Goal: Task Accomplishment & Management: Manage account settings

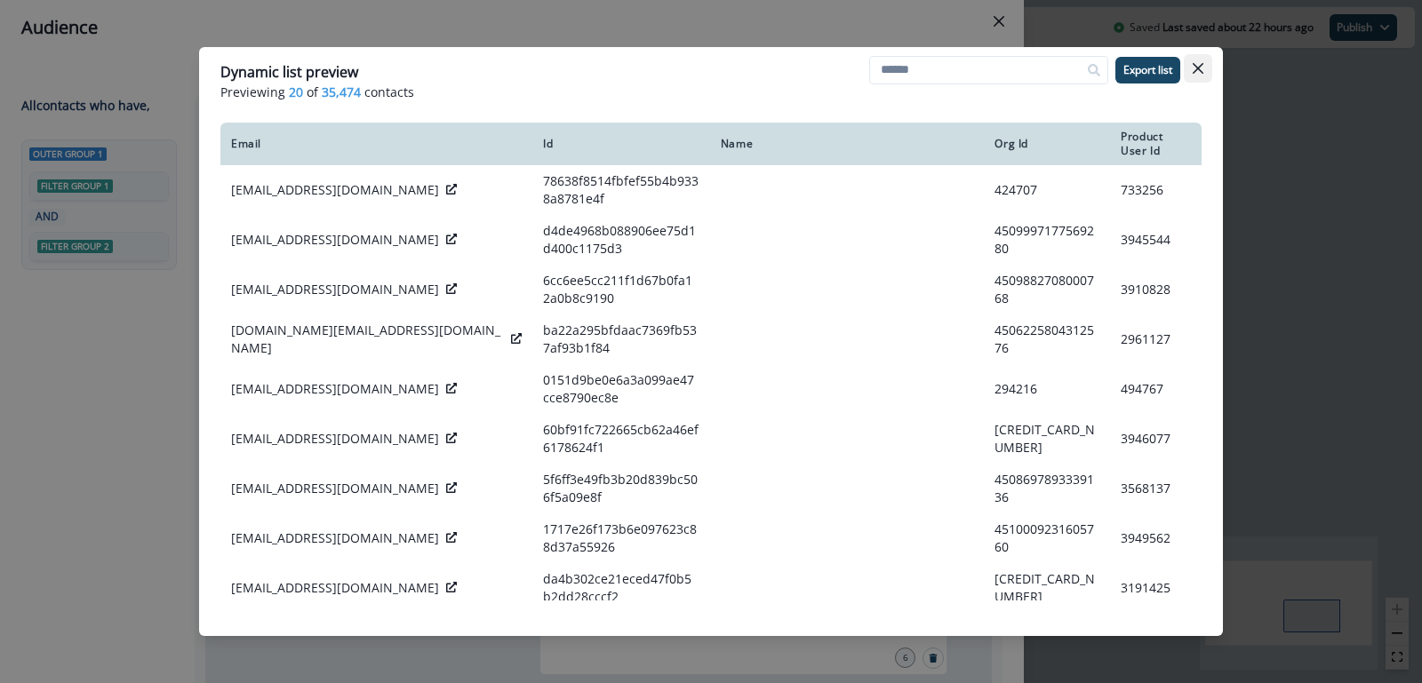
click at [1199, 68] on icon "Close" at bounding box center [1198, 68] width 11 height 11
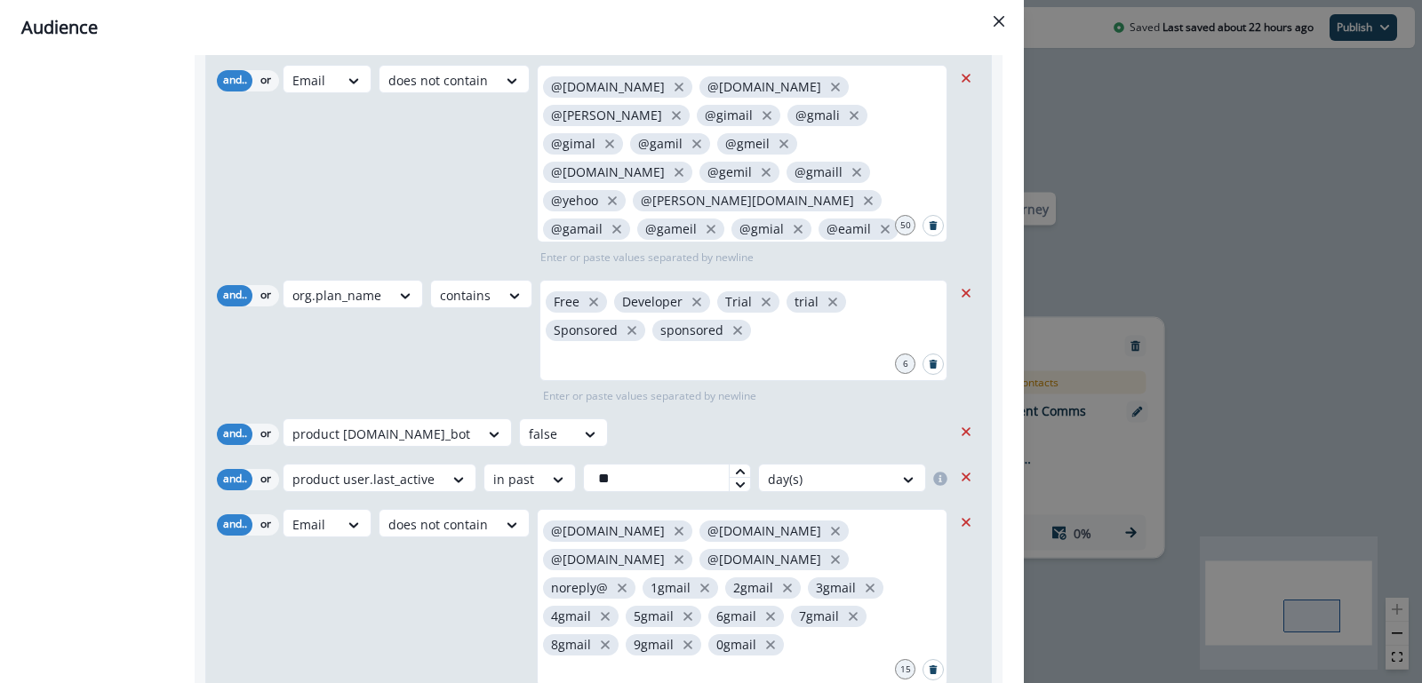
scroll to position [567, 0]
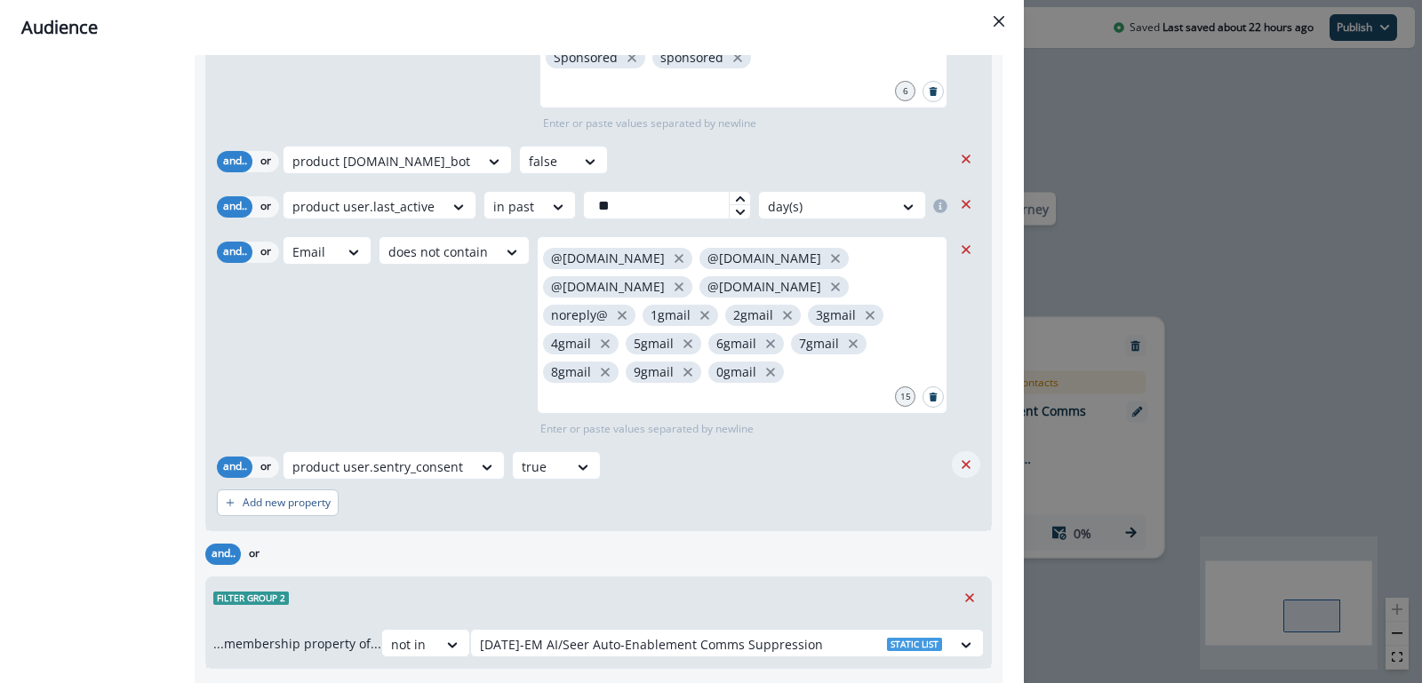
click at [968, 457] on icon "Remove" at bounding box center [966, 465] width 16 height 16
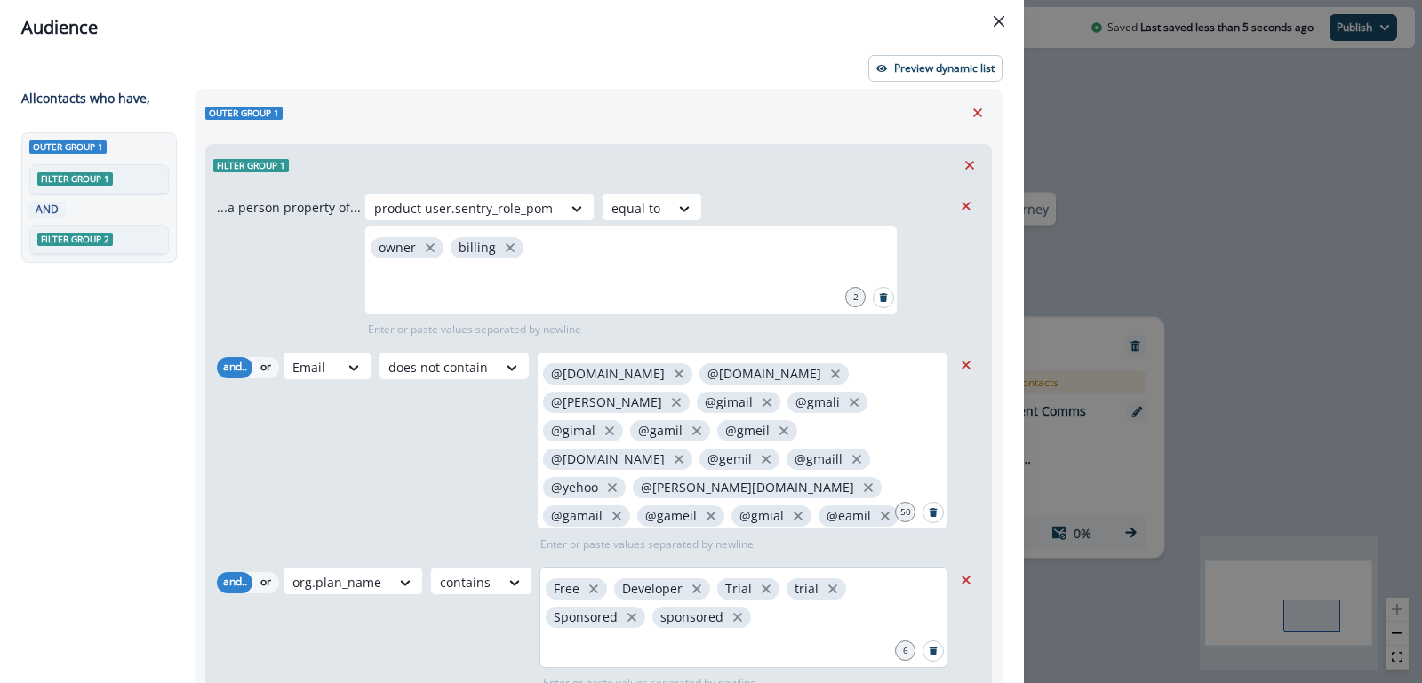
scroll to position [0, 0]
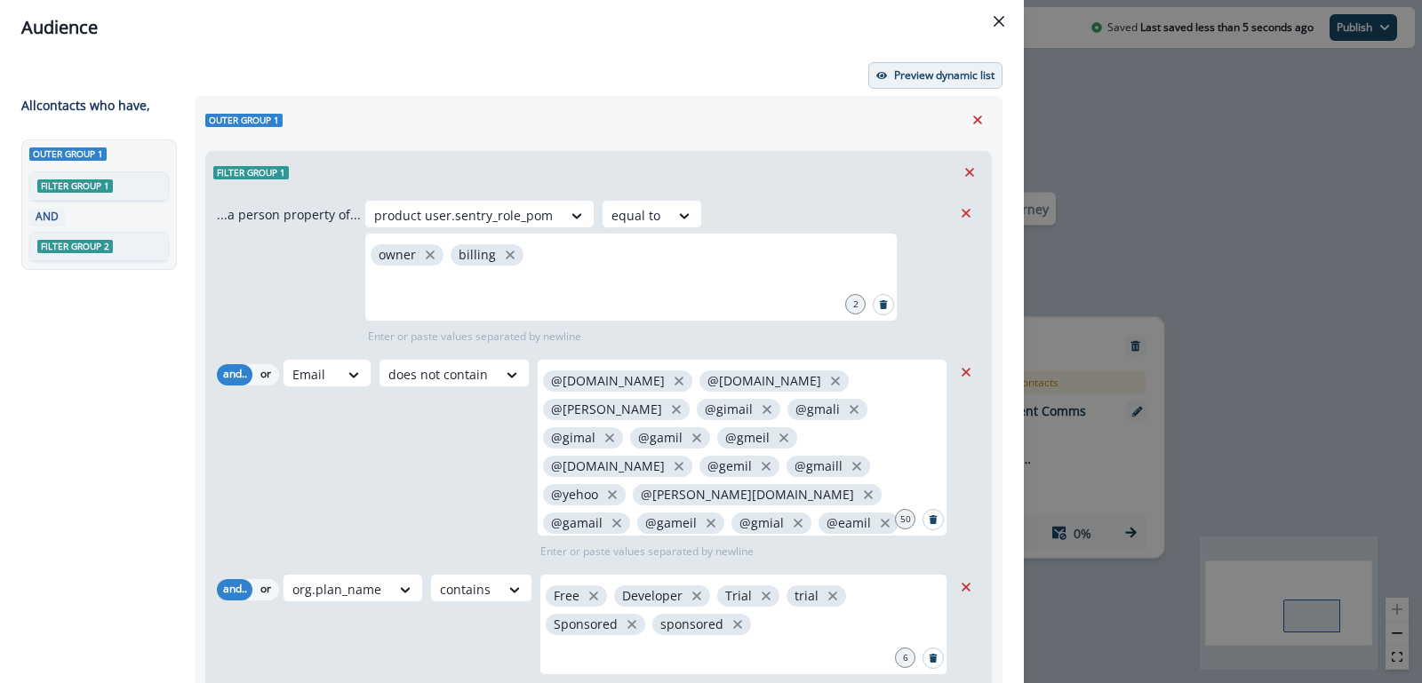
click at [926, 80] on p "Preview dynamic list" at bounding box center [944, 75] width 100 height 12
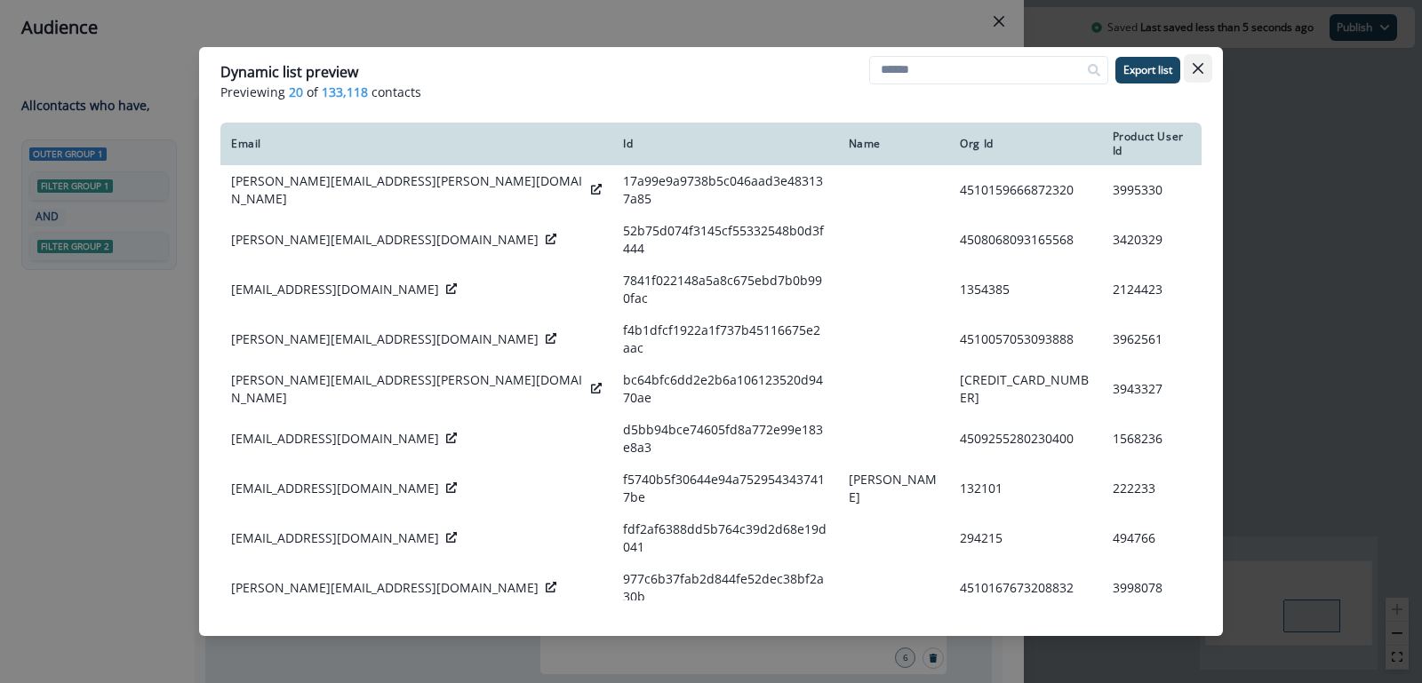
click at [1194, 67] on icon "Close" at bounding box center [1198, 68] width 11 height 11
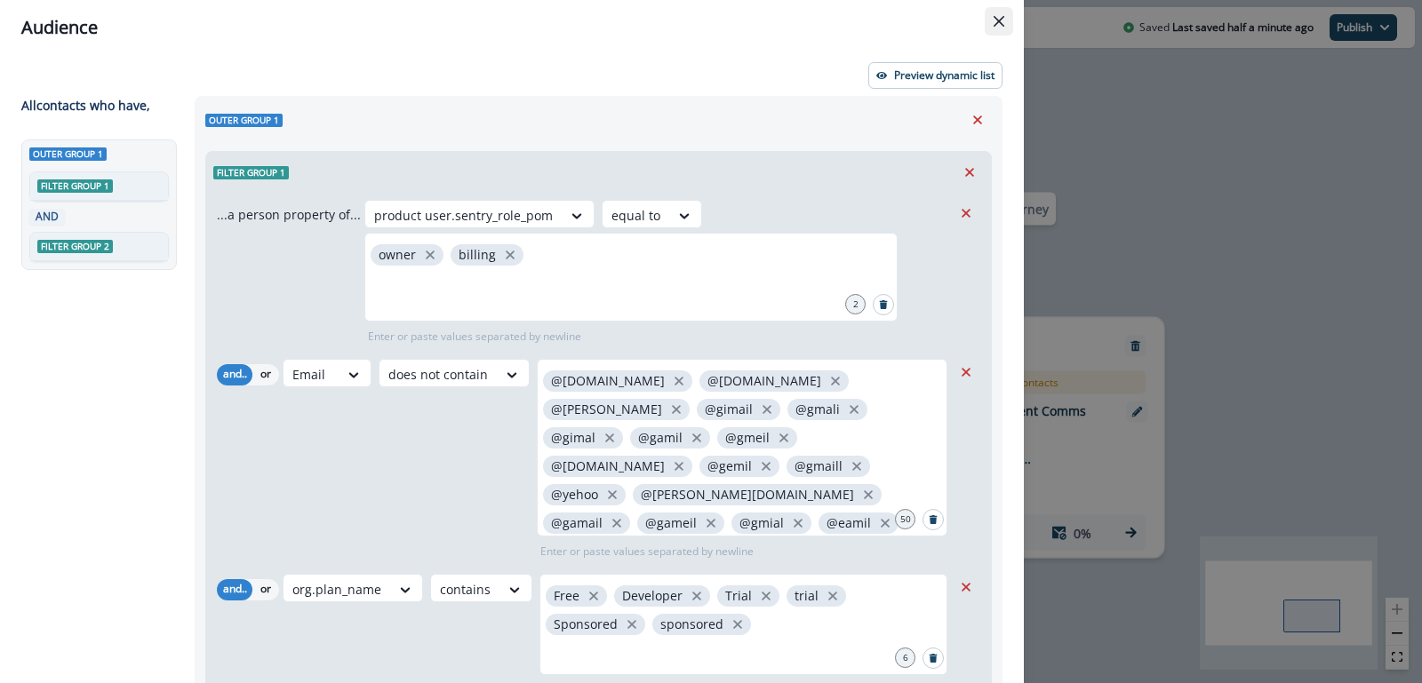
click at [1002, 20] on icon "Close" at bounding box center [999, 21] width 11 height 11
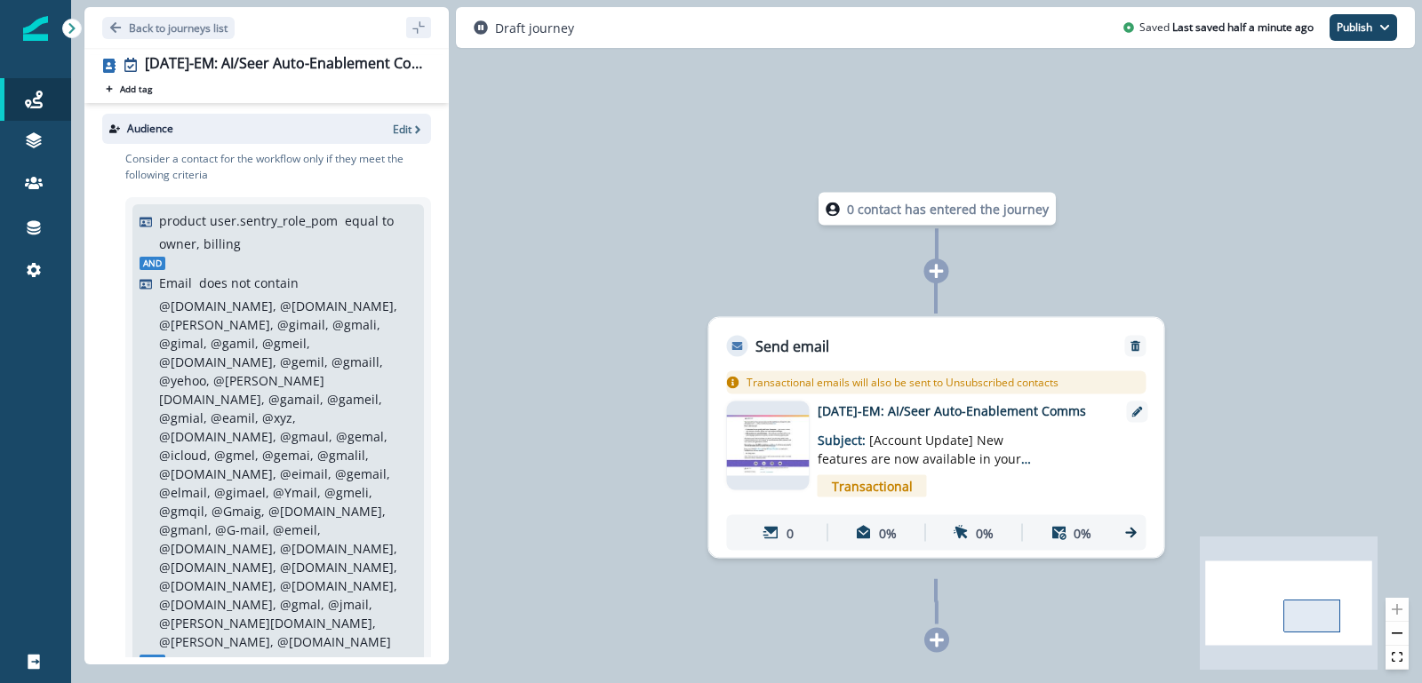
click at [971, 420] on p "[DATE]-EM: AI/Seer Auto-Enablement Comms" at bounding box center [960, 411] width 284 height 19
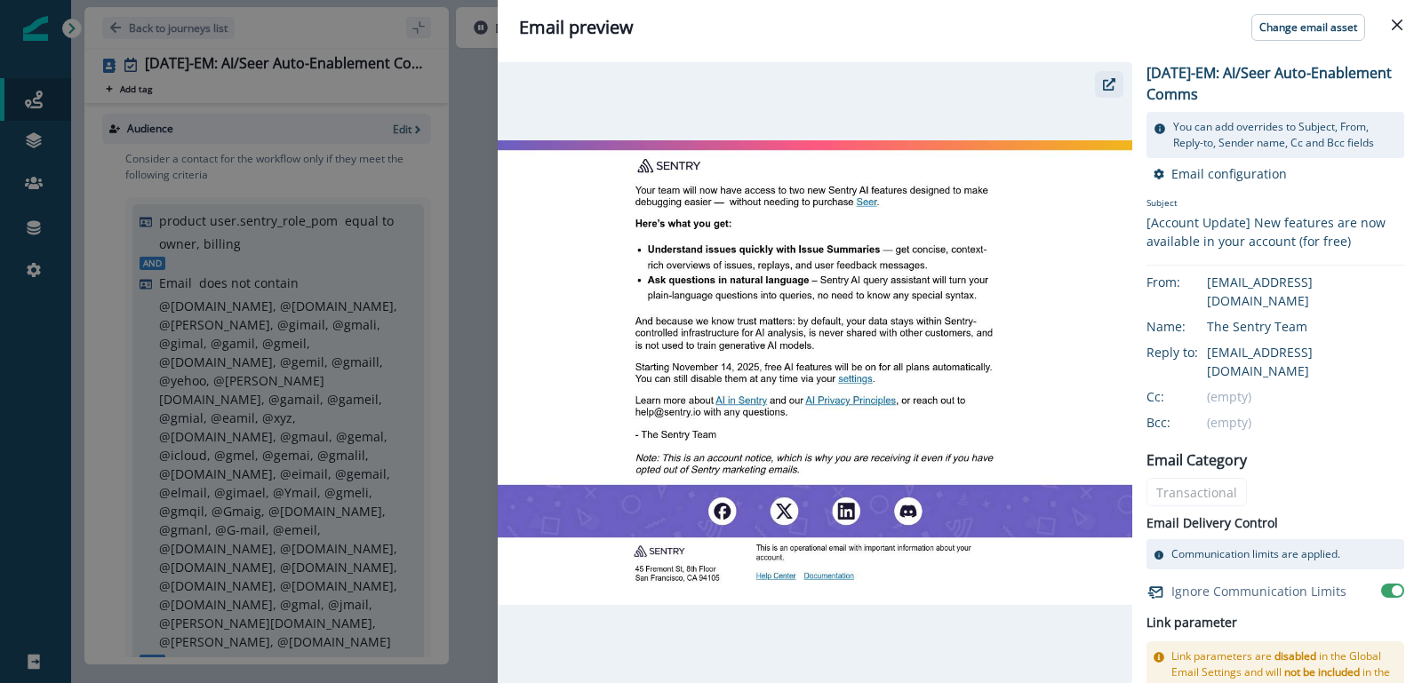
click at [1114, 94] on button "button" at bounding box center [1109, 84] width 28 height 27
click at [1394, 28] on icon "Close" at bounding box center [1397, 25] width 11 height 11
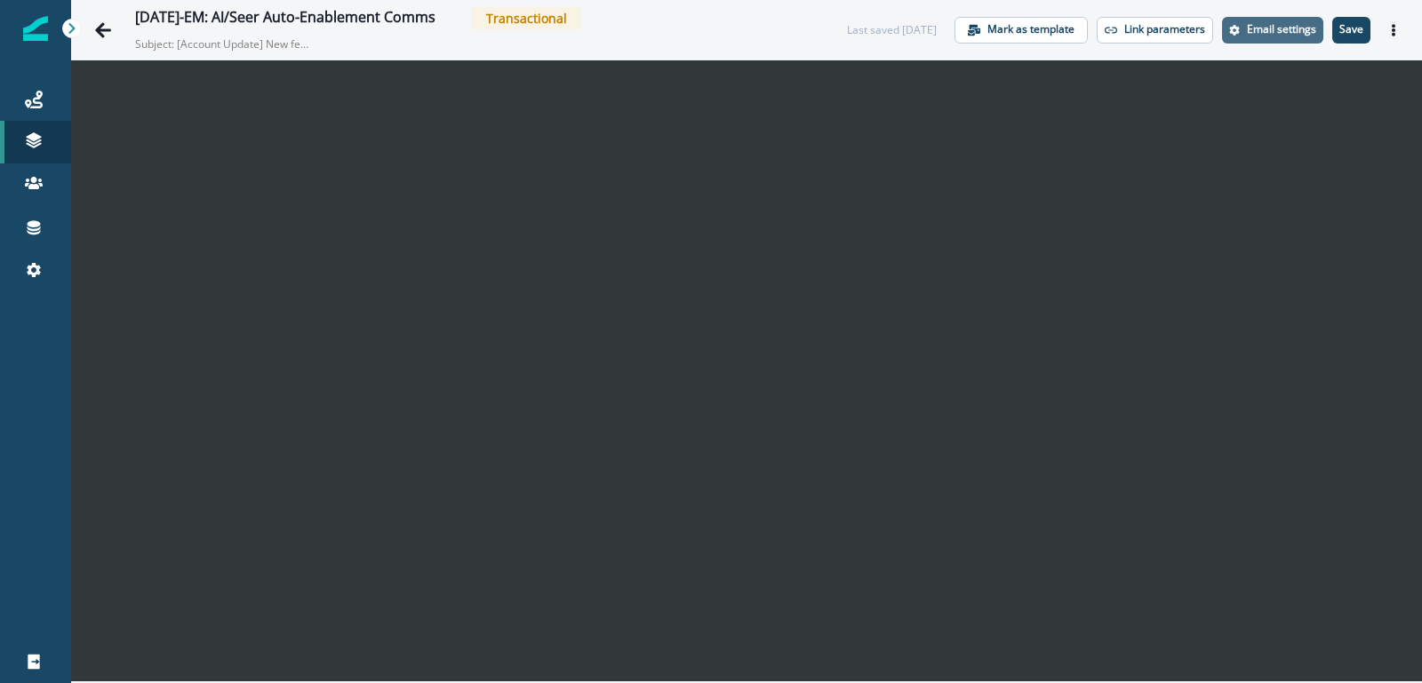
click at [1269, 29] on p "Email settings" at bounding box center [1281, 29] width 69 height 12
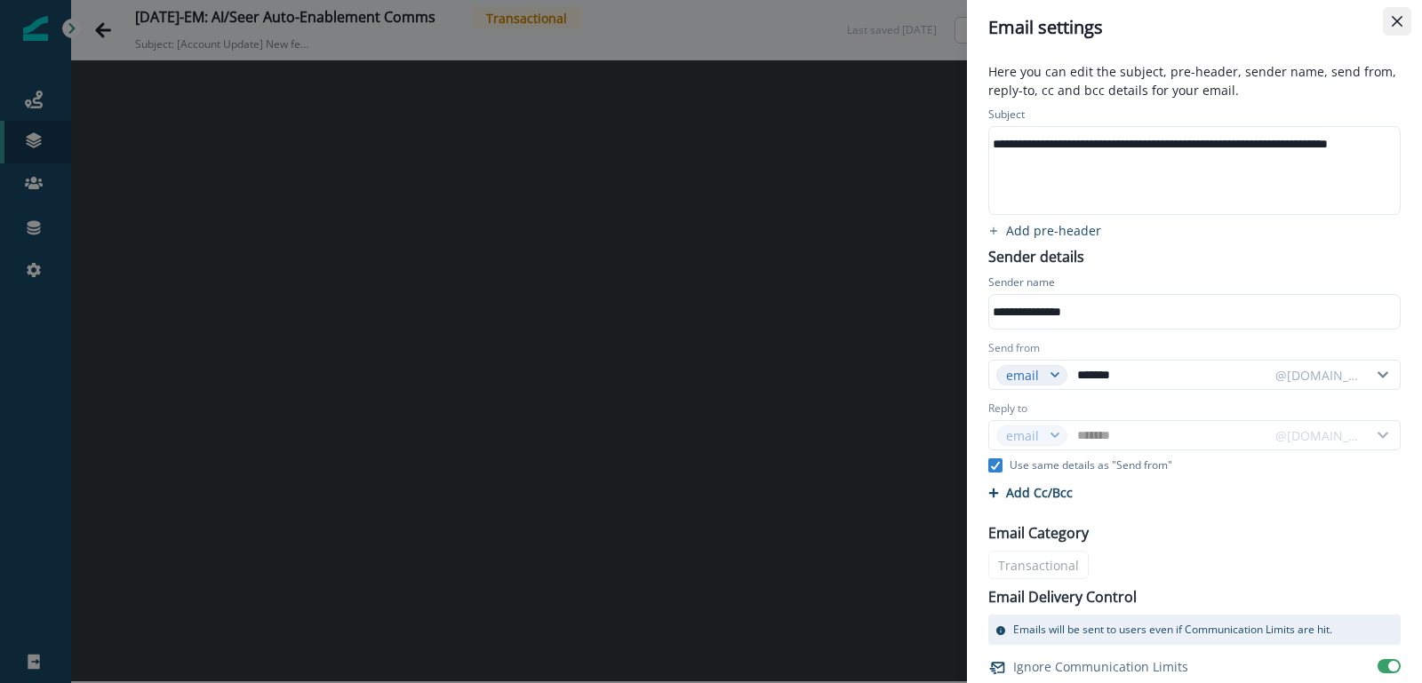
click at [1402, 28] on button "Close" at bounding box center [1397, 21] width 28 height 28
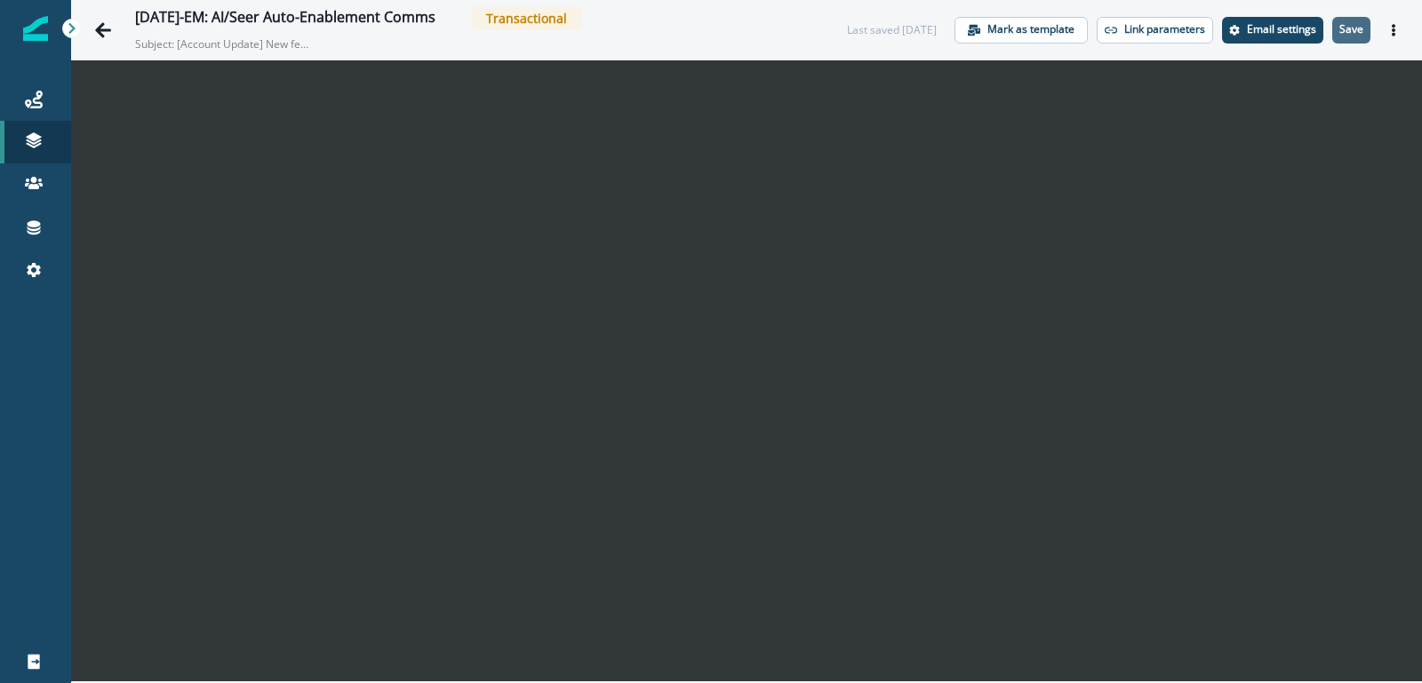
click at [1353, 28] on p "Save" at bounding box center [1351, 29] width 24 height 12
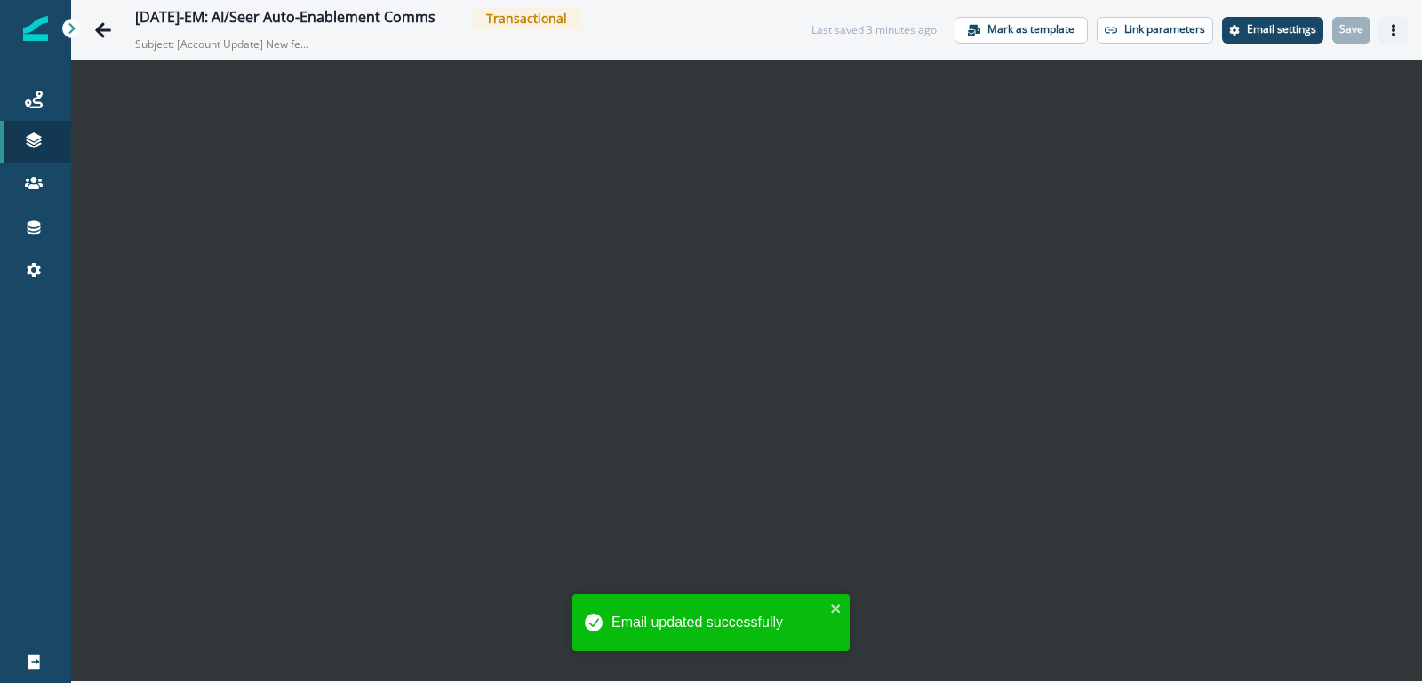
click at [1388, 34] on icon "Actions" at bounding box center [1393, 30] width 12 height 12
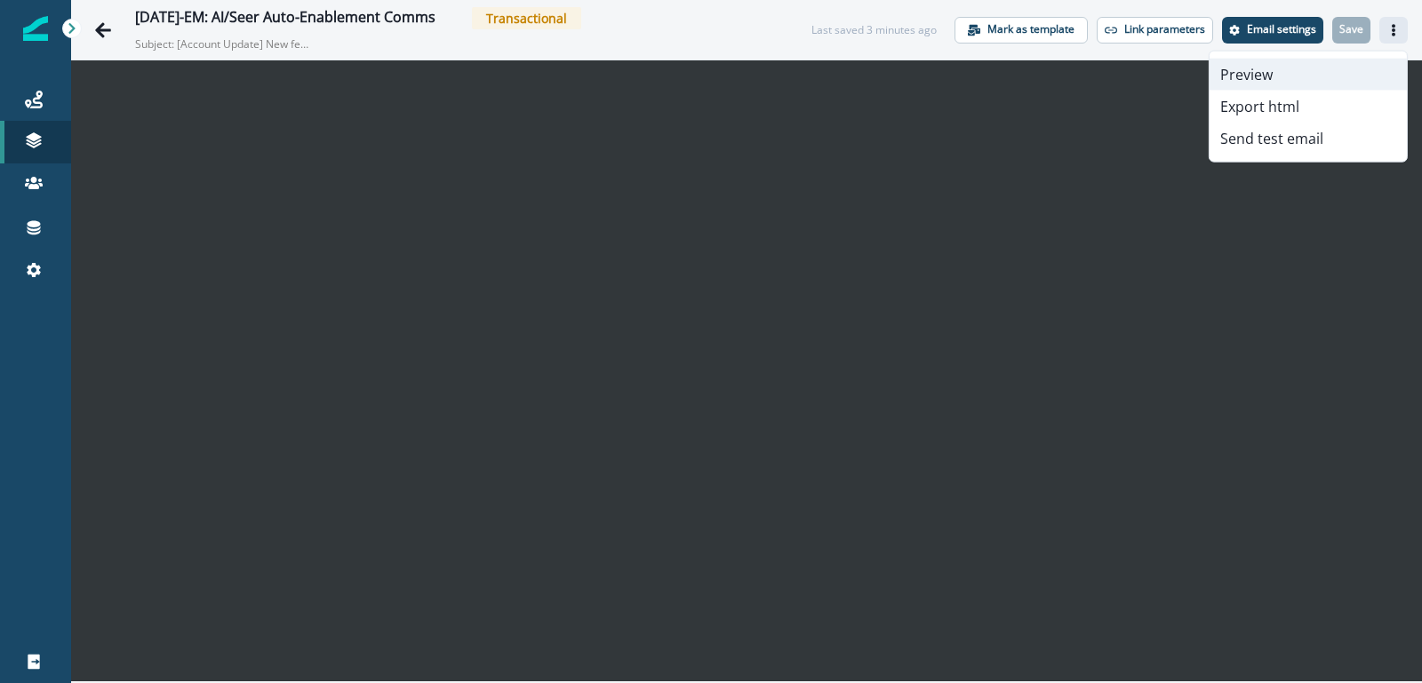
click at [1308, 76] on button "Preview" at bounding box center [1308, 75] width 197 height 32
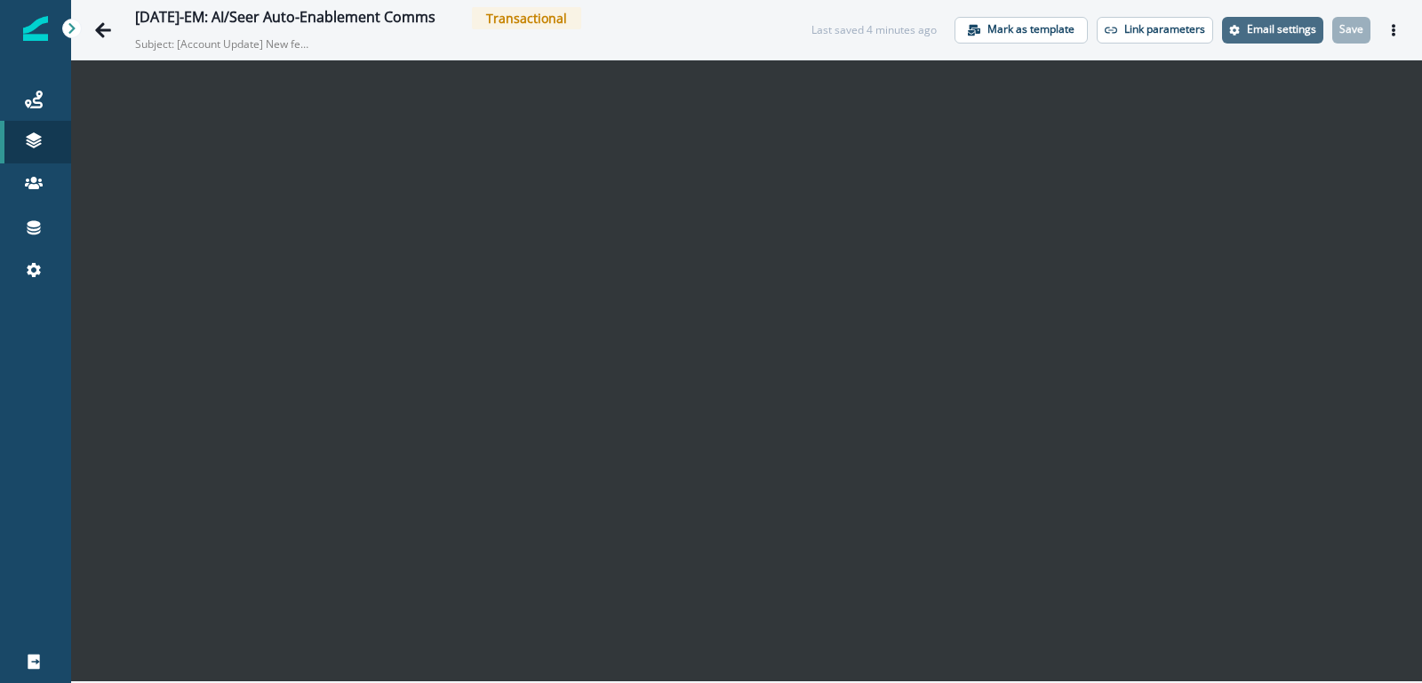
click at [1289, 28] on p "Email settings" at bounding box center [1281, 29] width 69 height 12
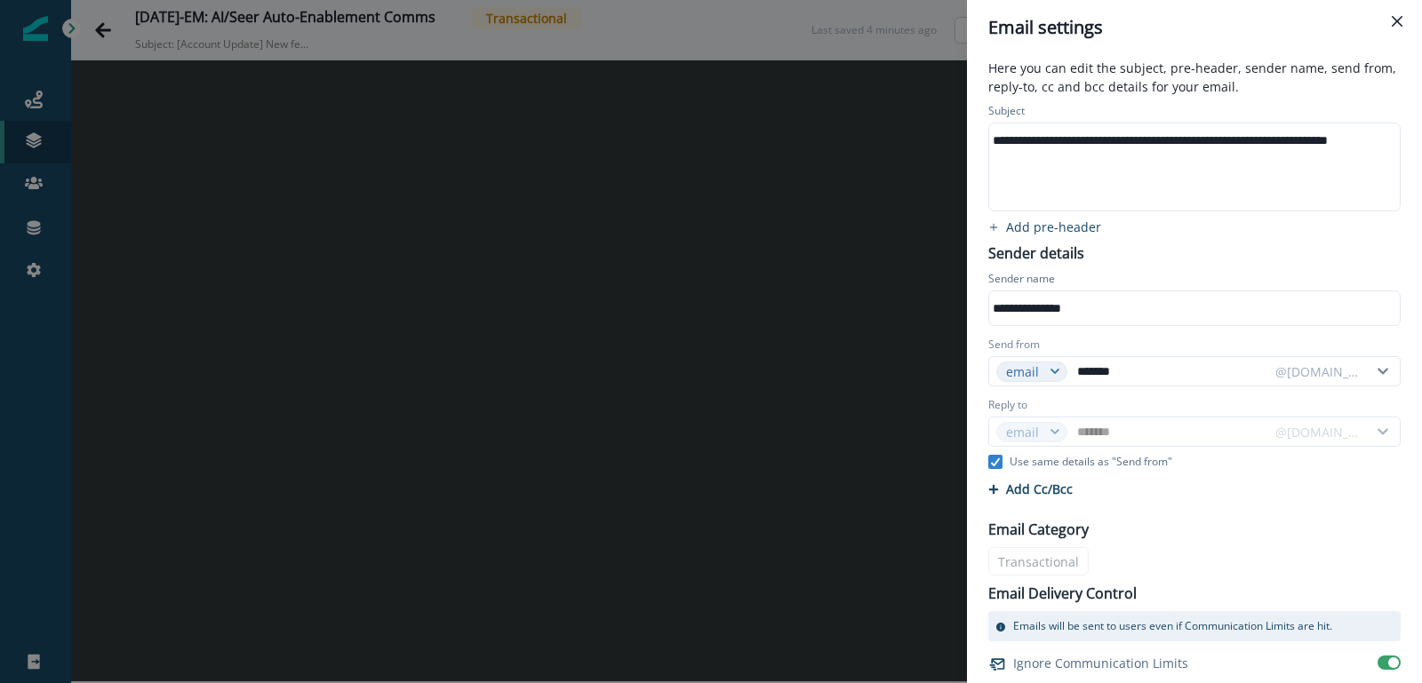
scroll to position [7, 0]
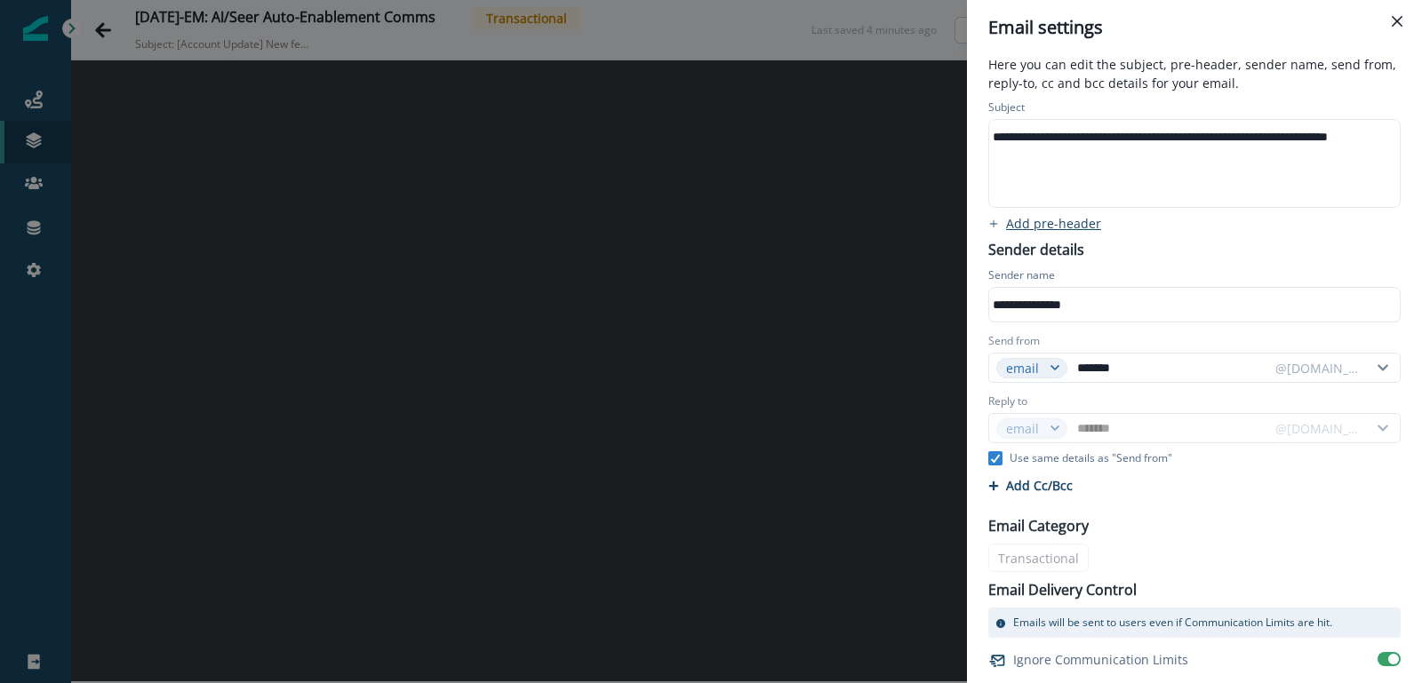
click at [1063, 228] on p "Add pre-header" at bounding box center [1053, 223] width 95 height 17
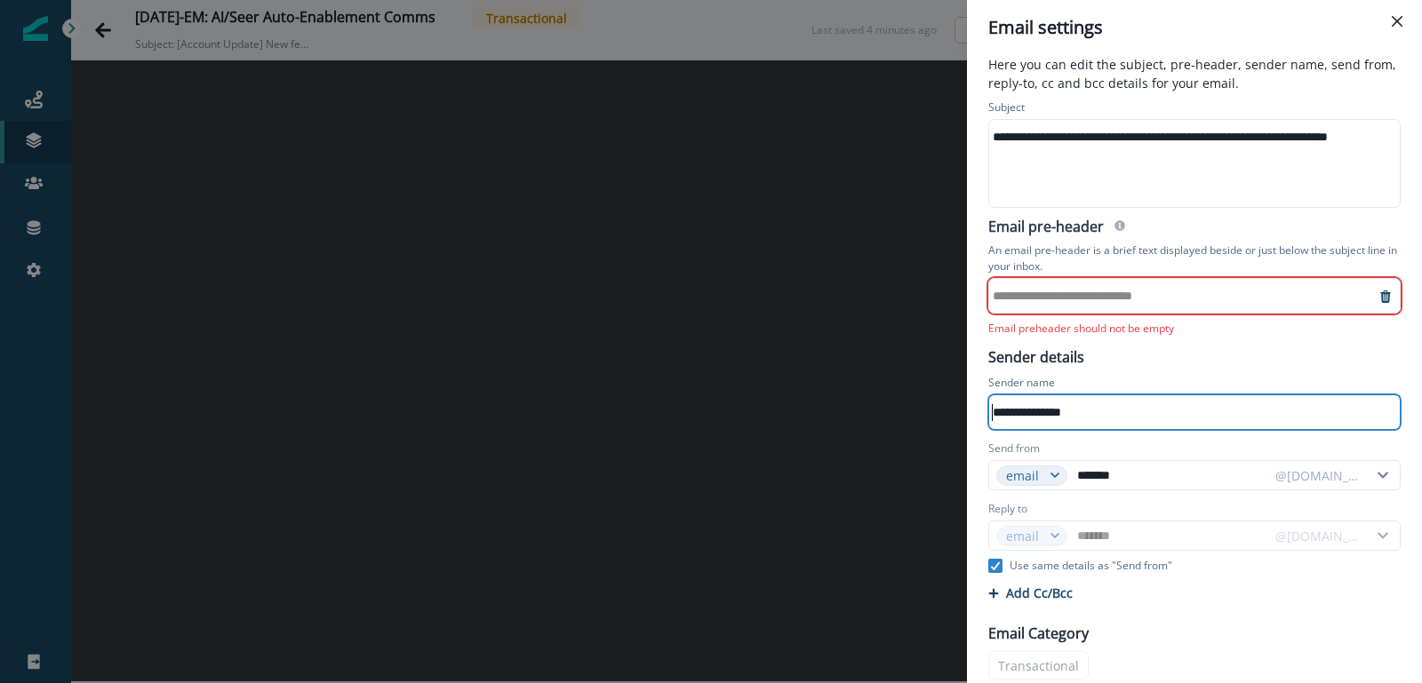
click at [1032, 284] on div "**********" at bounding box center [1182, 296] width 386 height 27
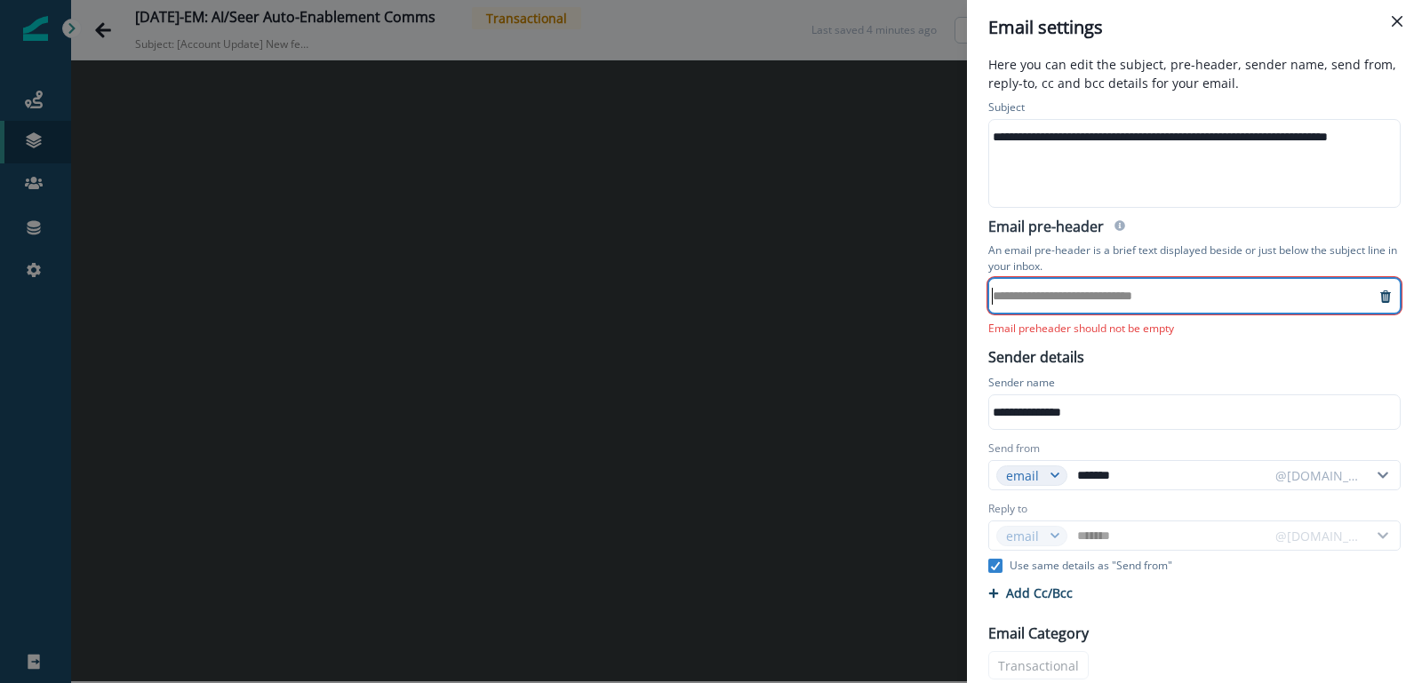
scroll to position [0, 37]
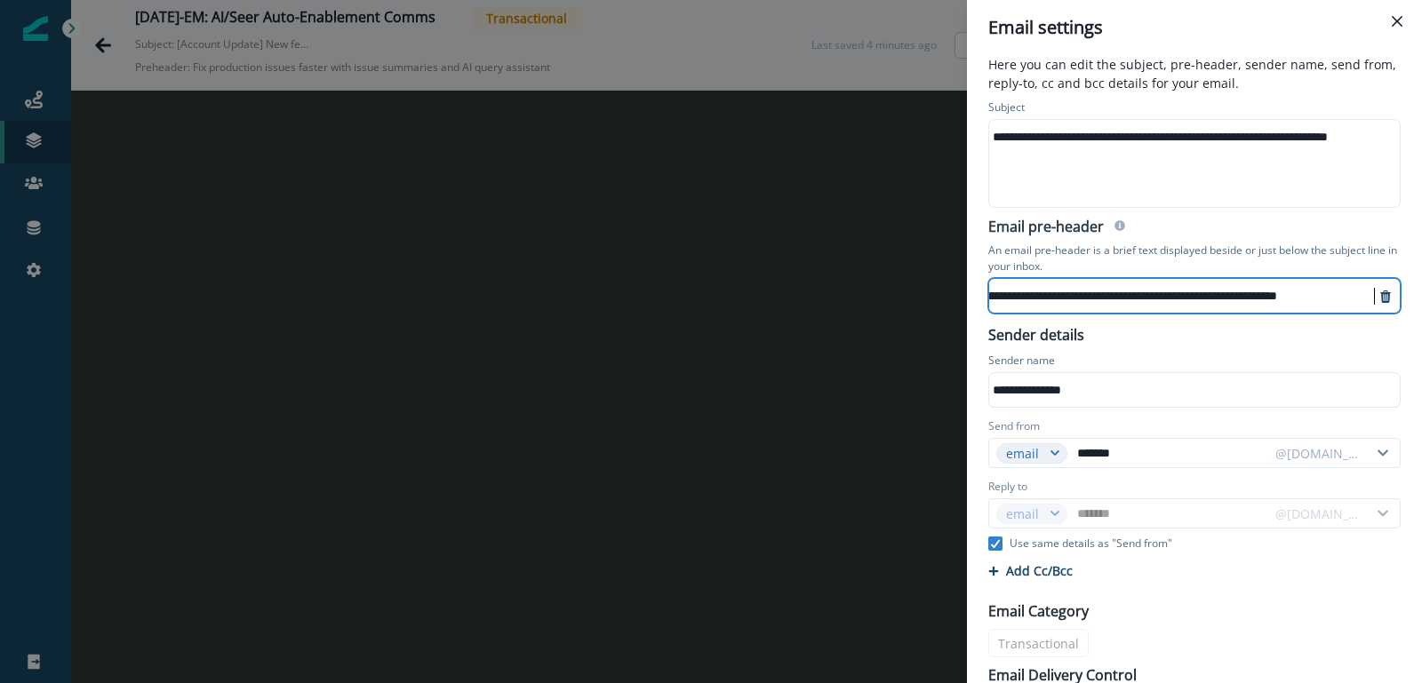
click at [1107, 292] on div "**********" at bounding box center [1164, 296] width 424 height 27
click at [1128, 329] on div "**********" at bounding box center [1195, 446] width 434 height 700
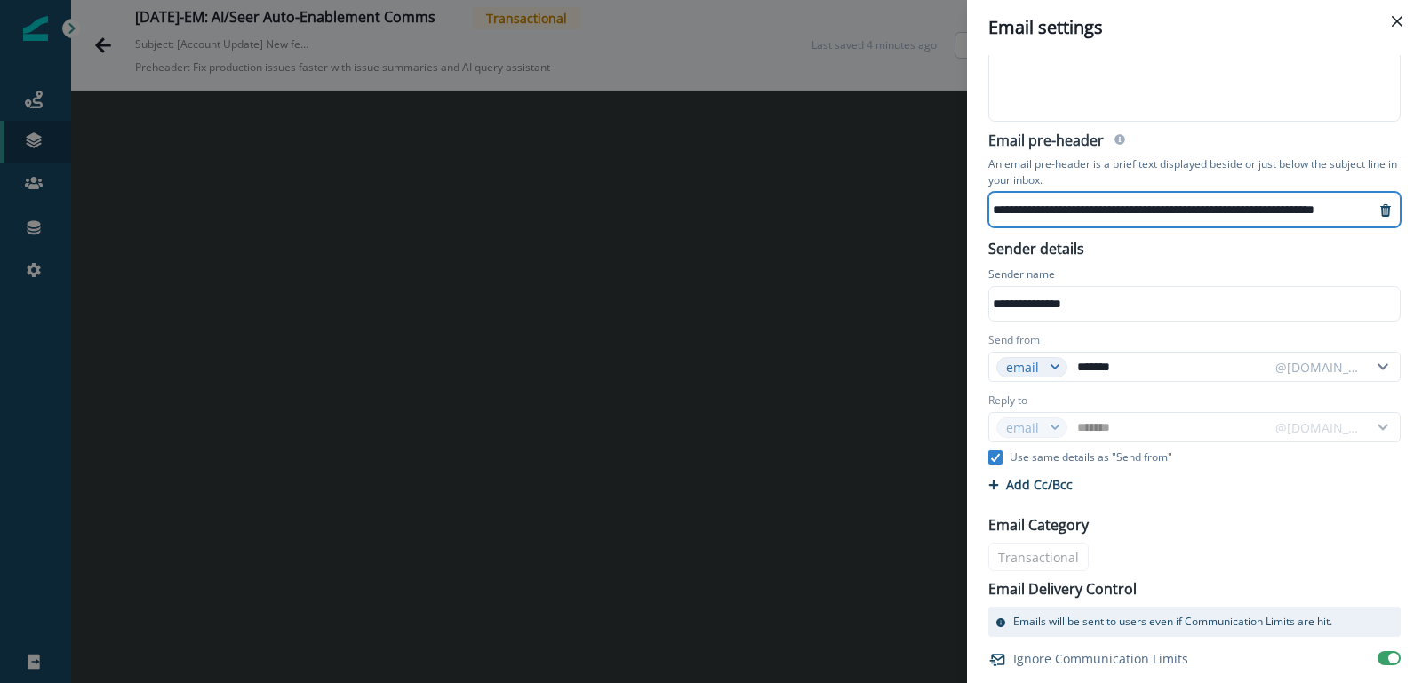
scroll to position [125, 0]
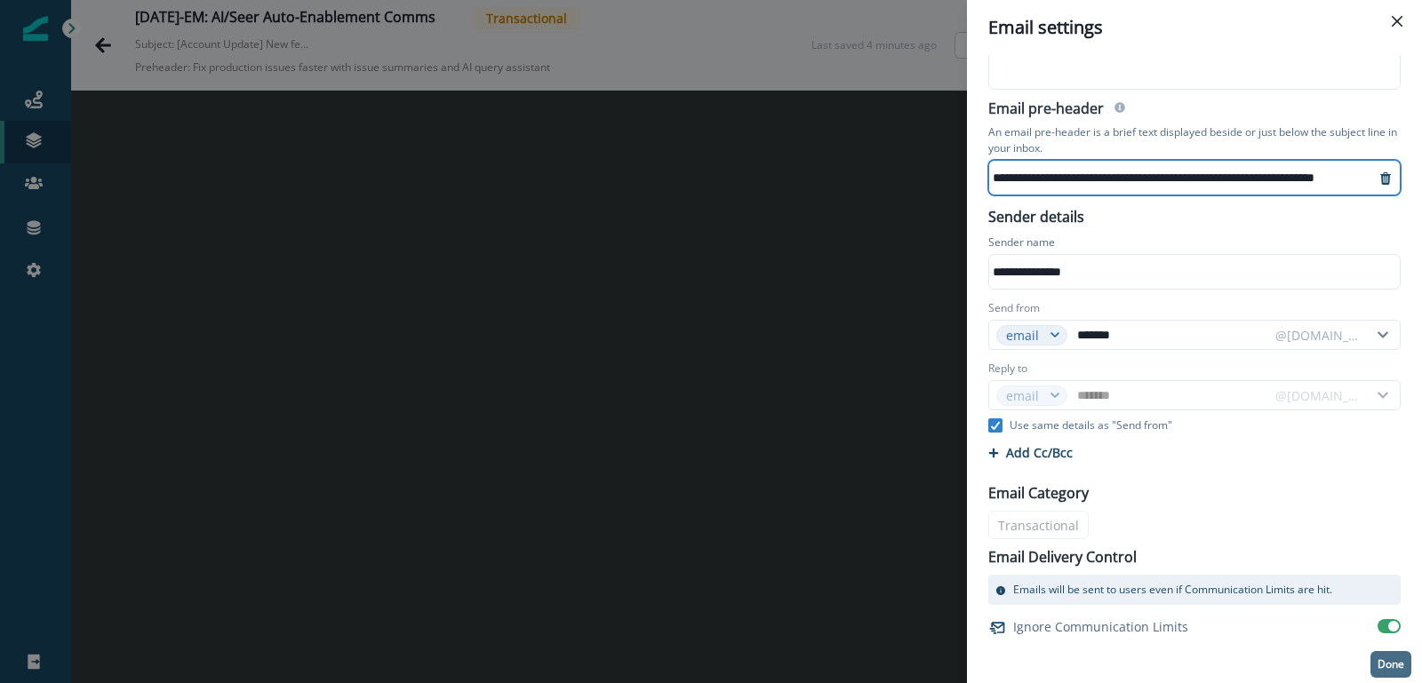
click at [1399, 670] on button "Done" at bounding box center [1390, 664] width 41 height 27
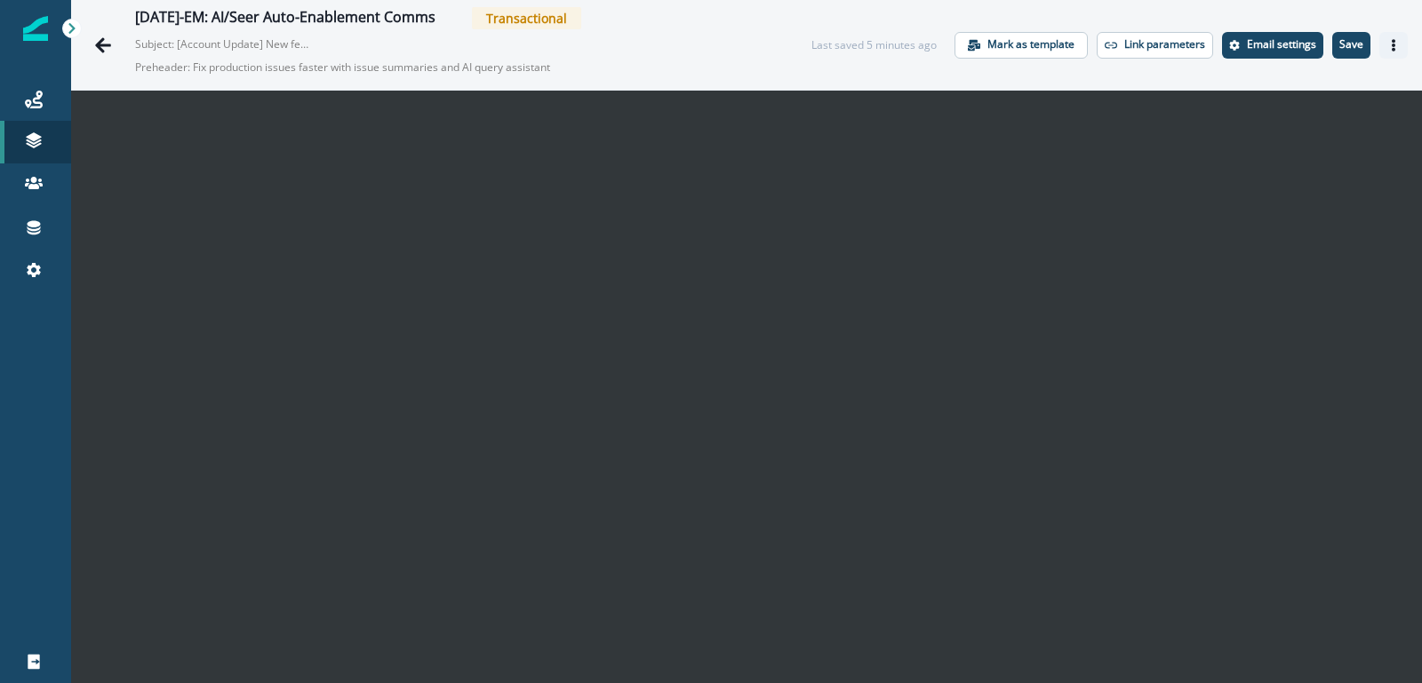
click at [1383, 50] on button "Actions" at bounding box center [1393, 45] width 28 height 27
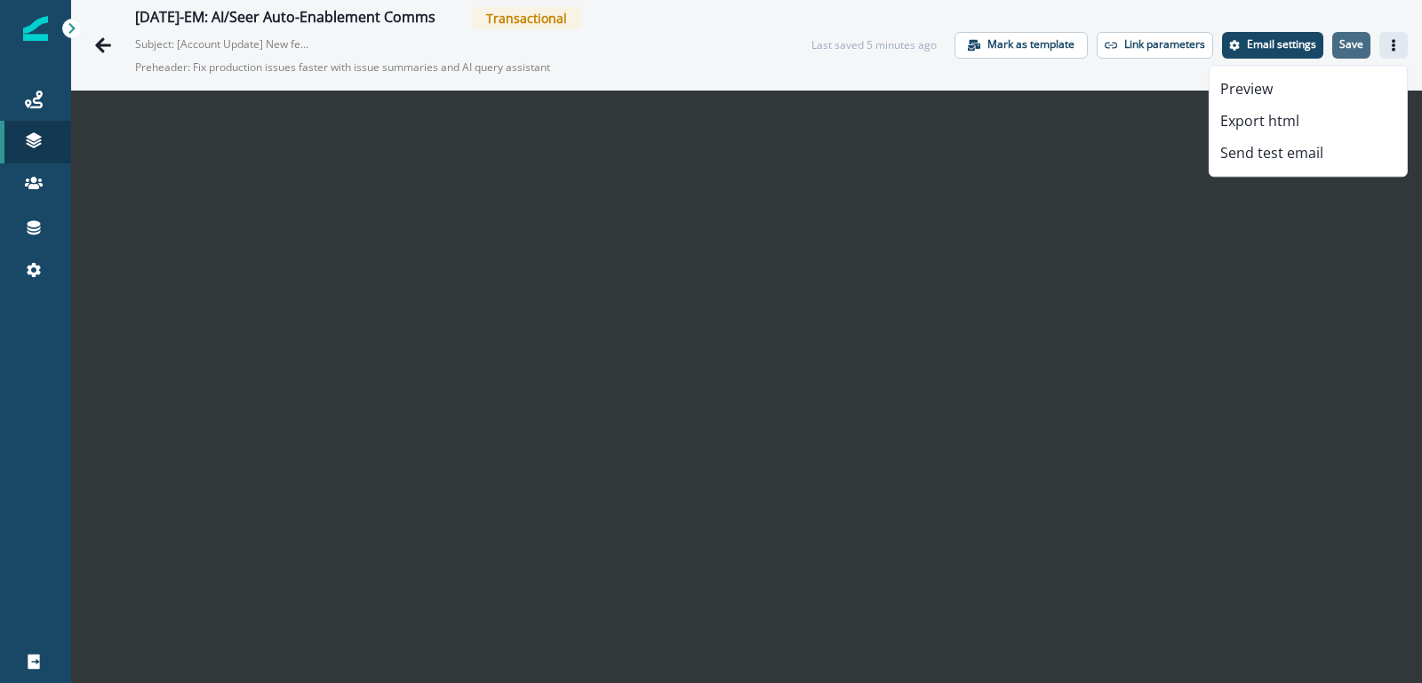
click at [1348, 41] on p "Save" at bounding box center [1351, 44] width 24 height 12
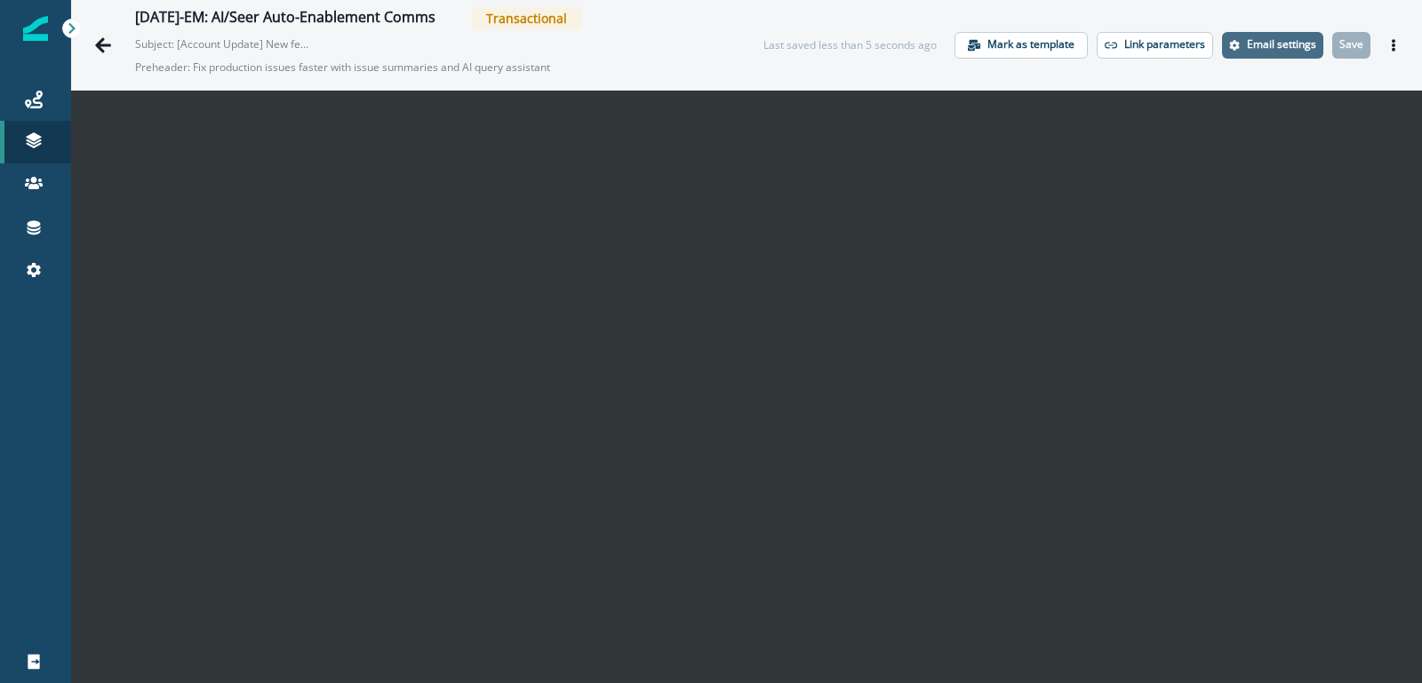
click at [1282, 47] on p "Email settings" at bounding box center [1281, 44] width 69 height 12
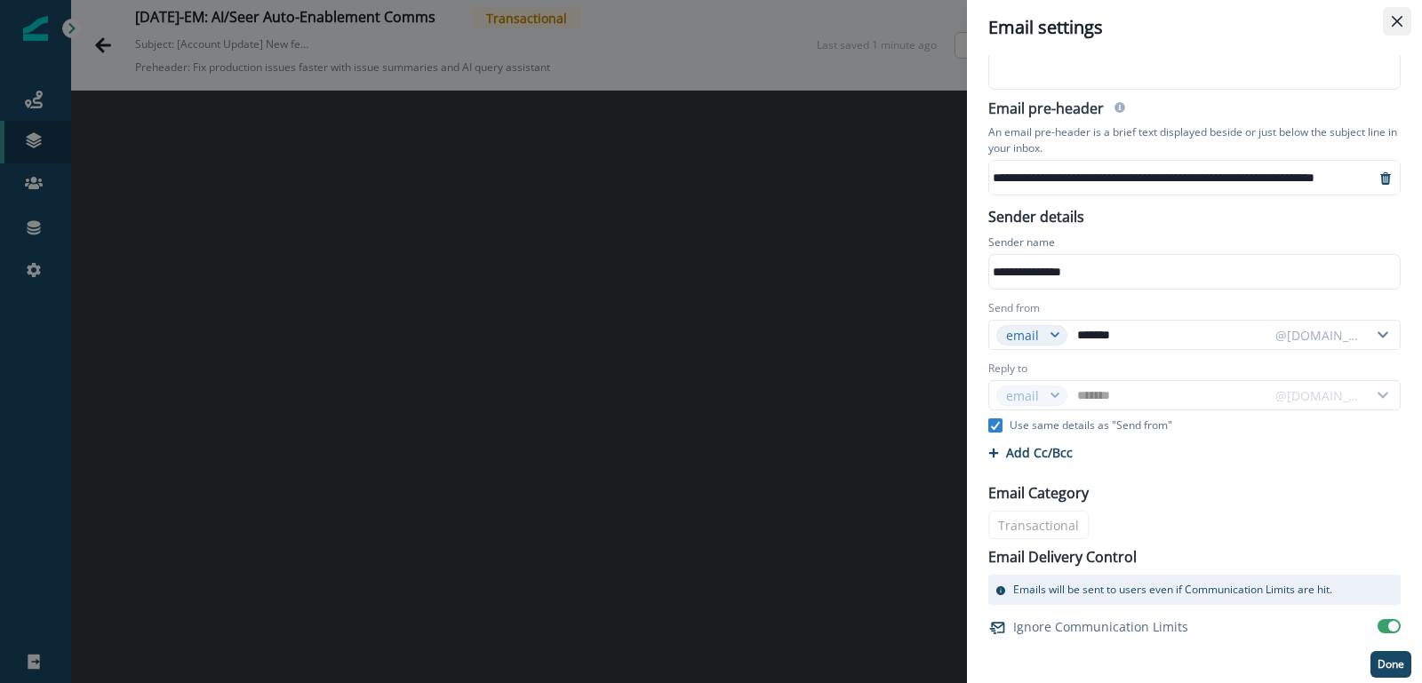
click at [1395, 23] on icon "Close" at bounding box center [1397, 21] width 11 height 11
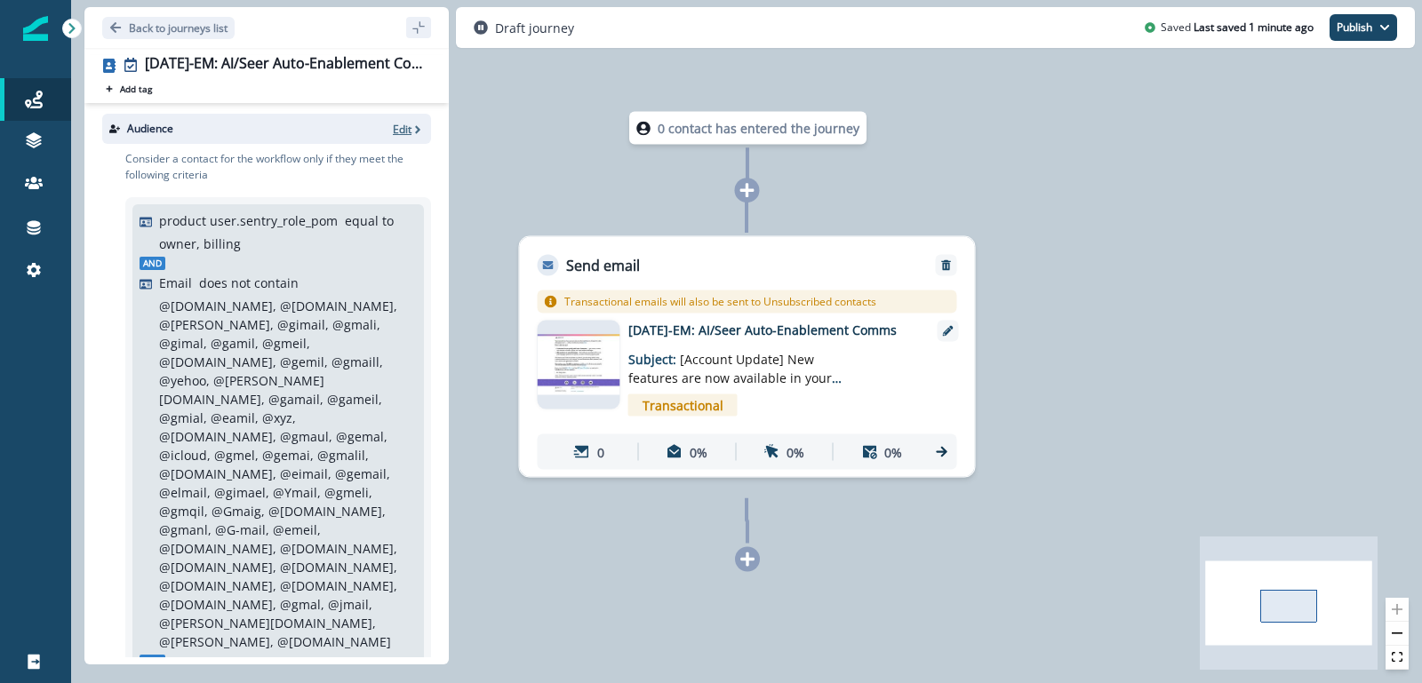
click at [403, 126] on p "Edit" at bounding box center [402, 129] width 19 height 15
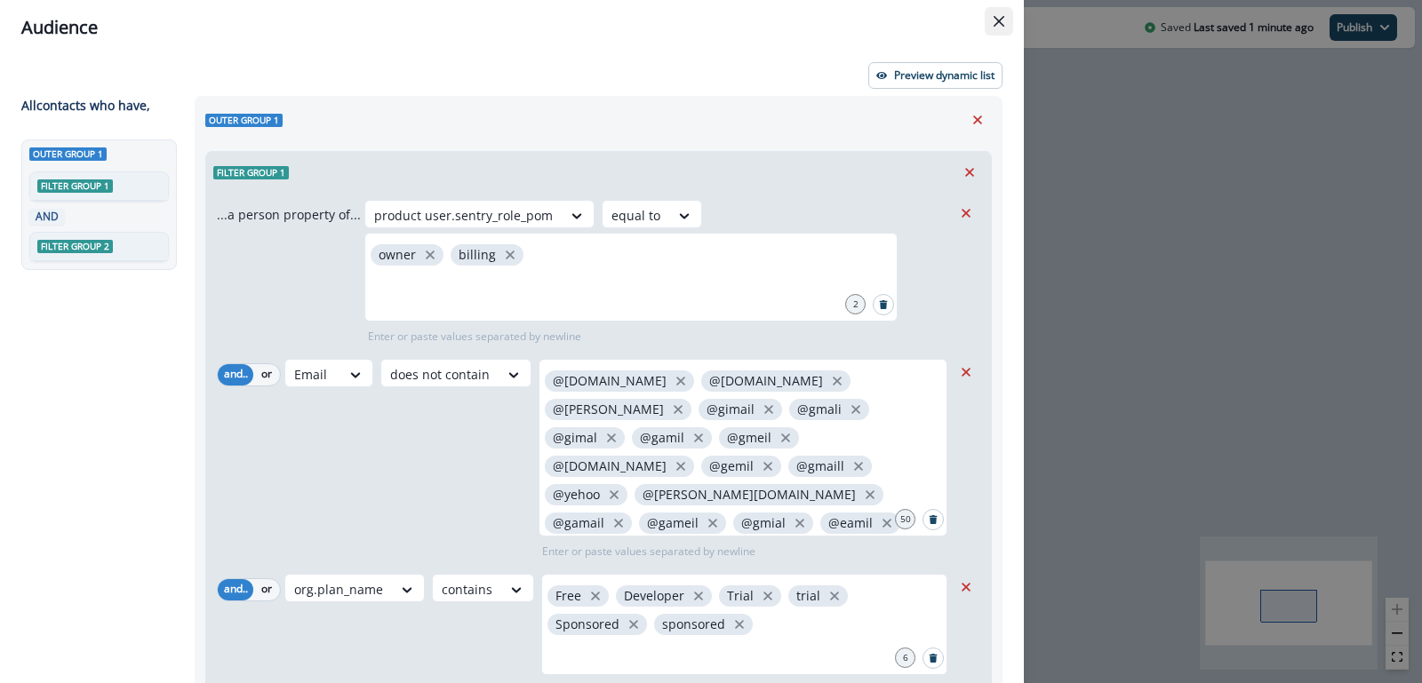
click at [996, 22] on icon "Close" at bounding box center [999, 21] width 11 height 11
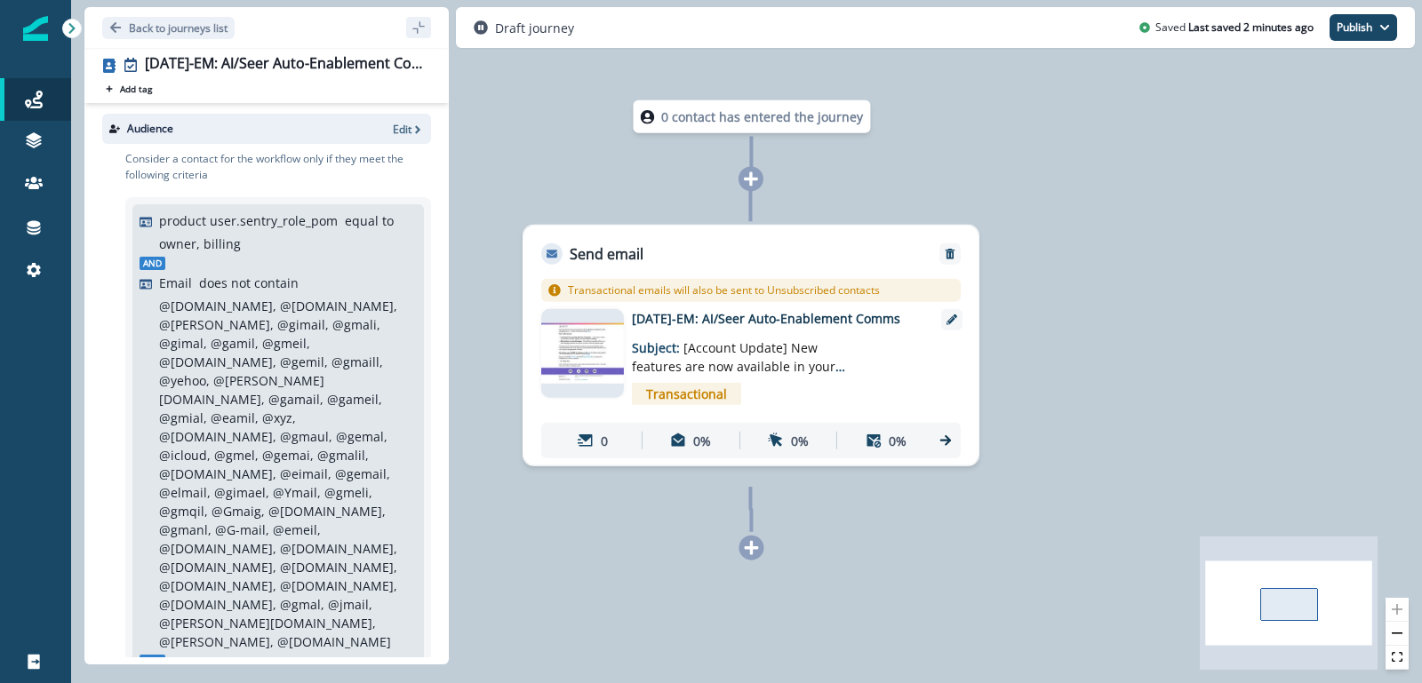
click at [790, 328] on p "[DATE]-EM: AI/Seer Auto-Enablement Comms" at bounding box center [774, 318] width 284 height 19
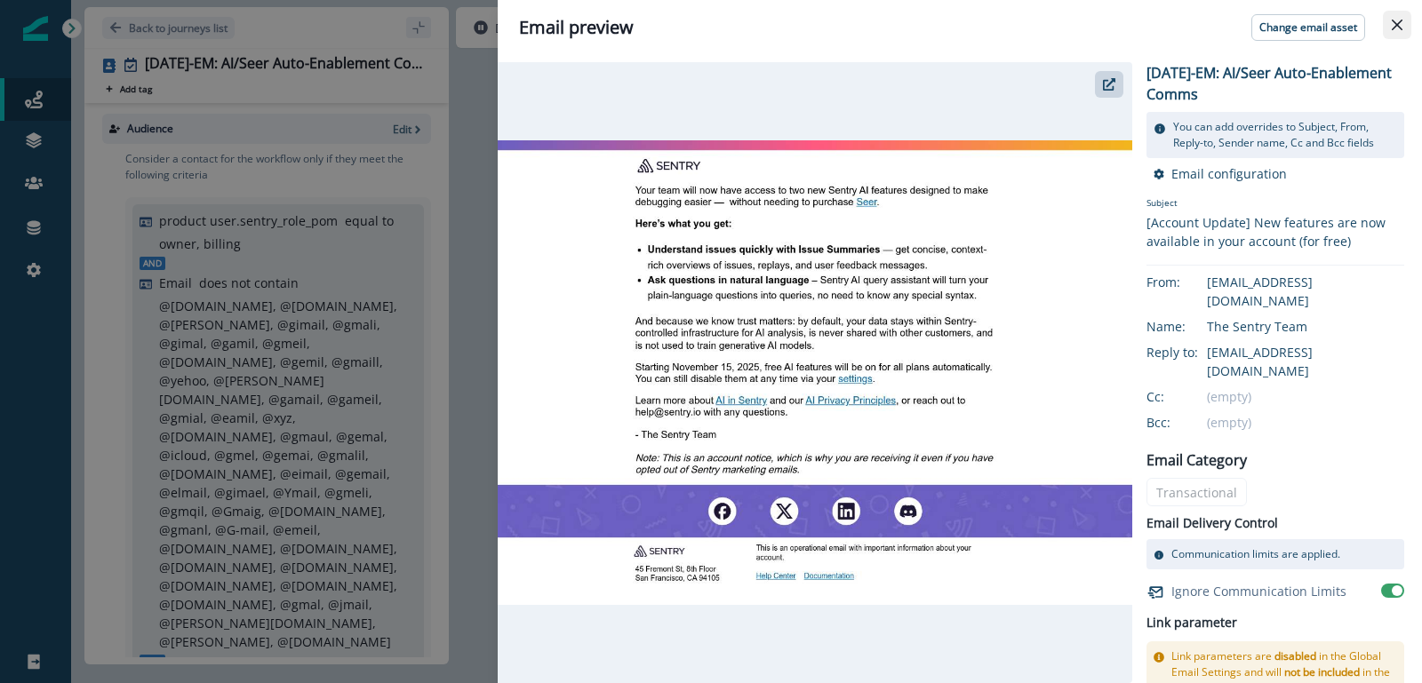
click at [1403, 23] on button "Close" at bounding box center [1397, 25] width 28 height 28
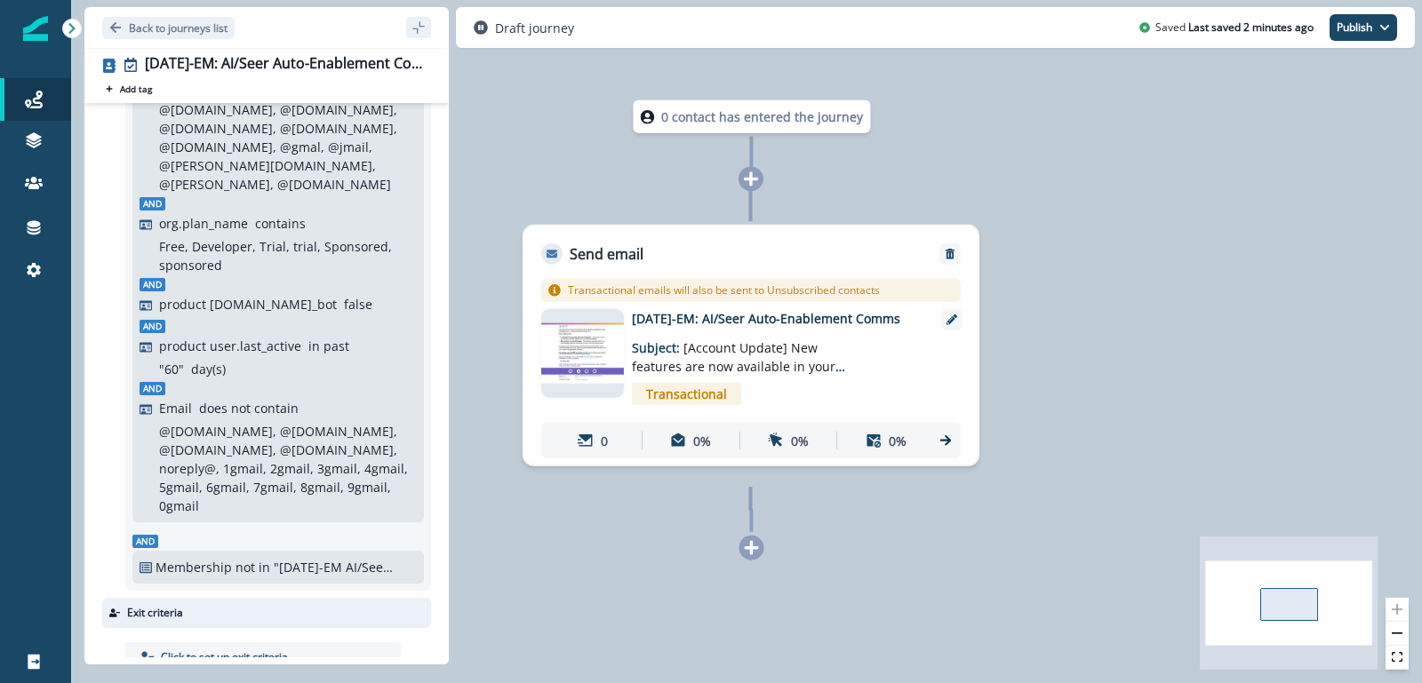
scroll to position [518, 0]
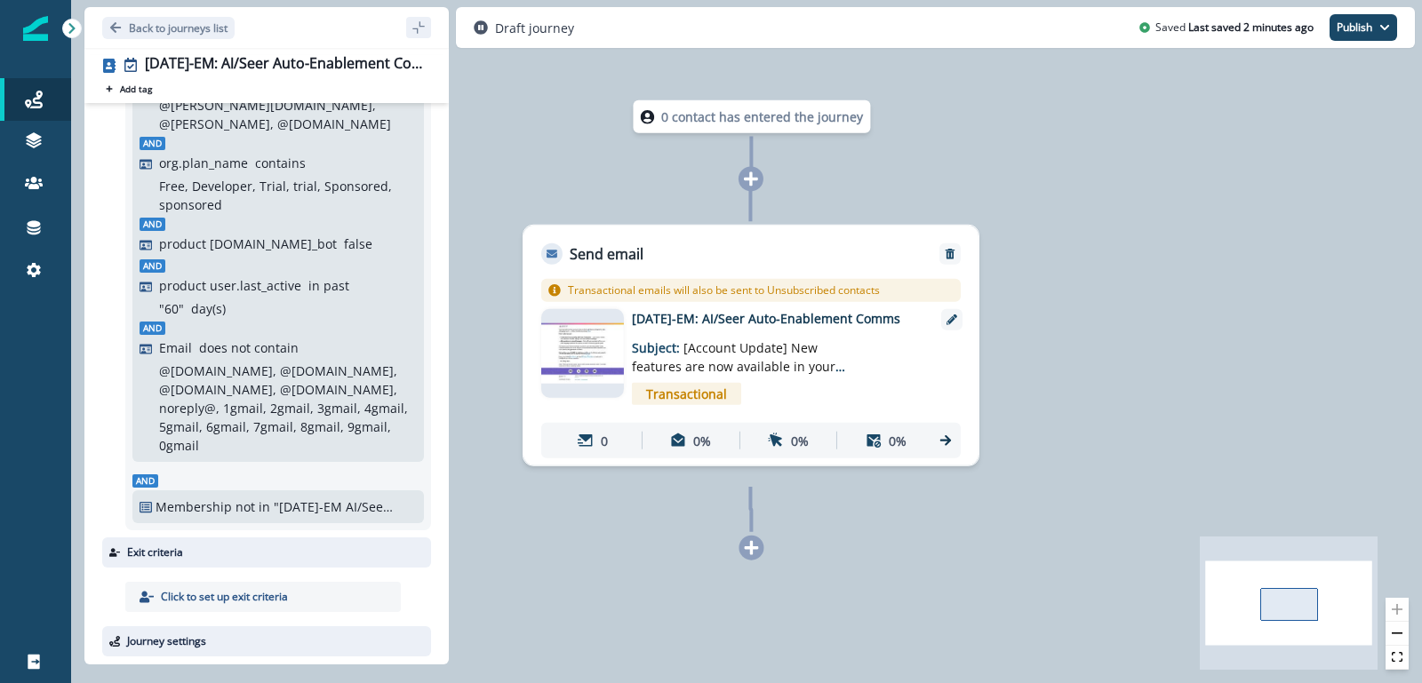
click at [212, 678] on p "Set journey schedule and qualification rules" at bounding box center [268, 686] width 215 height 16
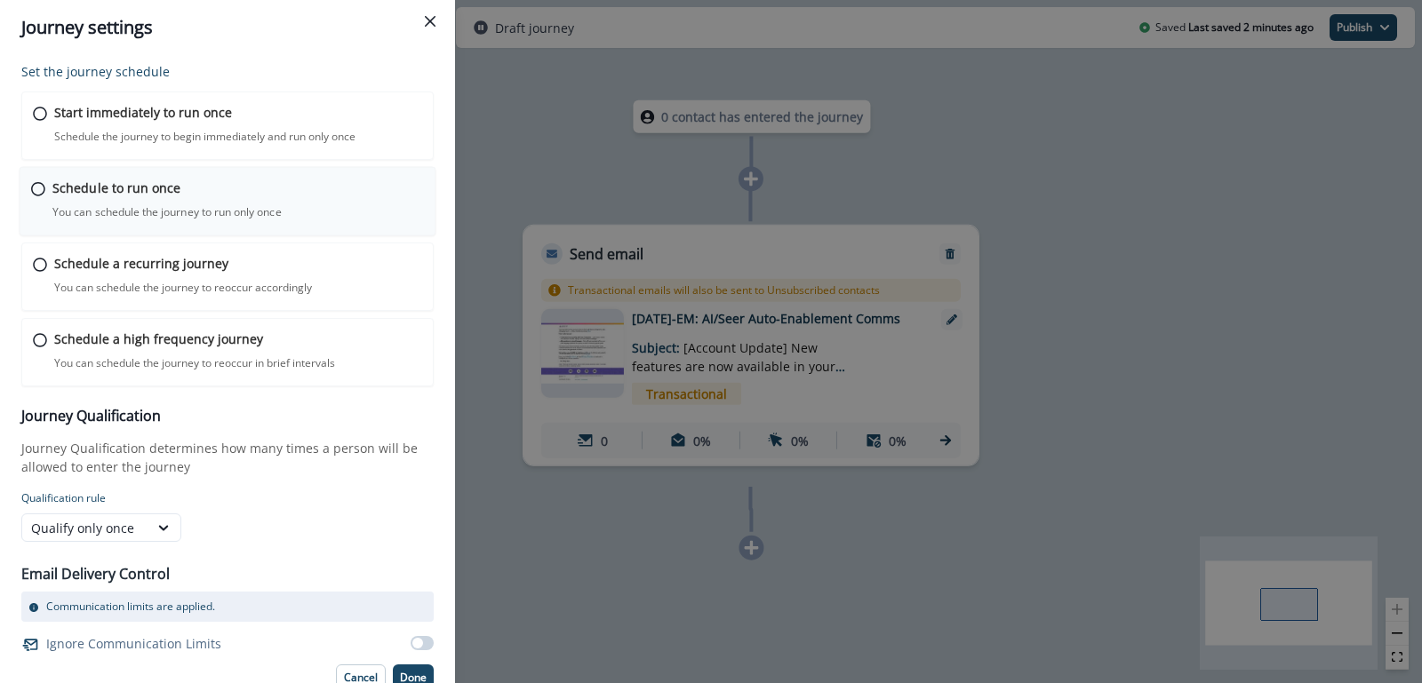
click at [114, 214] on p "You can schedule the journey to run only once" at bounding box center [166, 212] width 229 height 16
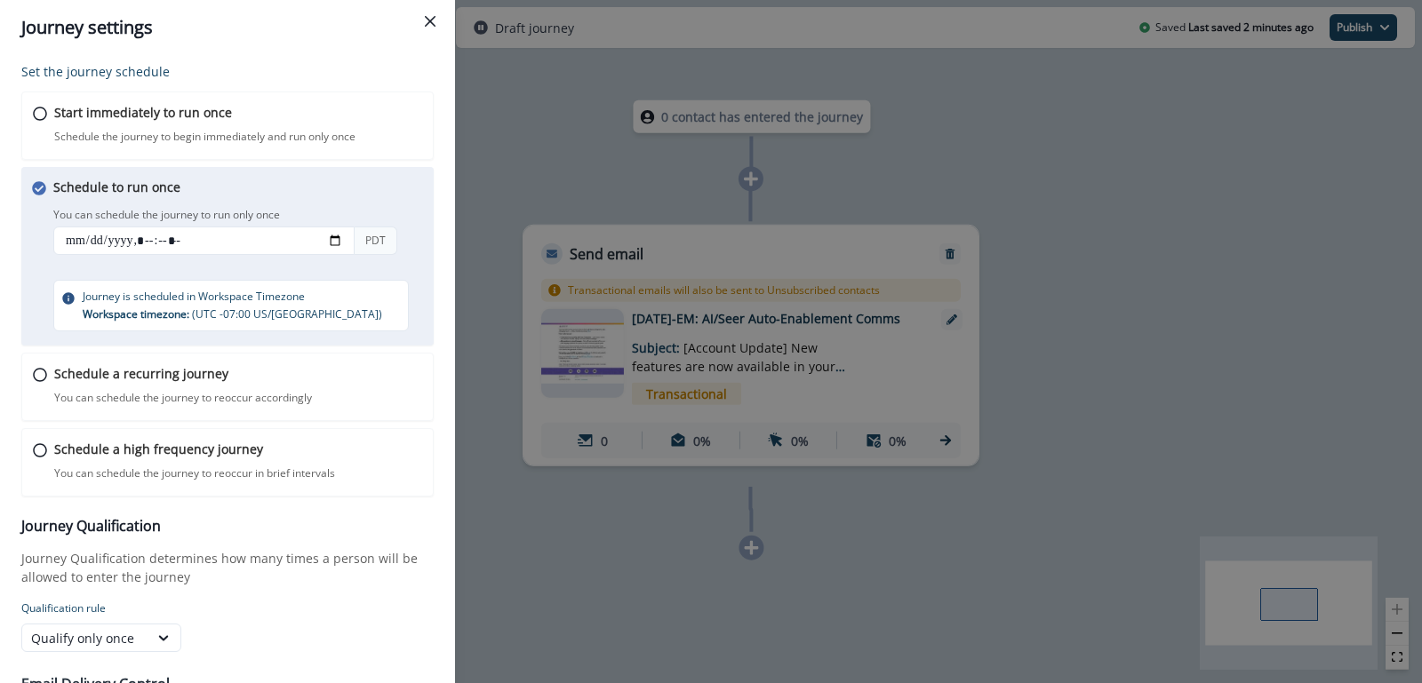
scroll to position [15, 0]
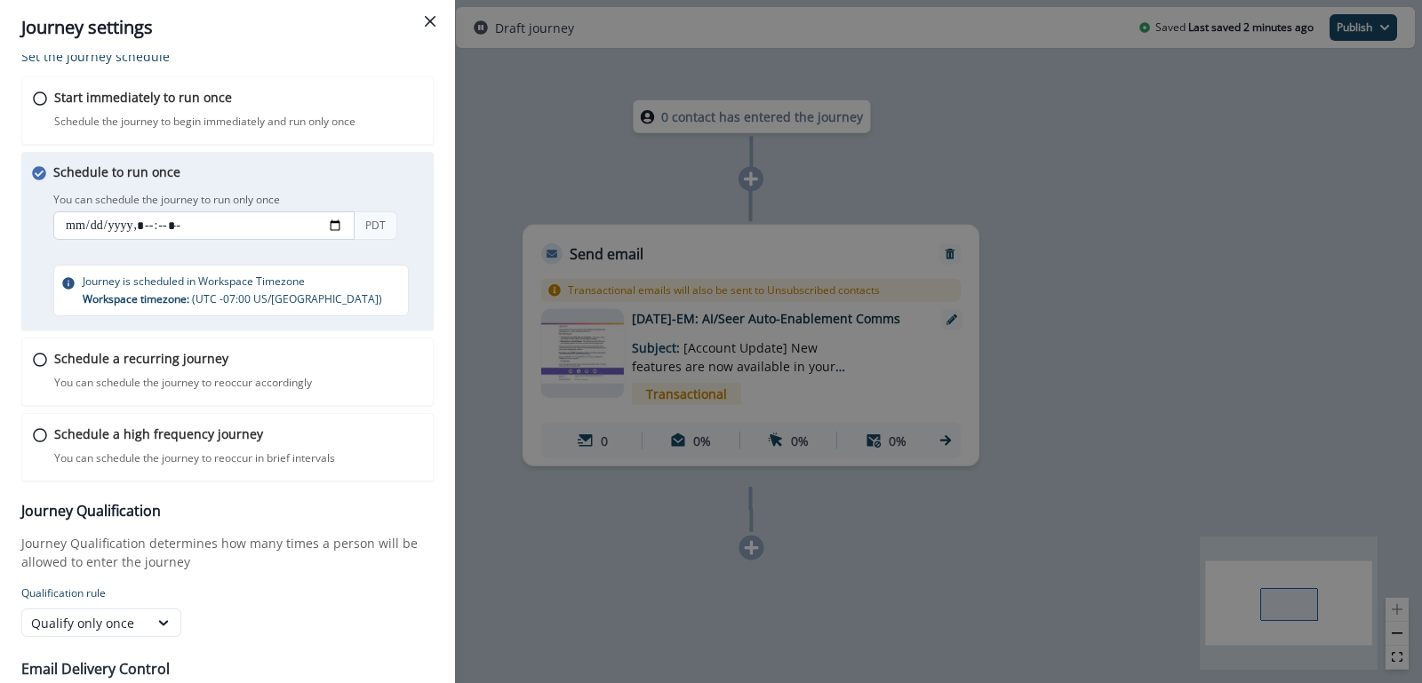
click at [125, 224] on input "datetime-local" at bounding box center [203, 226] width 301 height 28
click at [340, 222] on input "datetime-local" at bounding box center [203, 226] width 301 height 28
click at [414, 325] on div "Schedule to run once You can schedule the journey to run only once You can sche…" at bounding box center [227, 241] width 412 height 179
type input "**********"
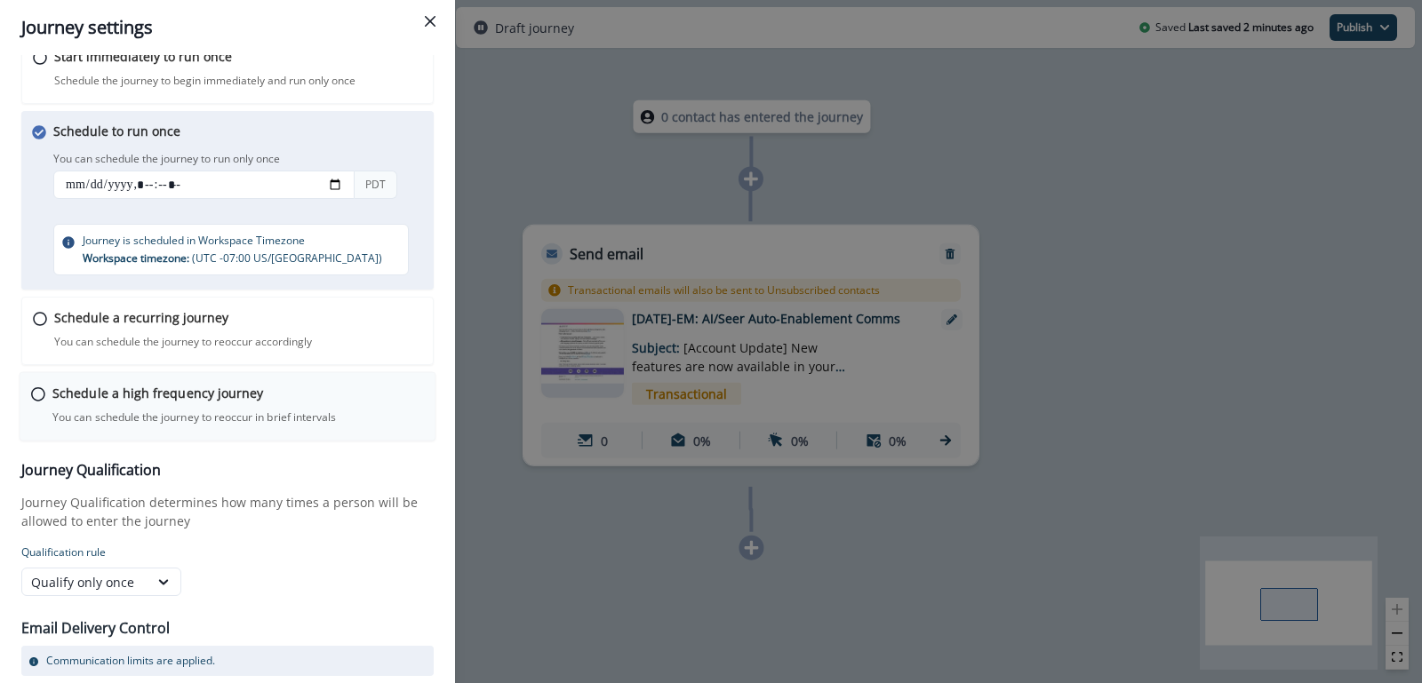
scroll to position [122, 0]
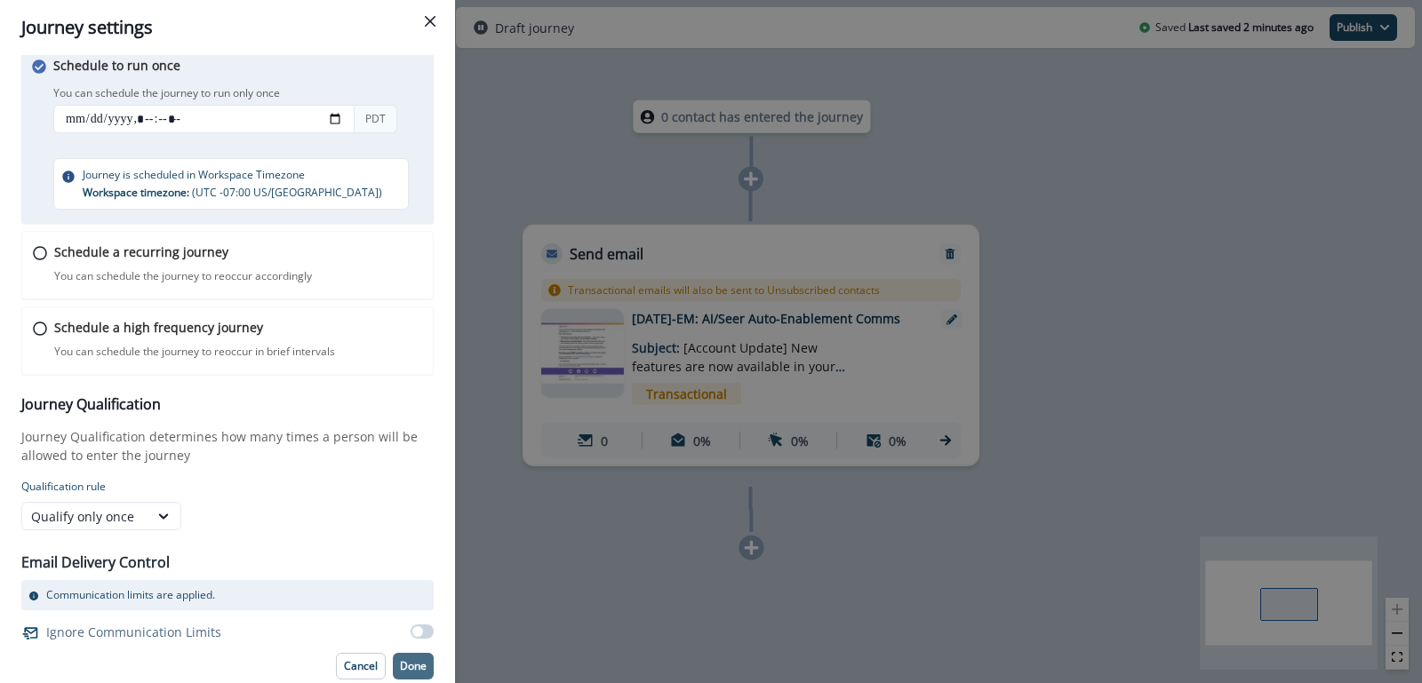
click at [408, 660] on p "Done" at bounding box center [413, 666] width 27 height 12
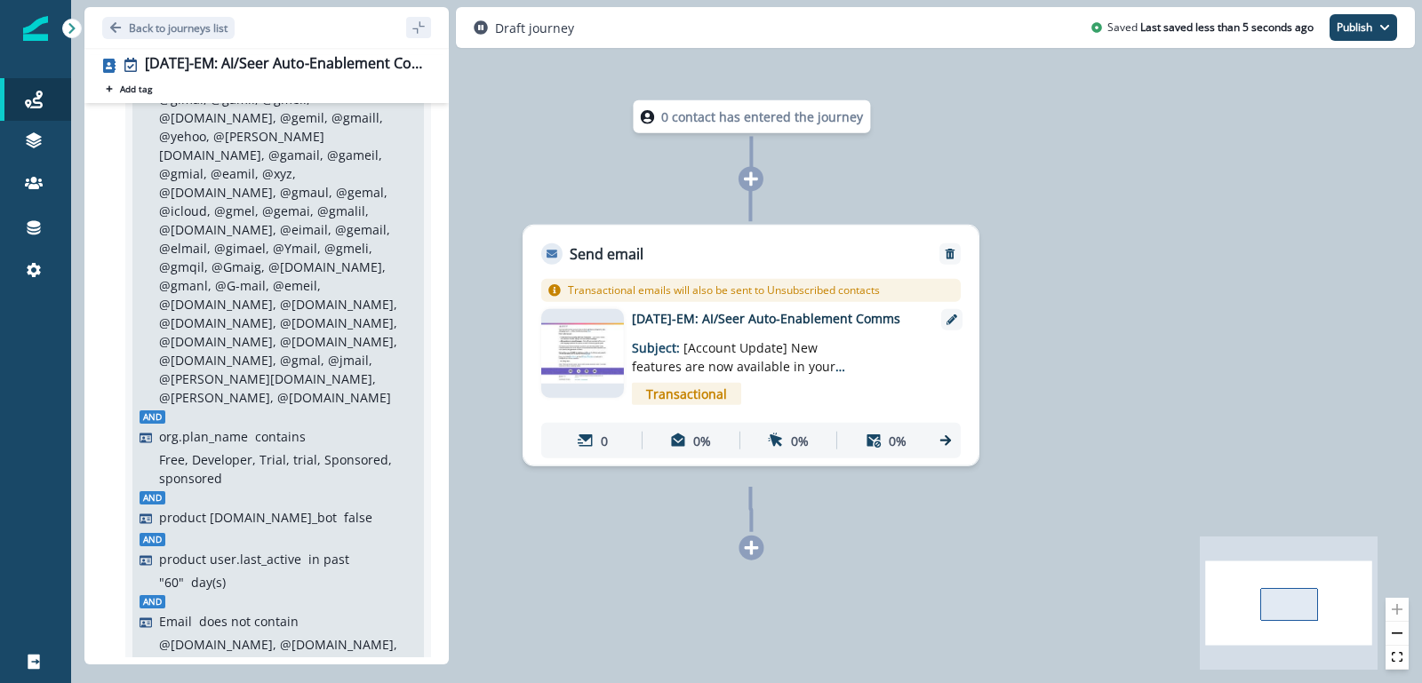
scroll to position [0, 0]
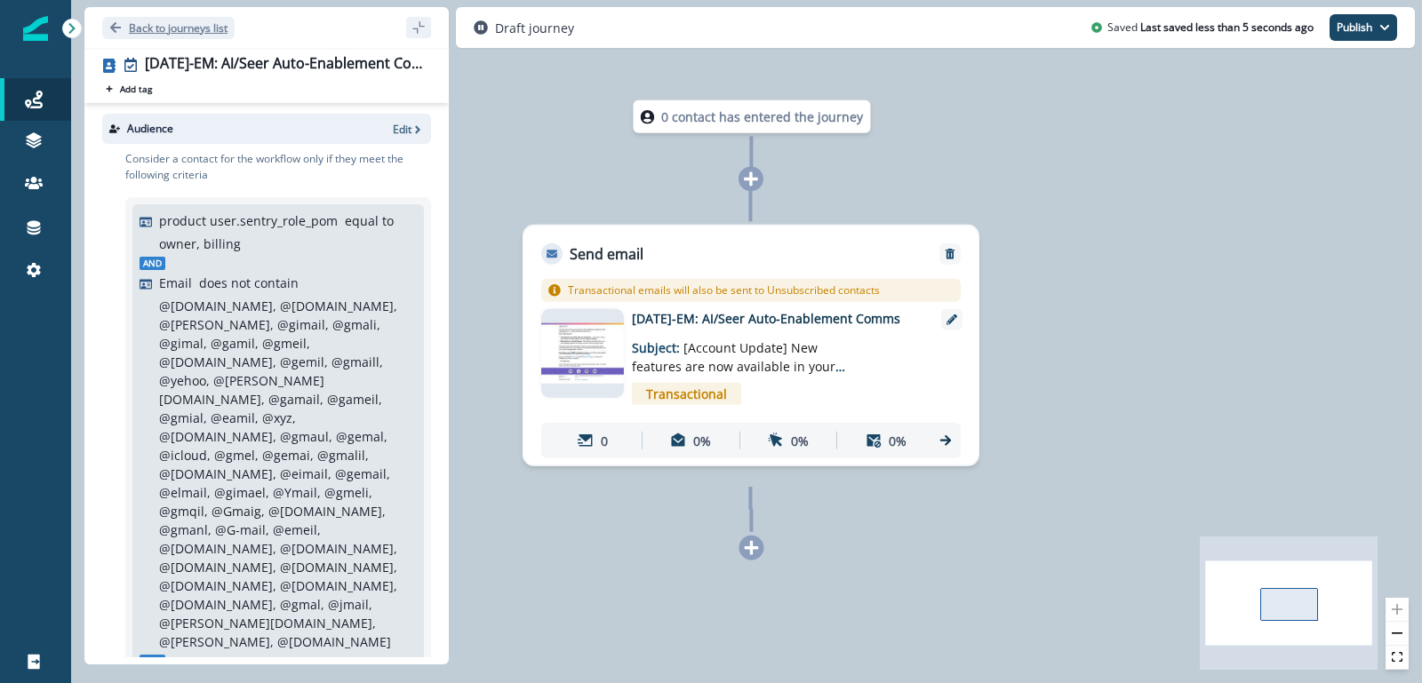
click at [184, 29] on p "Back to journeys list" at bounding box center [178, 27] width 99 height 15
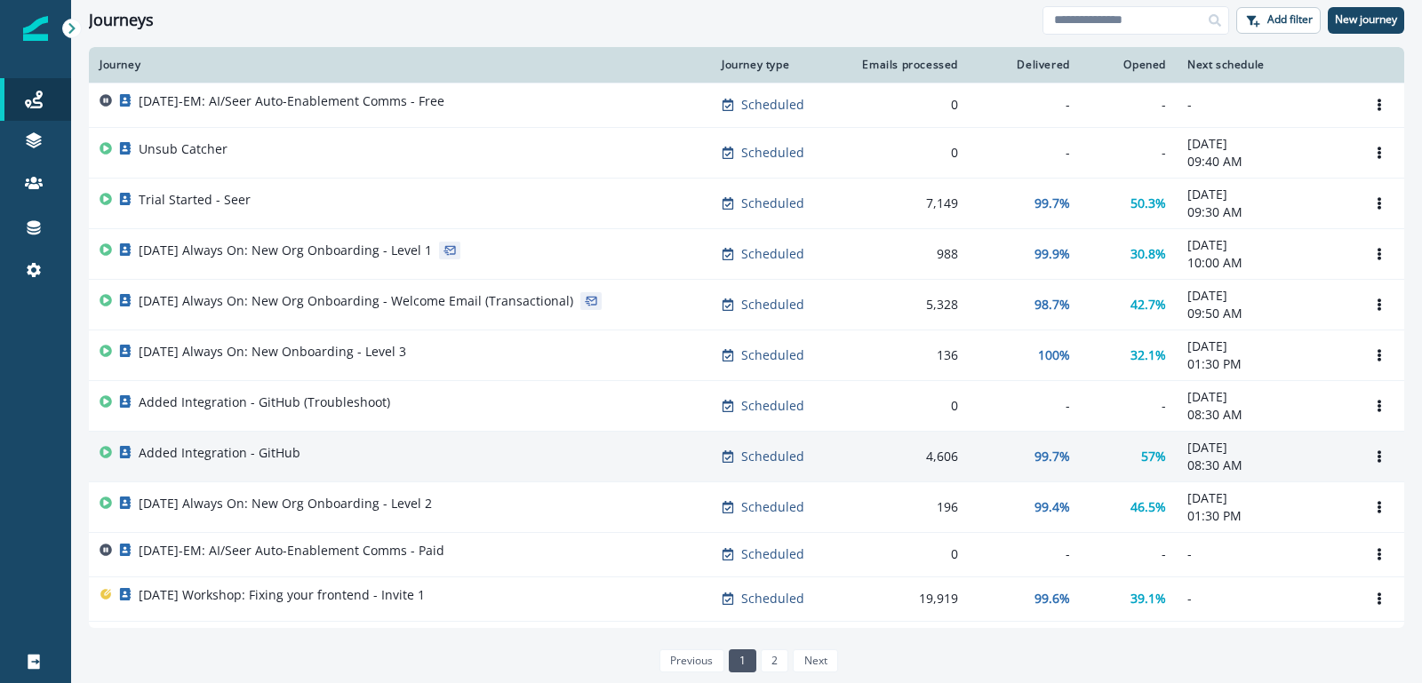
scroll to position [33, 0]
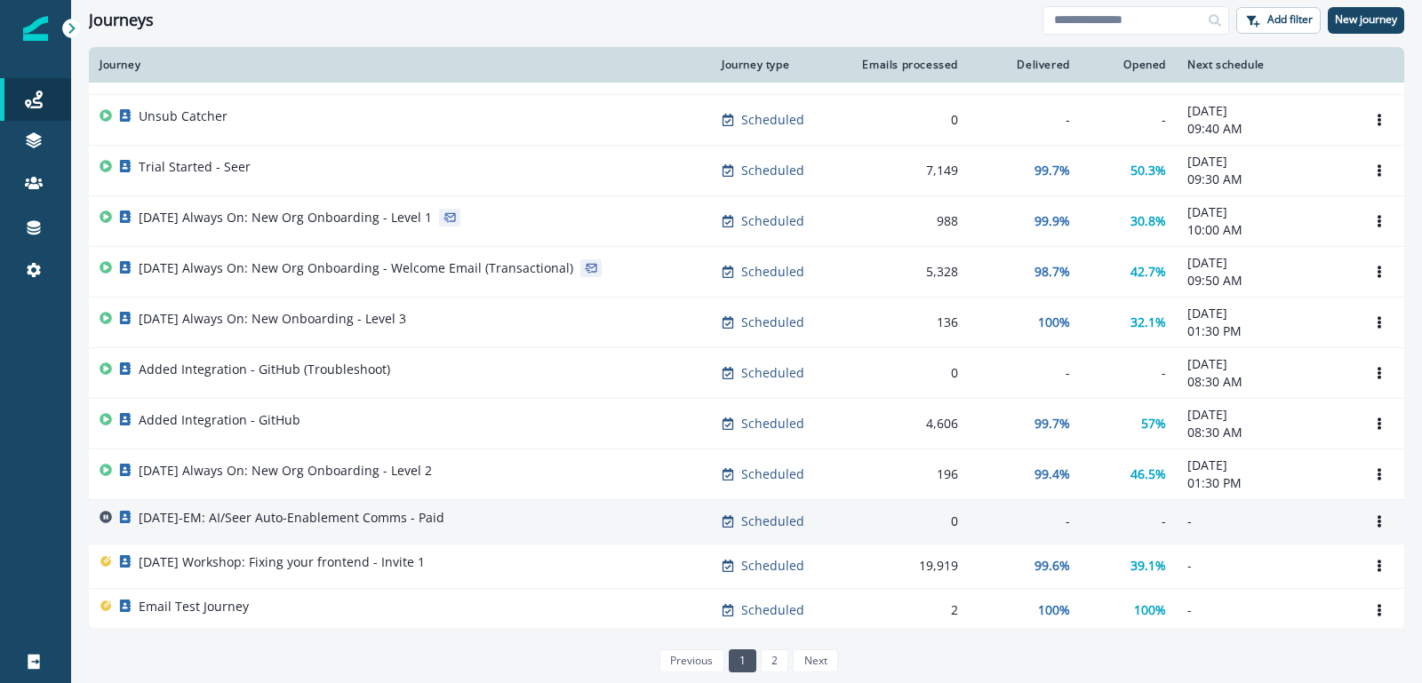
click at [336, 501] on td "[DATE]-EM: AI/Seer Auto-Enablement Comms - Paid" at bounding box center [400, 521] width 622 height 44
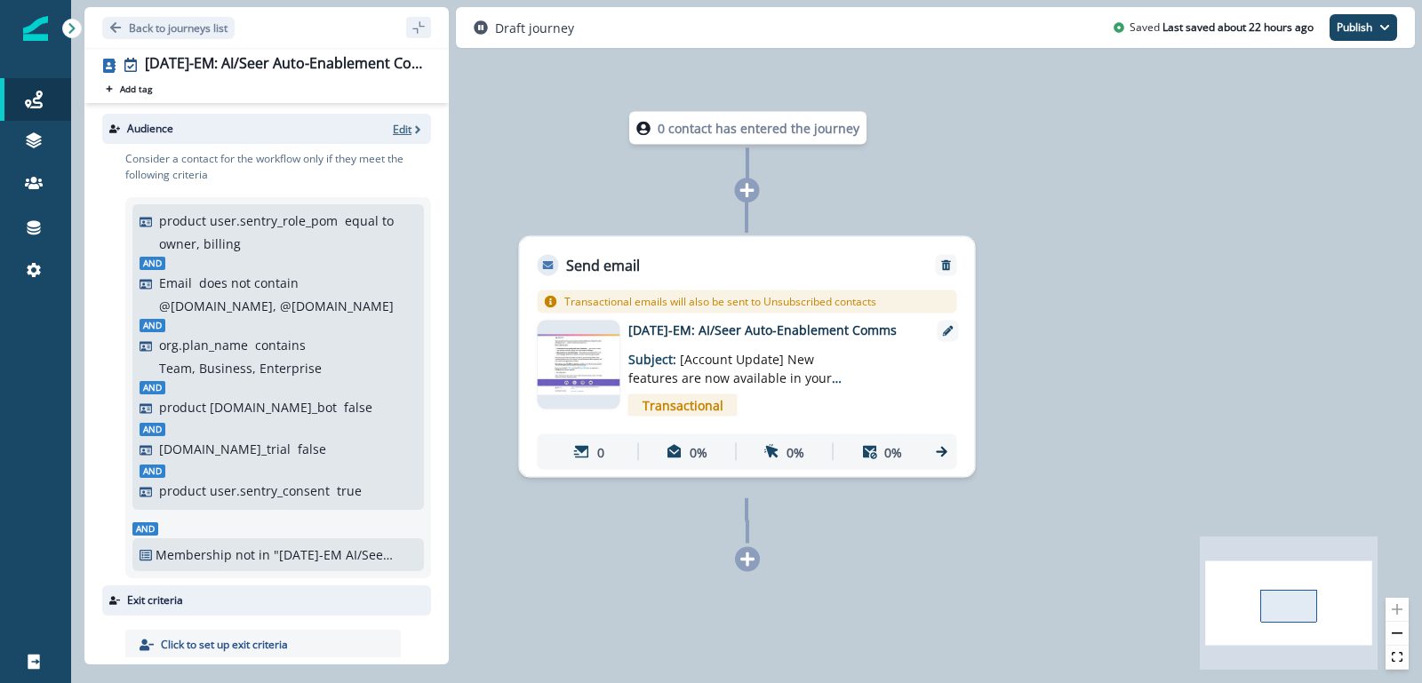
click at [394, 124] on p "Edit" at bounding box center [402, 129] width 19 height 15
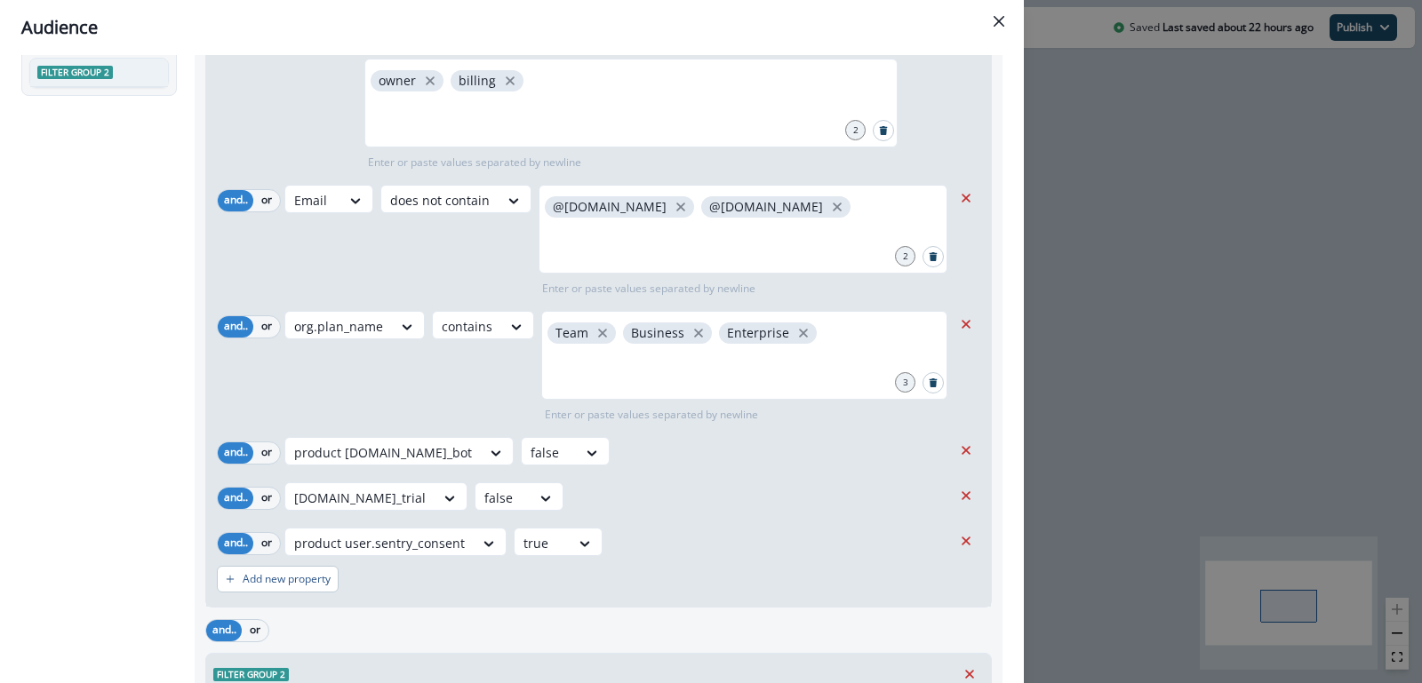
scroll to position [228, 0]
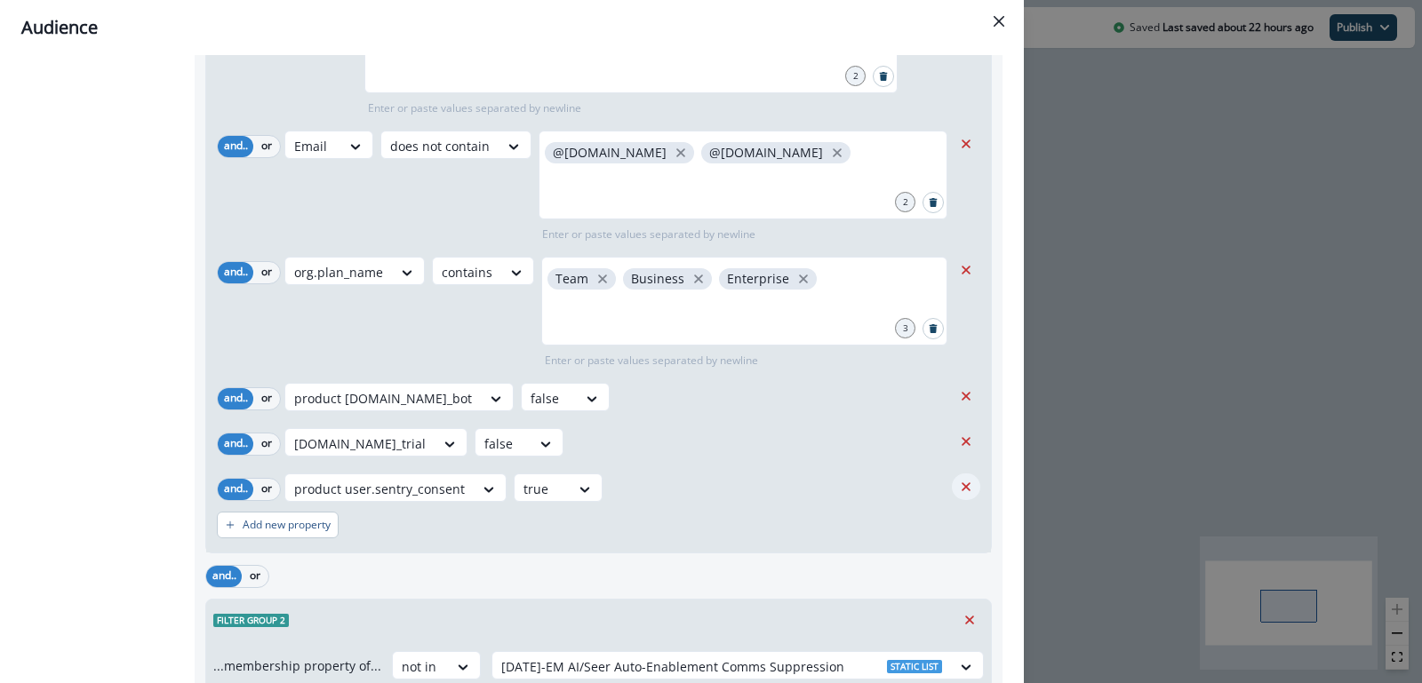
click at [965, 481] on icon "Remove" at bounding box center [966, 487] width 16 height 16
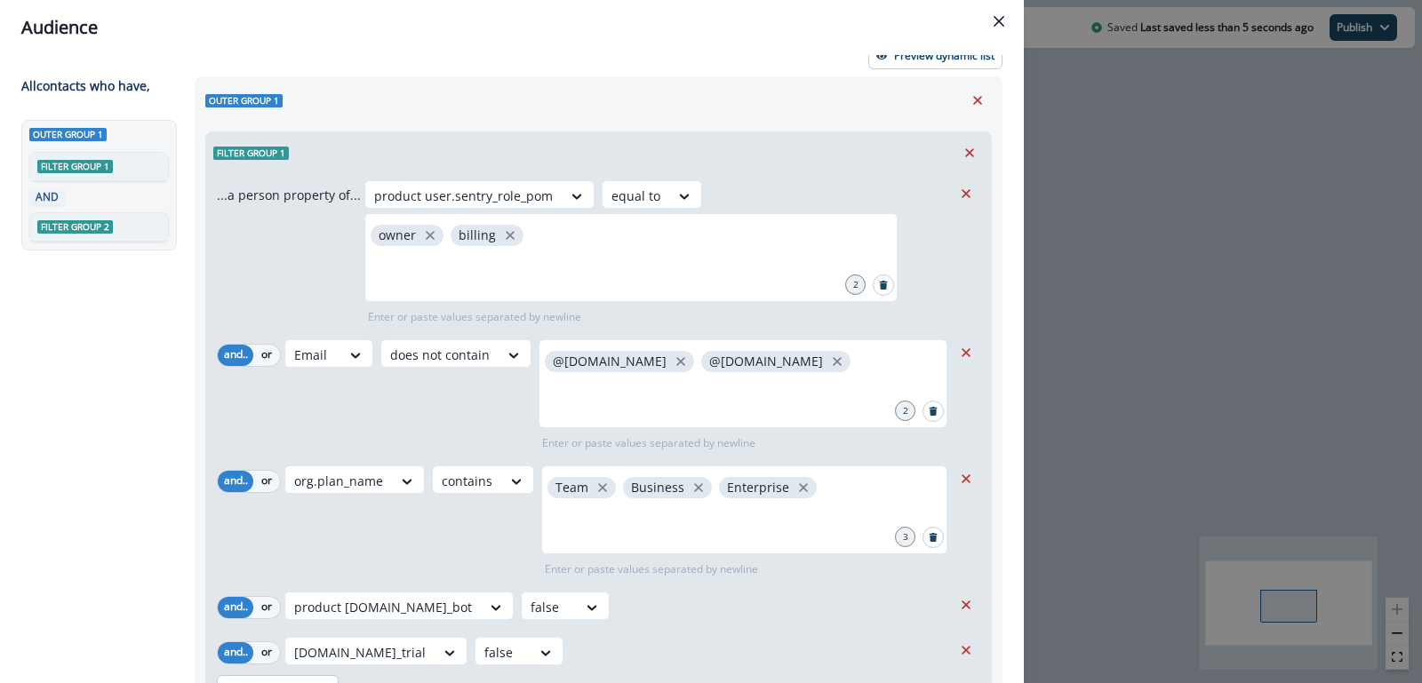
scroll to position [0, 0]
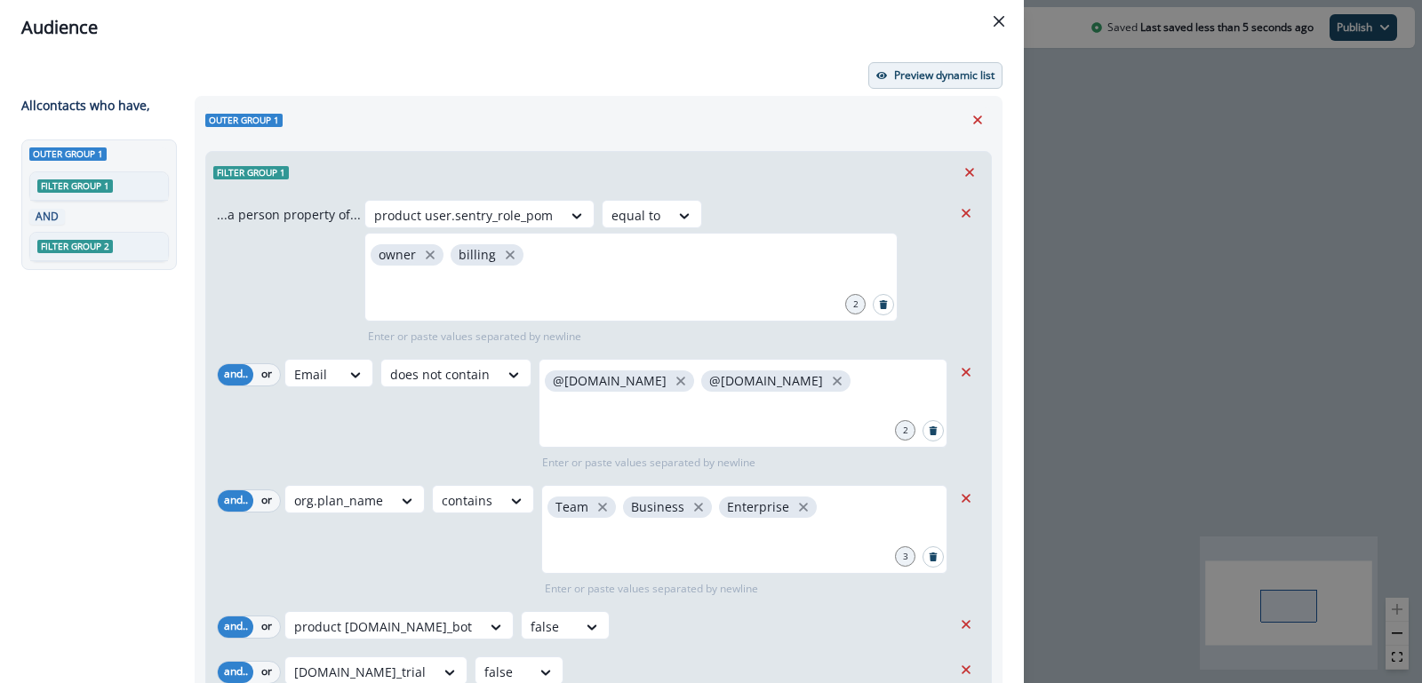
click at [916, 77] on p "Preview dynamic list" at bounding box center [944, 75] width 100 height 12
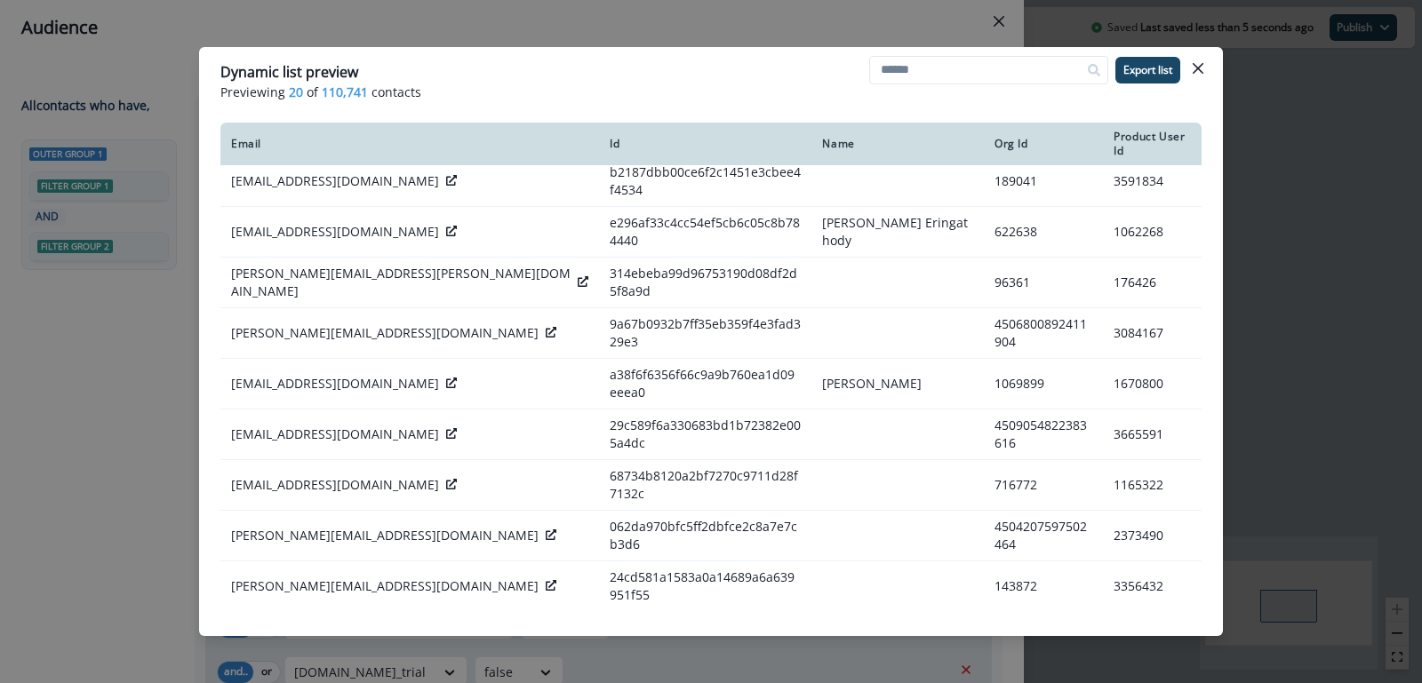
scroll to position [268, 0]
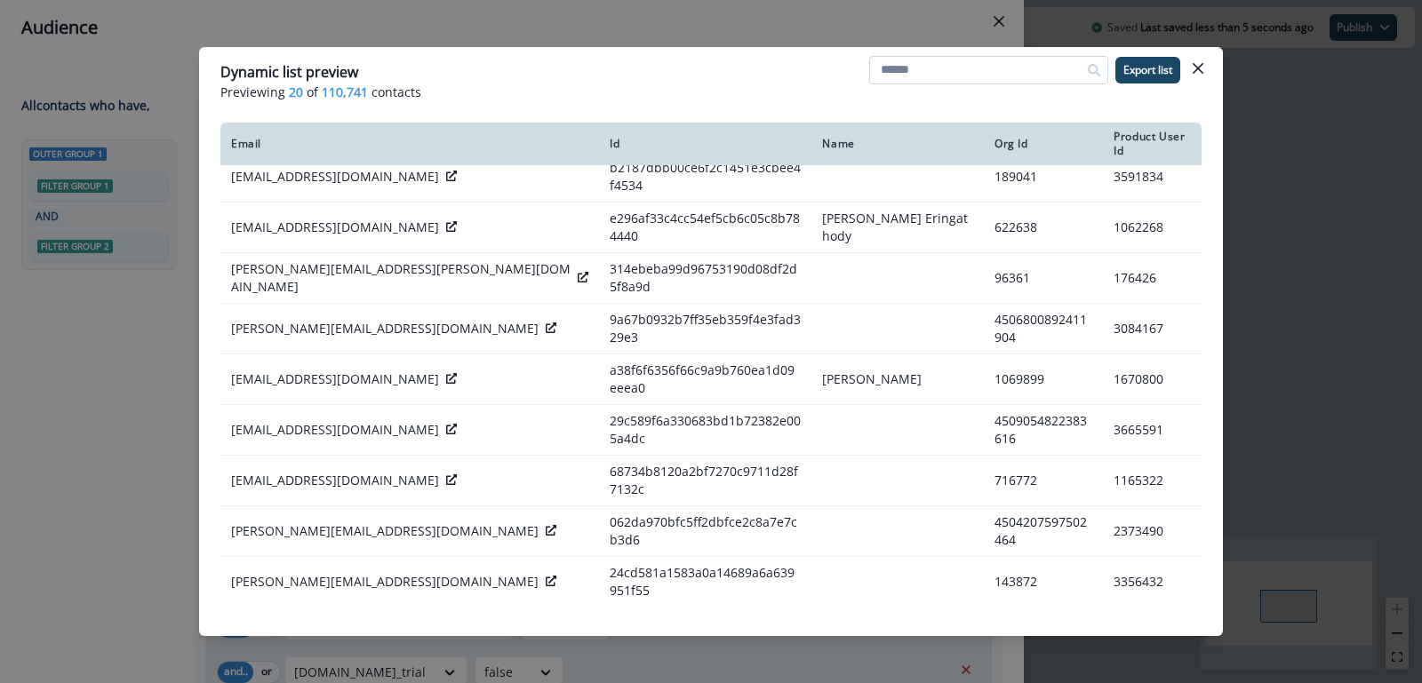
click at [1028, 67] on input at bounding box center [988, 70] width 239 height 28
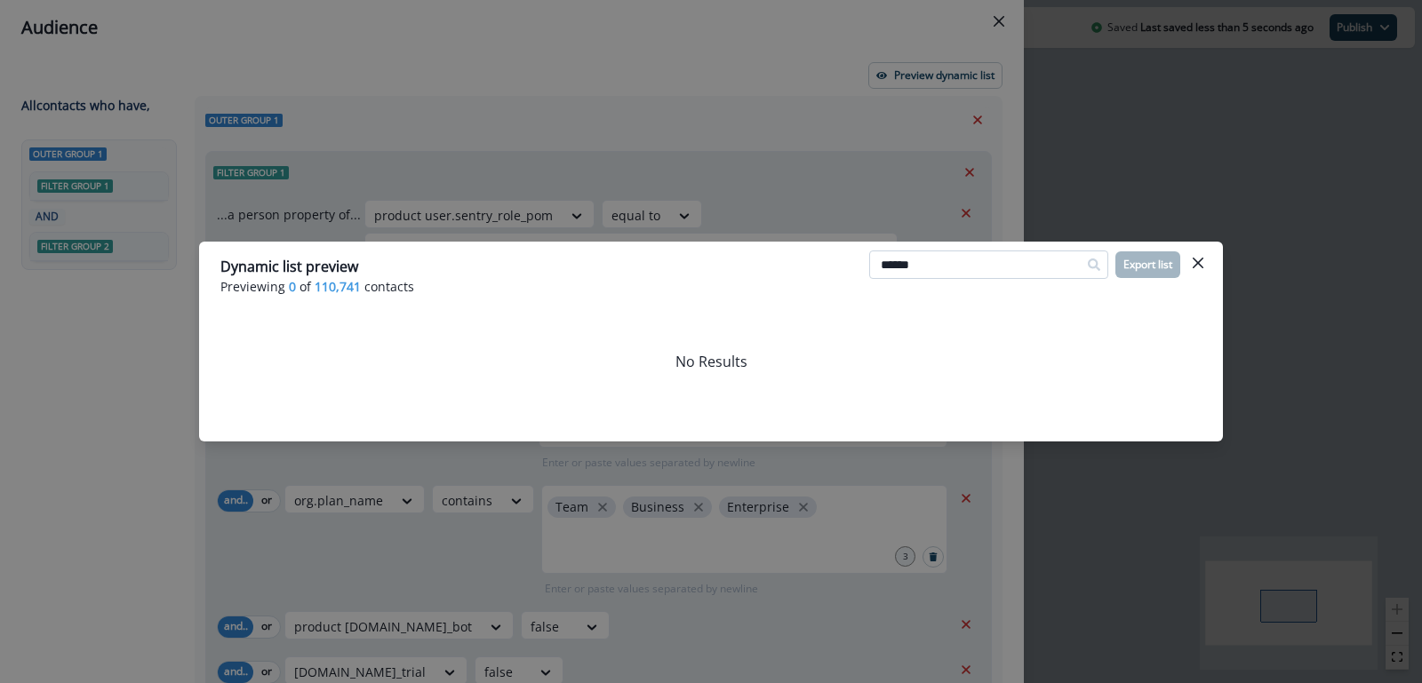
click at [922, 265] on input "******" at bounding box center [988, 265] width 239 height 28
type input "******"
click at [1200, 259] on icon "Close" at bounding box center [1198, 263] width 11 height 11
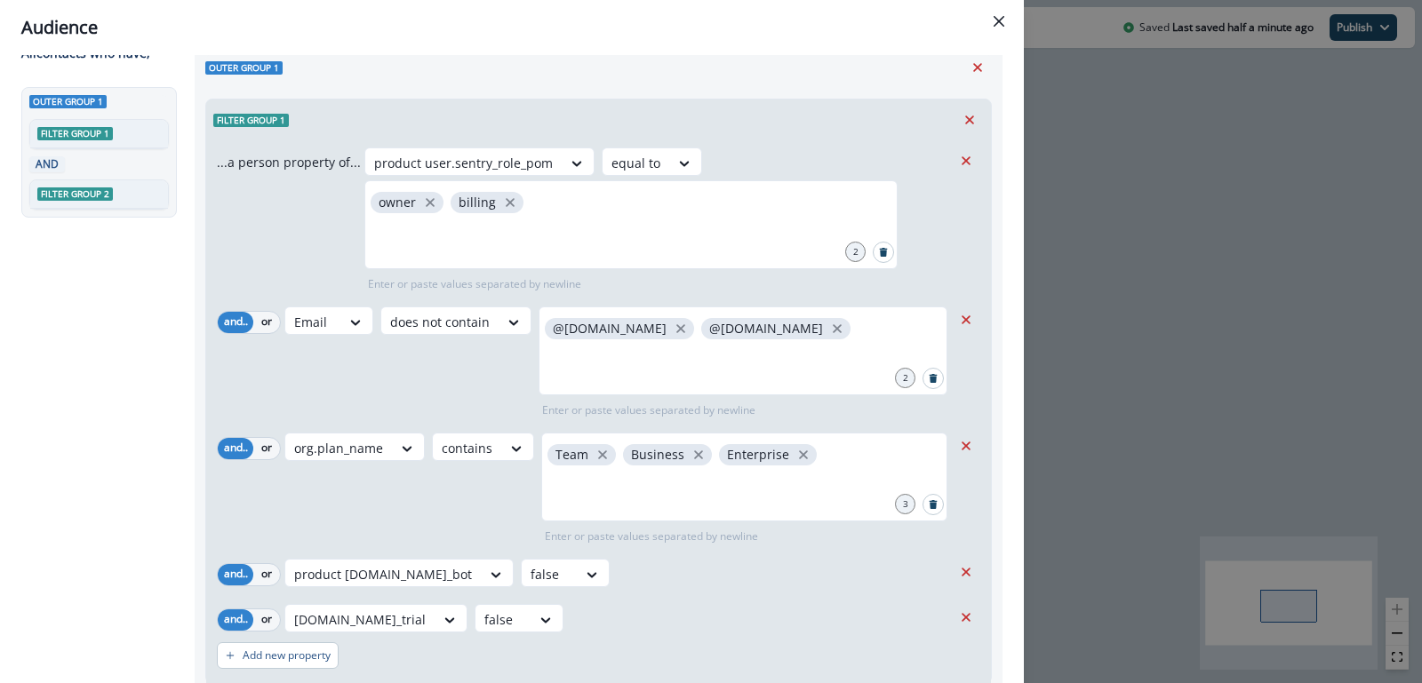
scroll to position [0, 0]
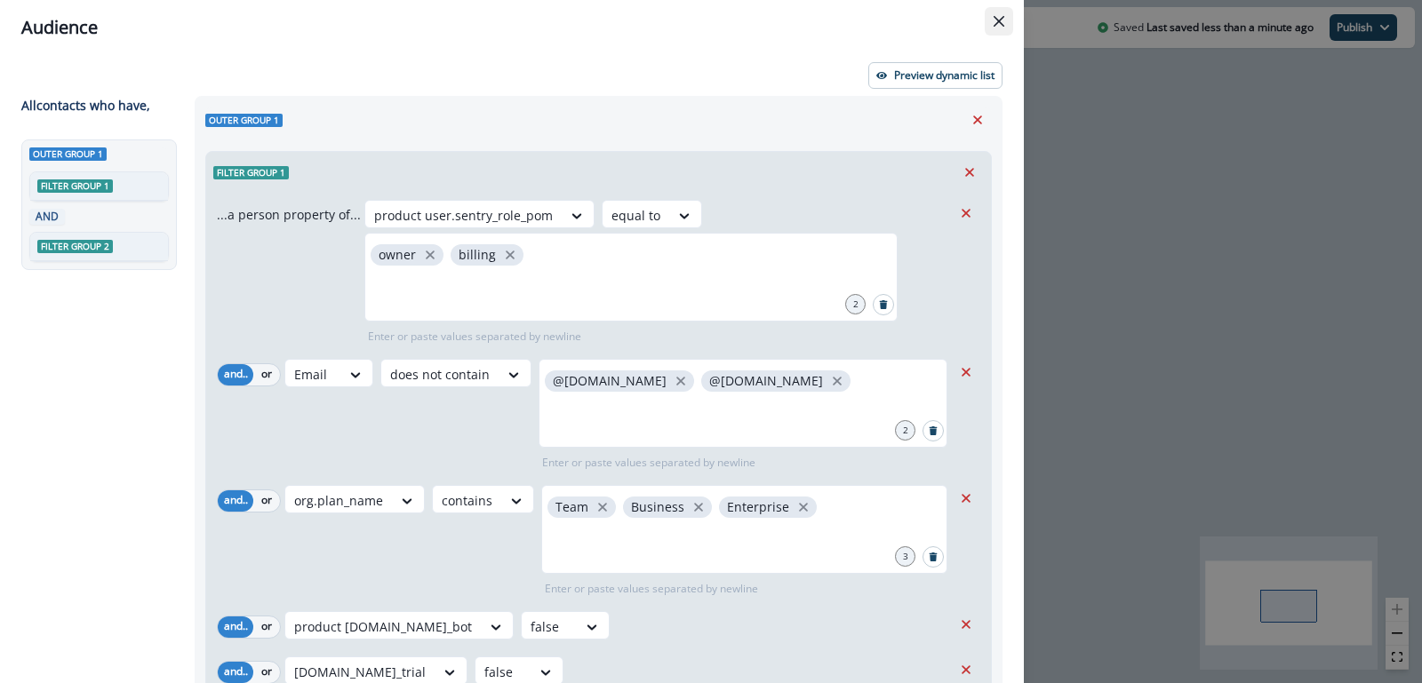
click at [993, 31] on button "Close" at bounding box center [999, 21] width 28 height 28
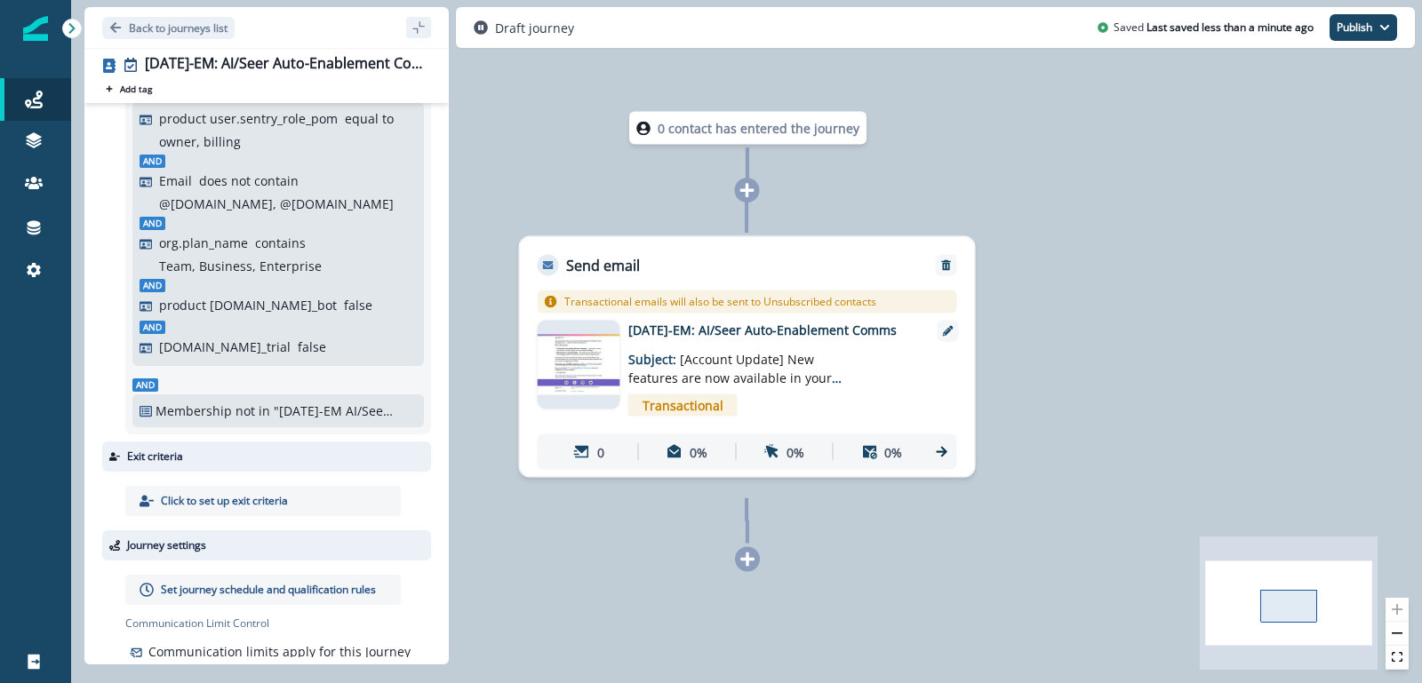
scroll to position [137, 0]
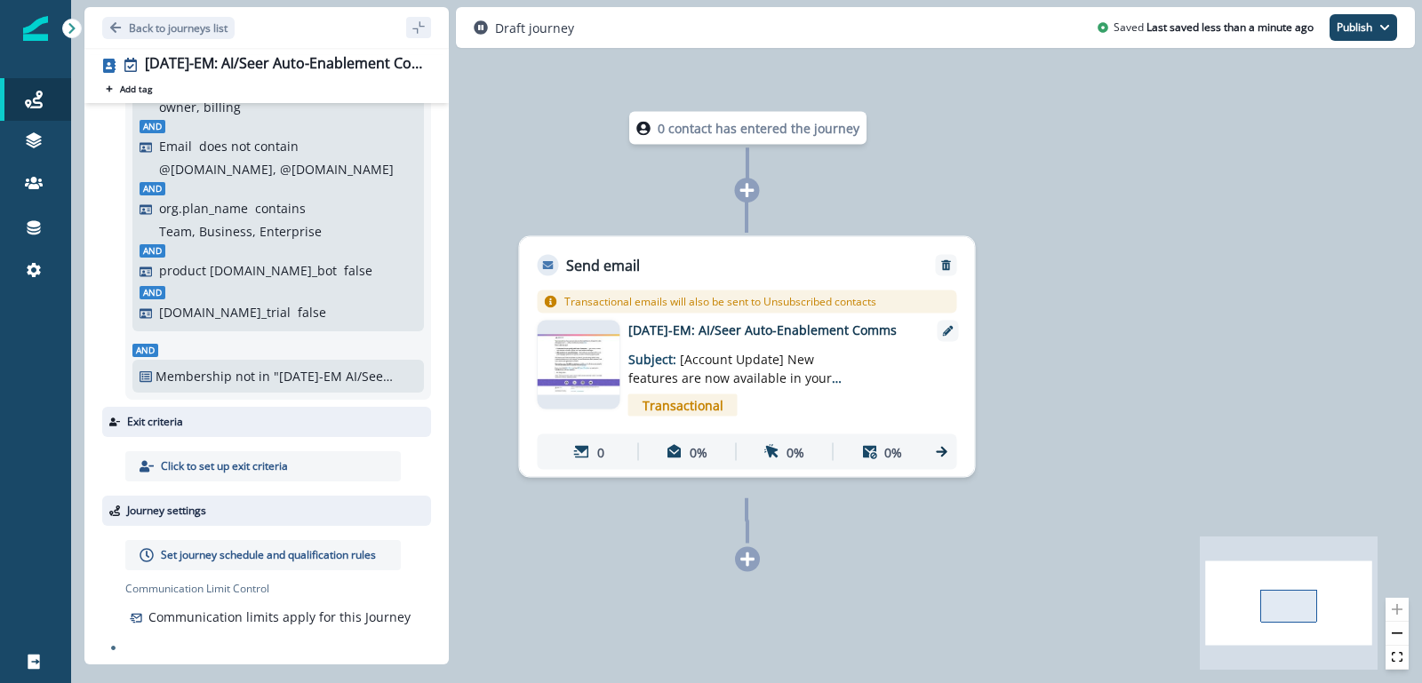
click at [251, 548] on p "Set journey schedule and qualification rules" at bounding box center [268, 555] width 215 height 16
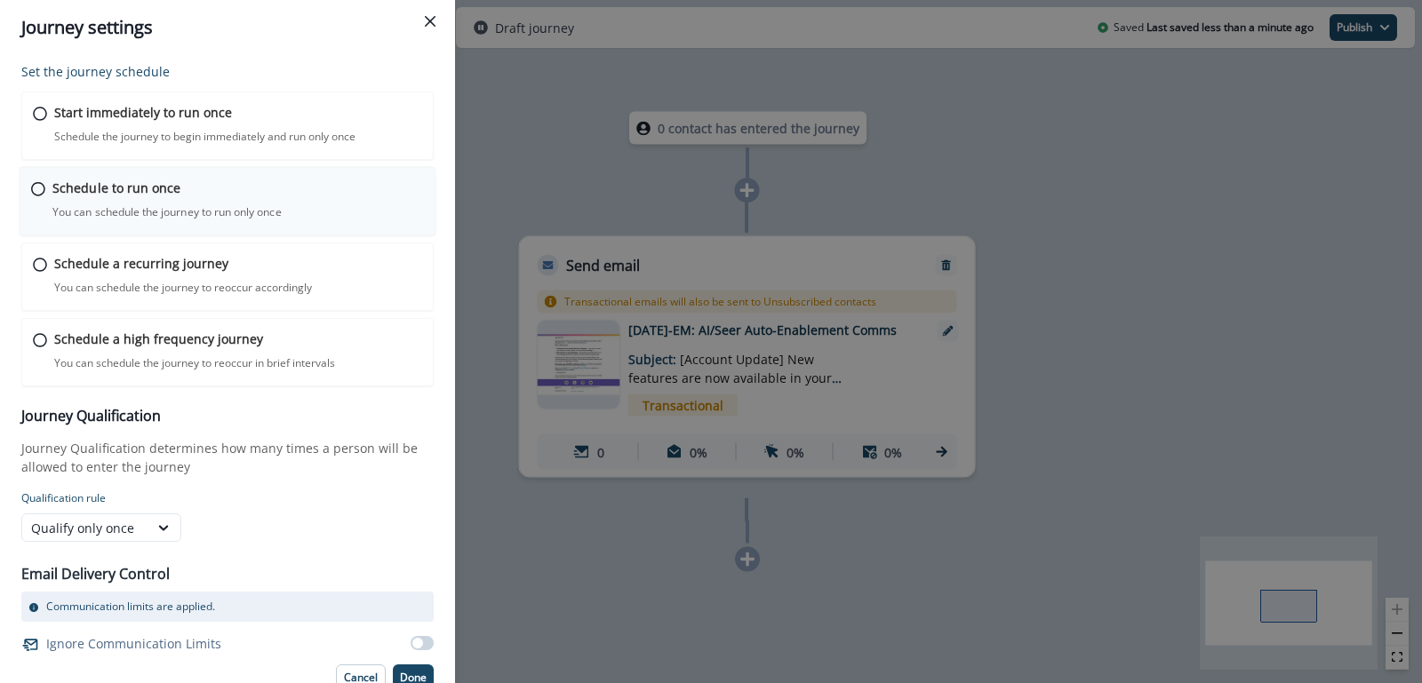
click at [168, 215] on p "You can schedule the journey to run only once" at bounding box center [166, 212] width 229 height 16
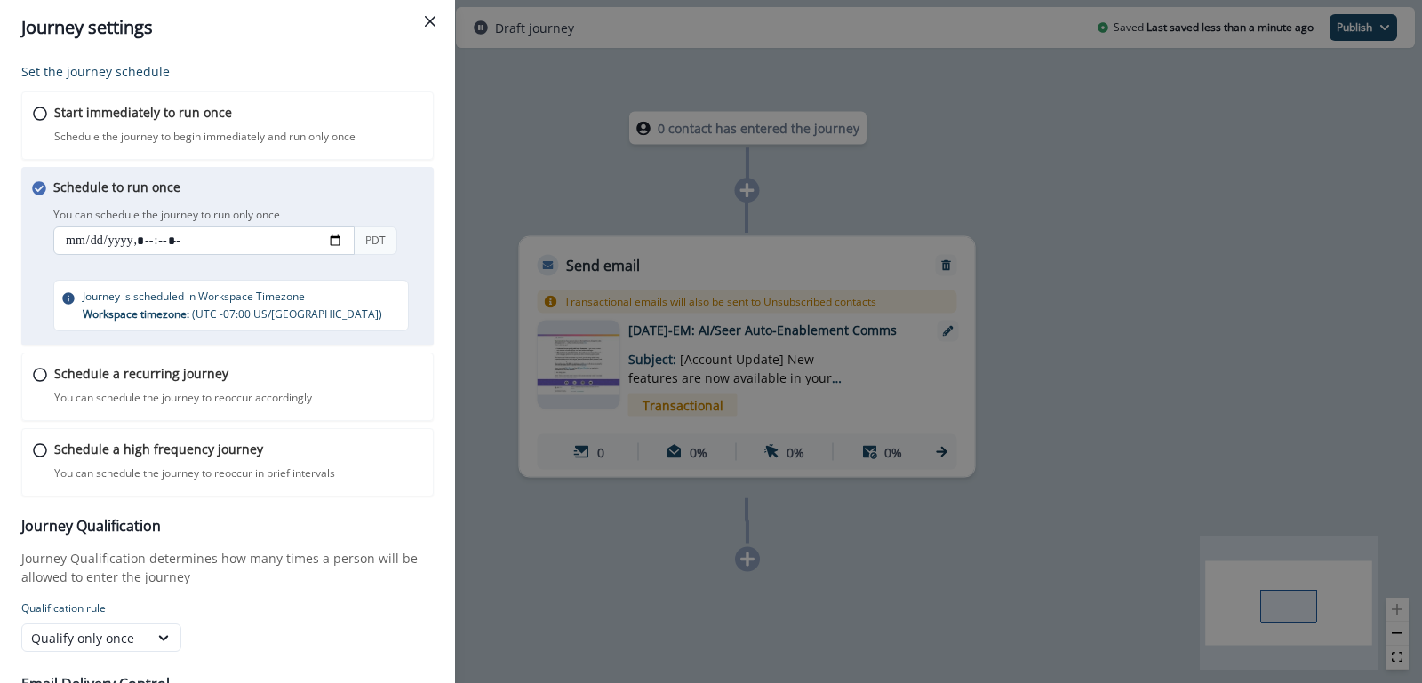
click at [337, 237] on input "datetime-local" at bounding box center [203, 241] width 301 height 28
click at [421, 502] on div "Set the journey schedule Start immediately to run once Schedule the journey to …" at bounding box center [227, 286] width 412 height 449
type input "**********"
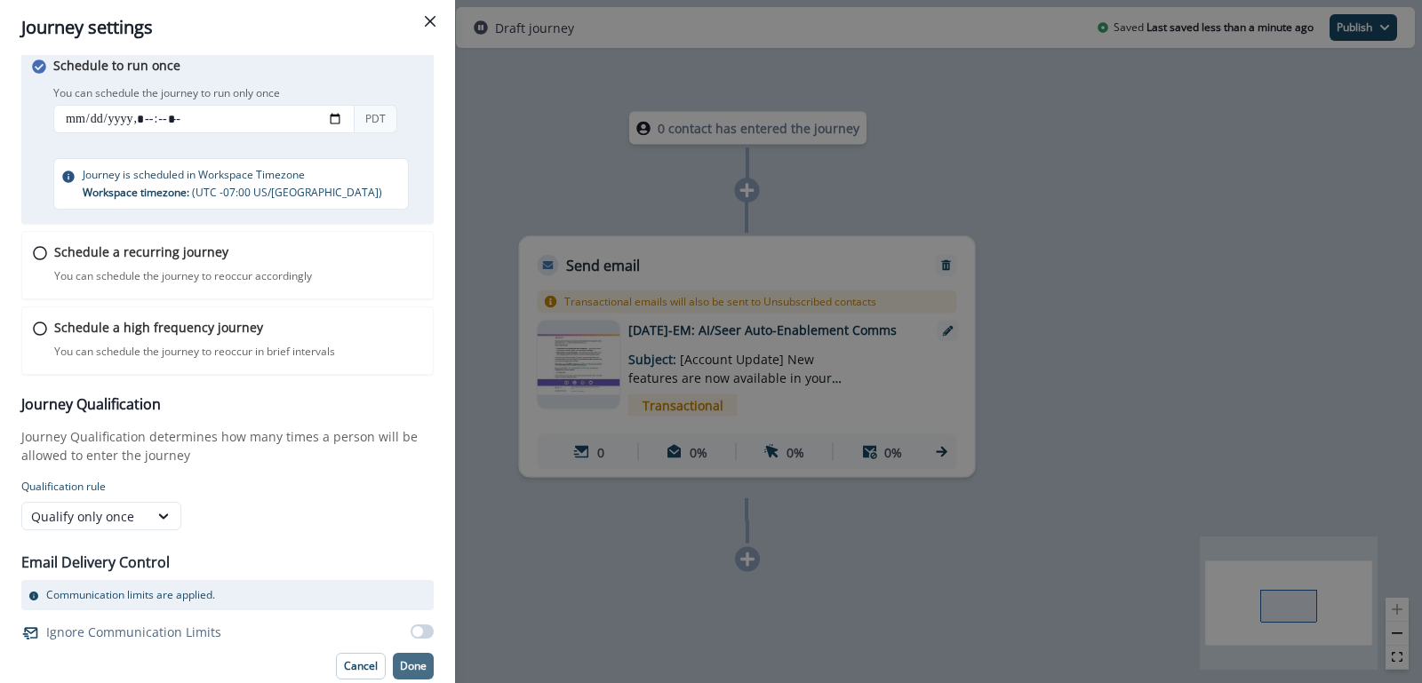
click at [396, 663] on button "Done" at bounding box center [413, 666] width 41 height 27
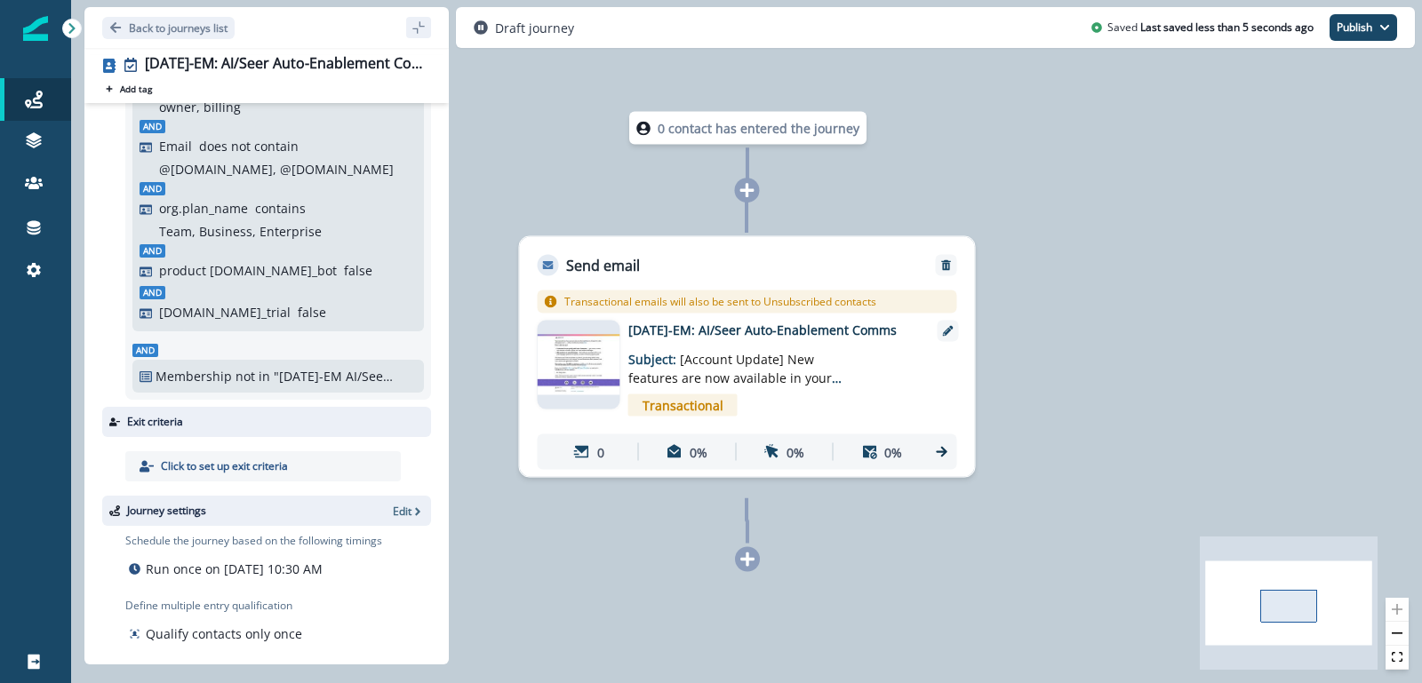
scroll to position [0, 0]
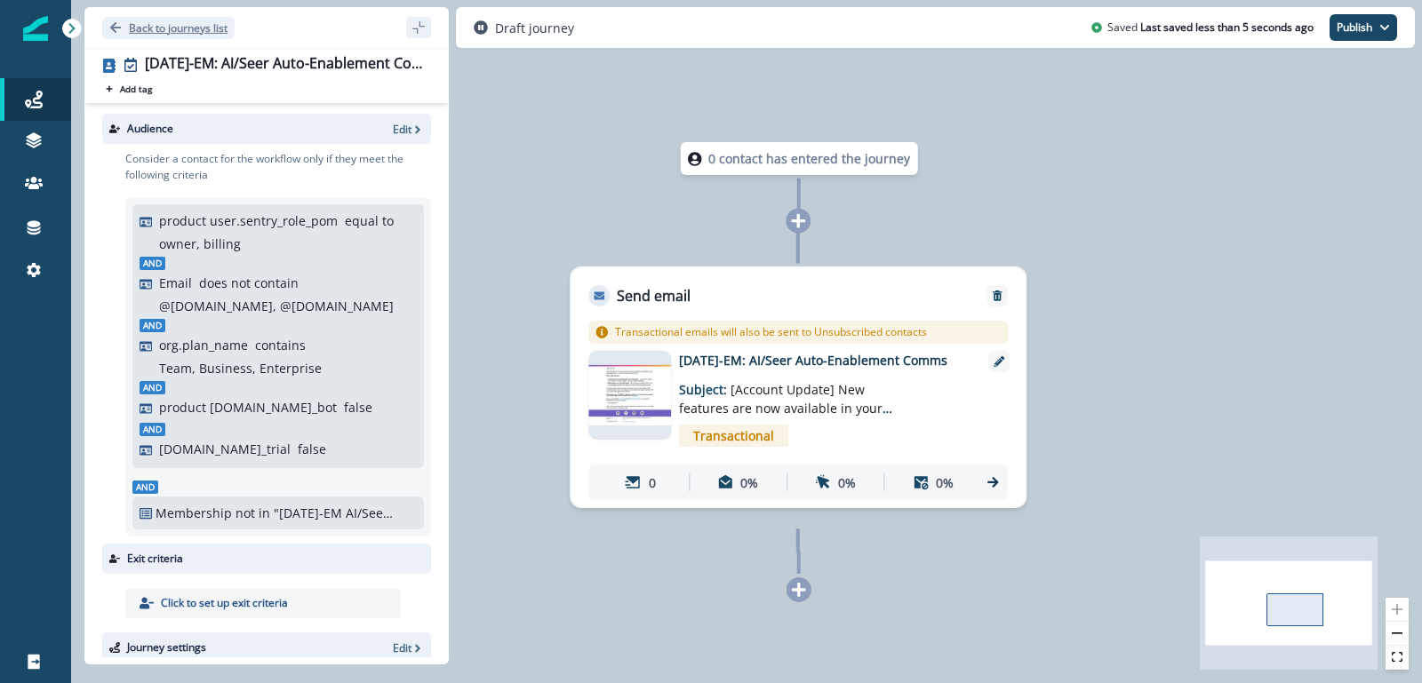
click at [170, 31] on p "Back to journeys list" at bounding box center [178, 27] width 99 height 15
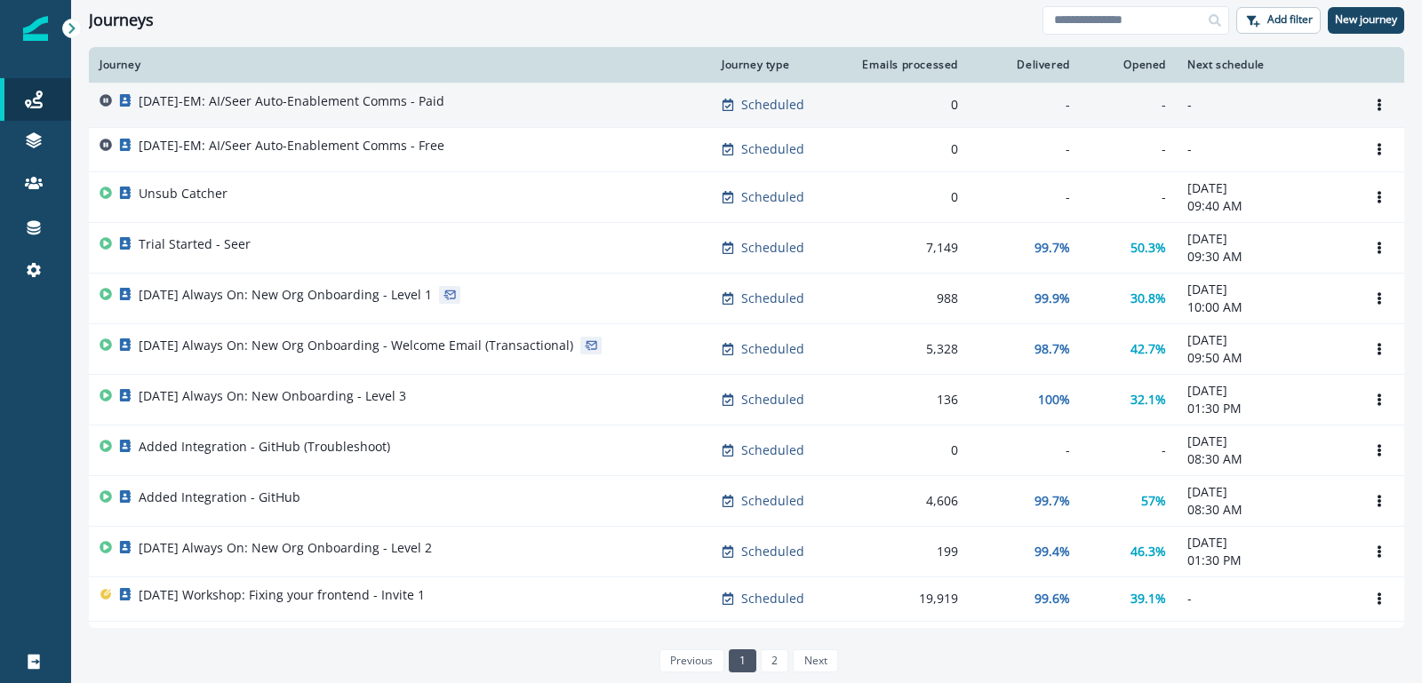
click at [514, 107] on div "[DATE]-EM: AI/Seer Auto-Enablement Comms - Paid" at bounding box center [400, 104] width 601 height 25
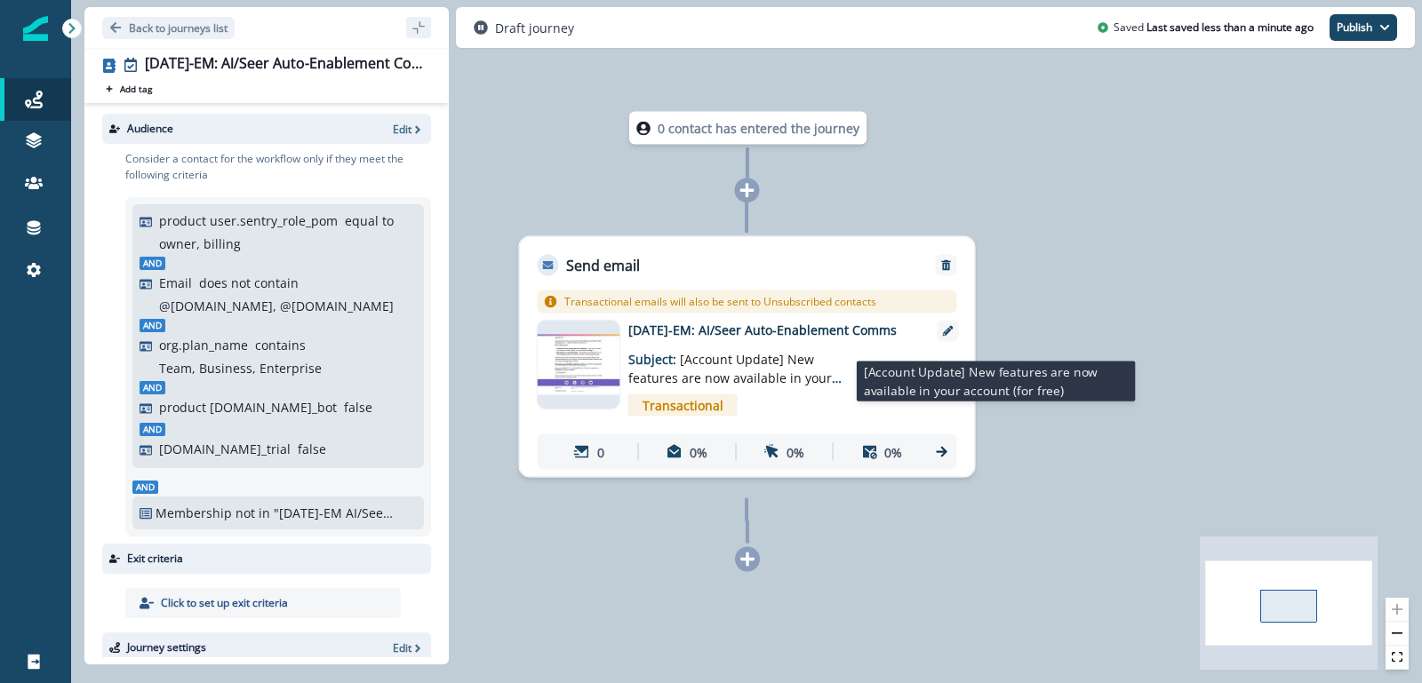
click at [795, 362] on p "Subject: [Account Update] New features are now available in your account (for f…" at bounding box center [739, 364] width 222 height 48
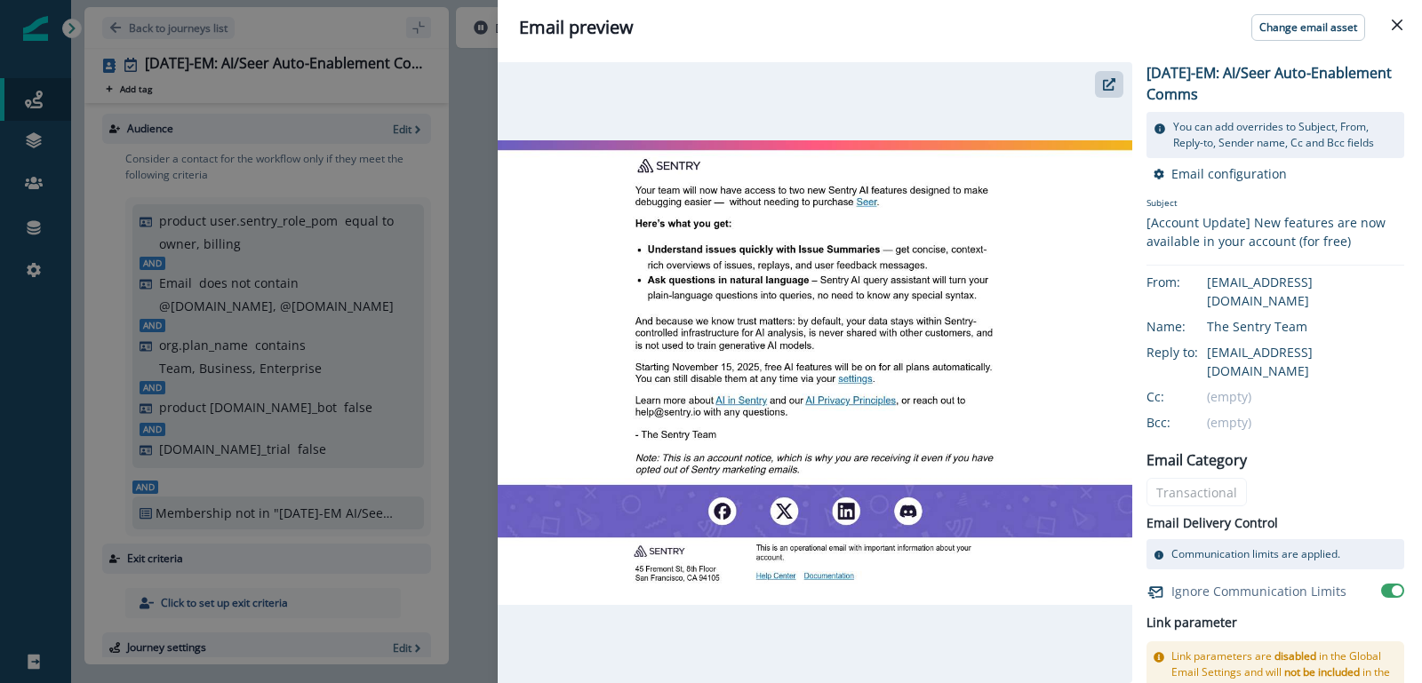
click at [855, 379] on img at bounding box center [815, 373] width 635 height 466
click at [1402, 26] on button "Close" at bounding box center [1397, 25] width 28 height 28
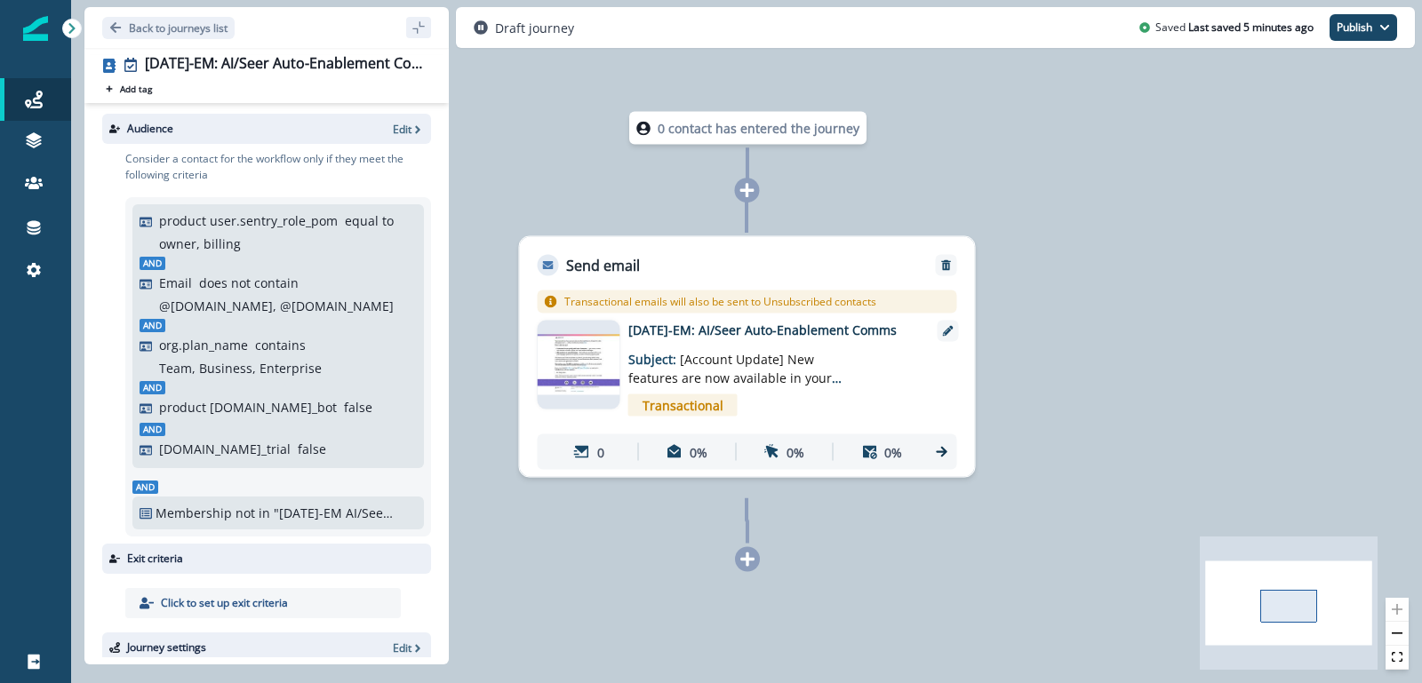
click at [686, 340] on p "[DATE]-EM: AI/Seer Auto-Enablement Comms" at bounding box center [770, 330] width 284 height 19
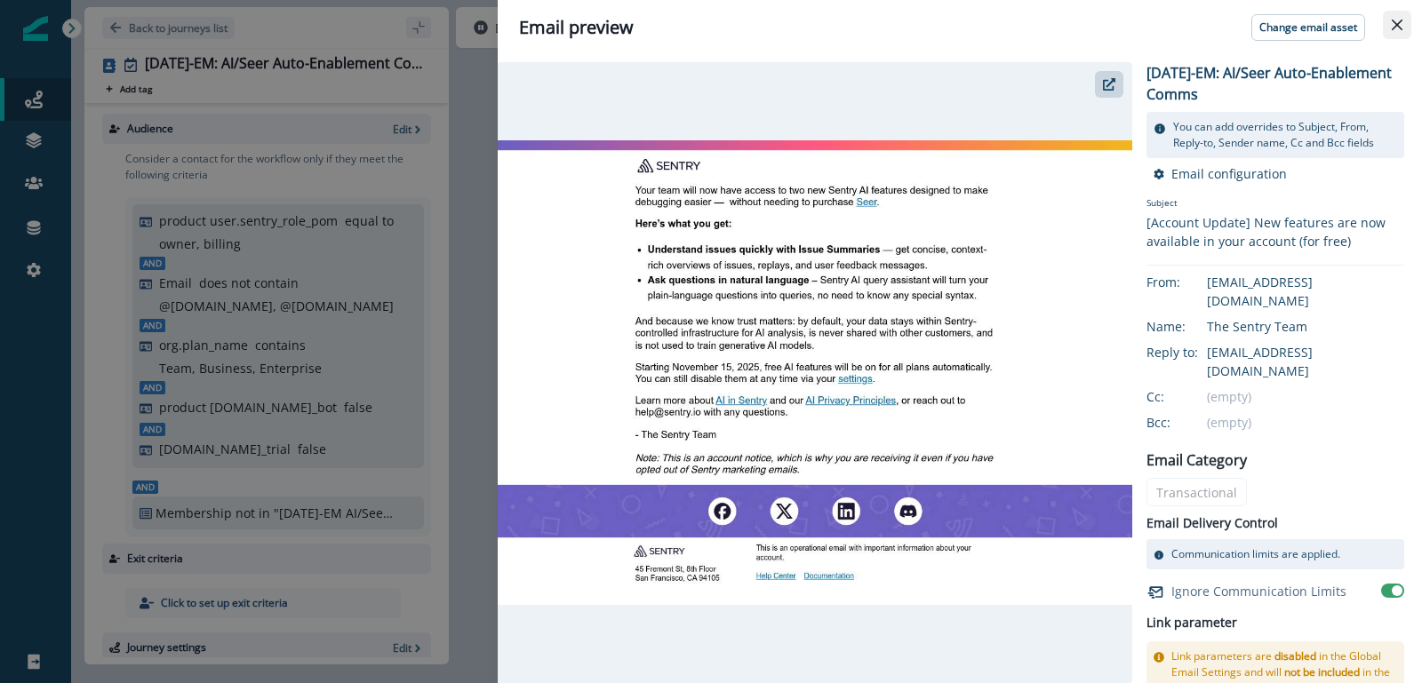
click at [1393, 24] on icon "Close" at bounding box center [1397, 25] width 11 height 11
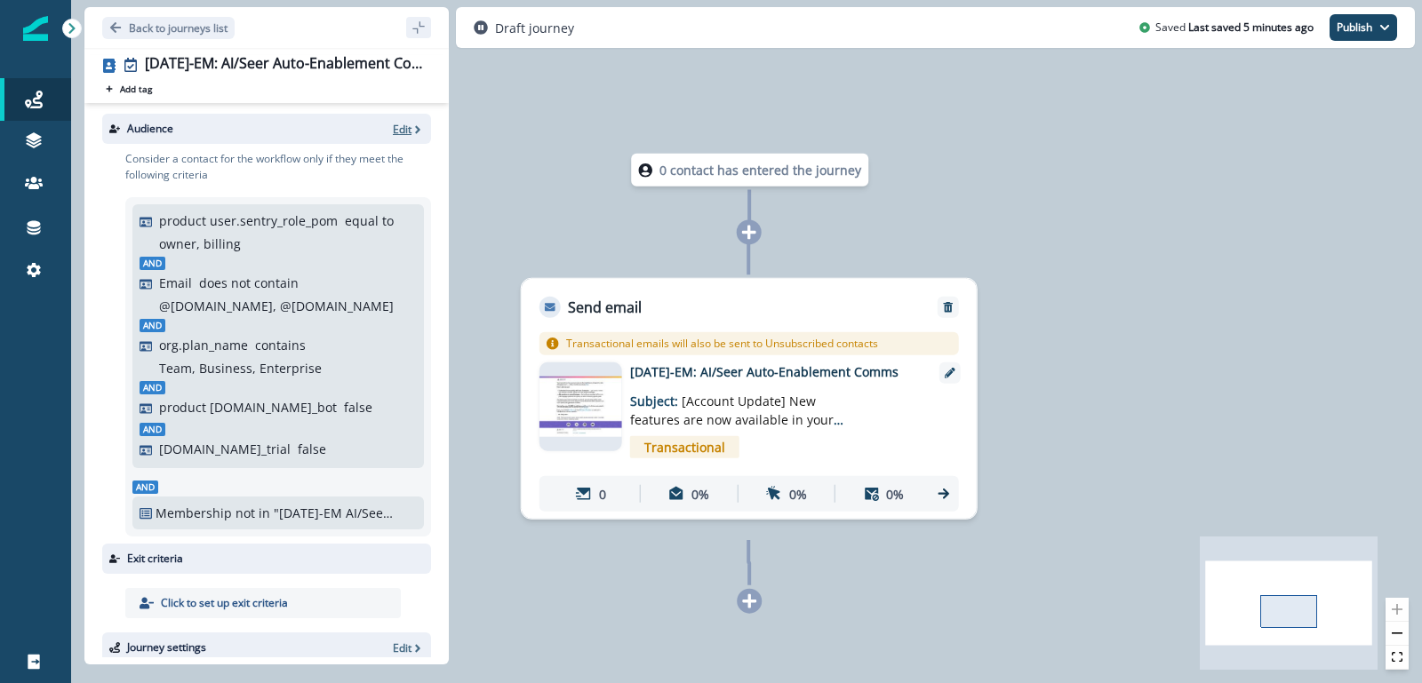
click at [409, 131] on p "Edit" at bounding box center [402, 129] width 19 height 15
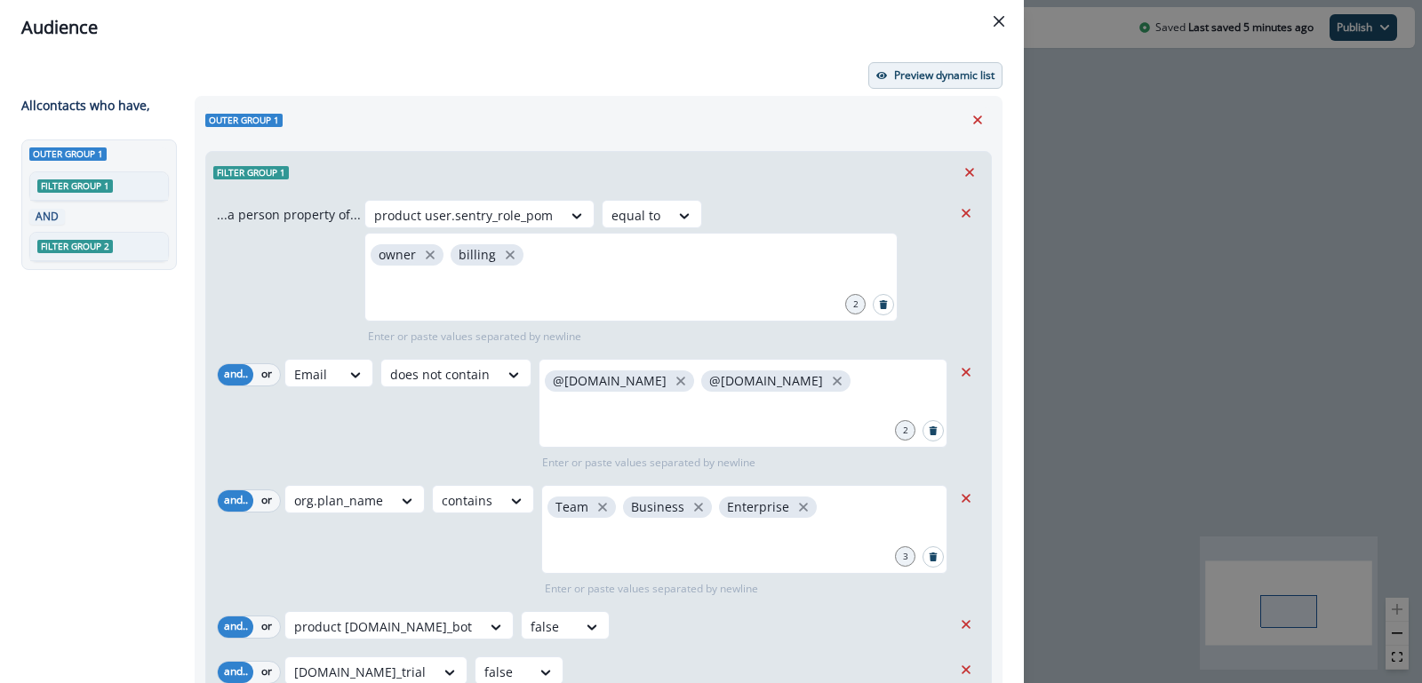
click at [956, 78] on p "Preview dynamic list" at bounding box center [944, 75] width 100 height 12
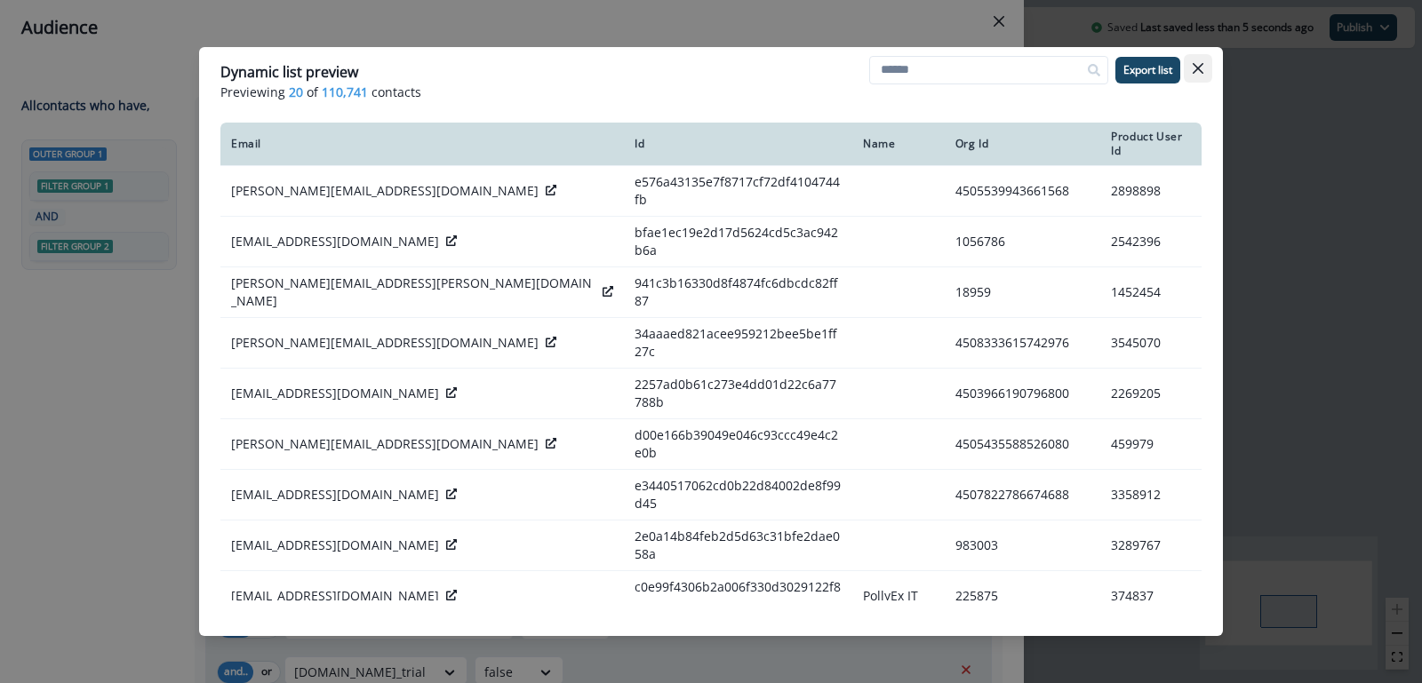
click at [1202, 70] on icon "Close" at bounding box center [1198, 68] width 11 height 11
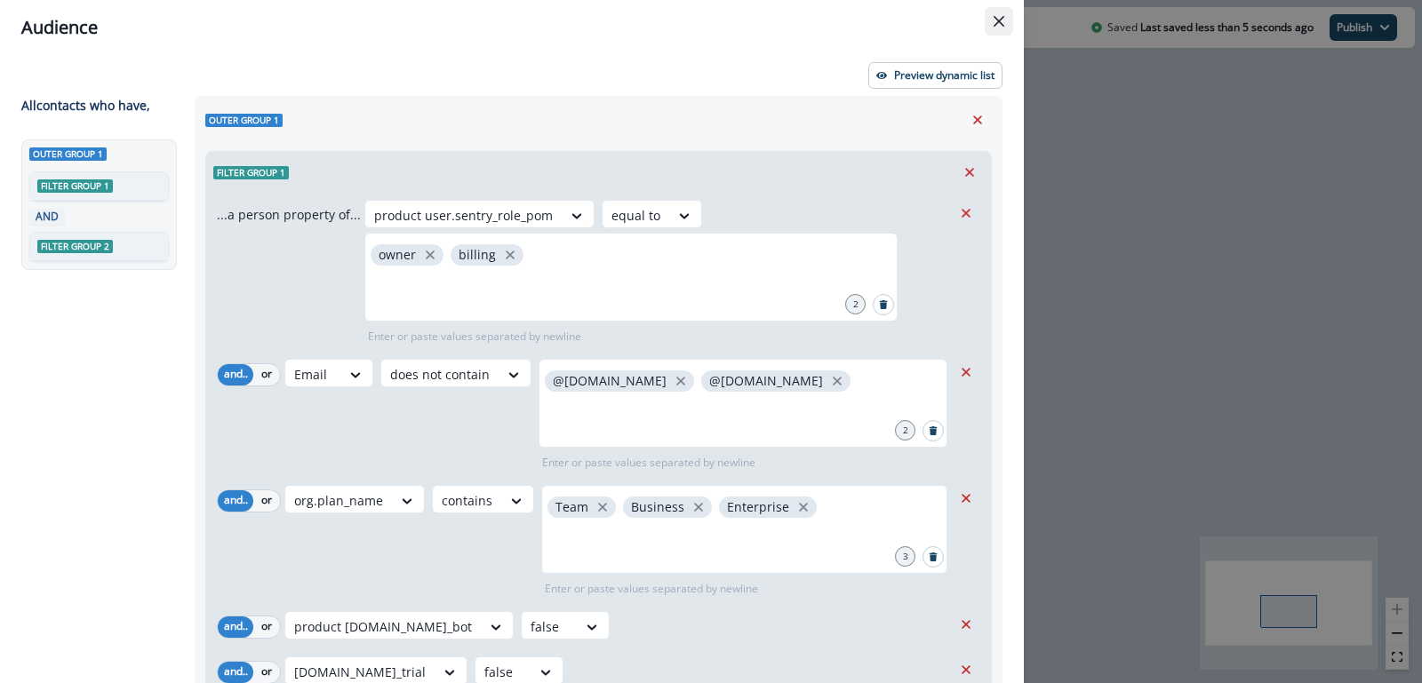
click at [1005, 30] on button "Close" at bounding box center [999, 21] width 28 height 28
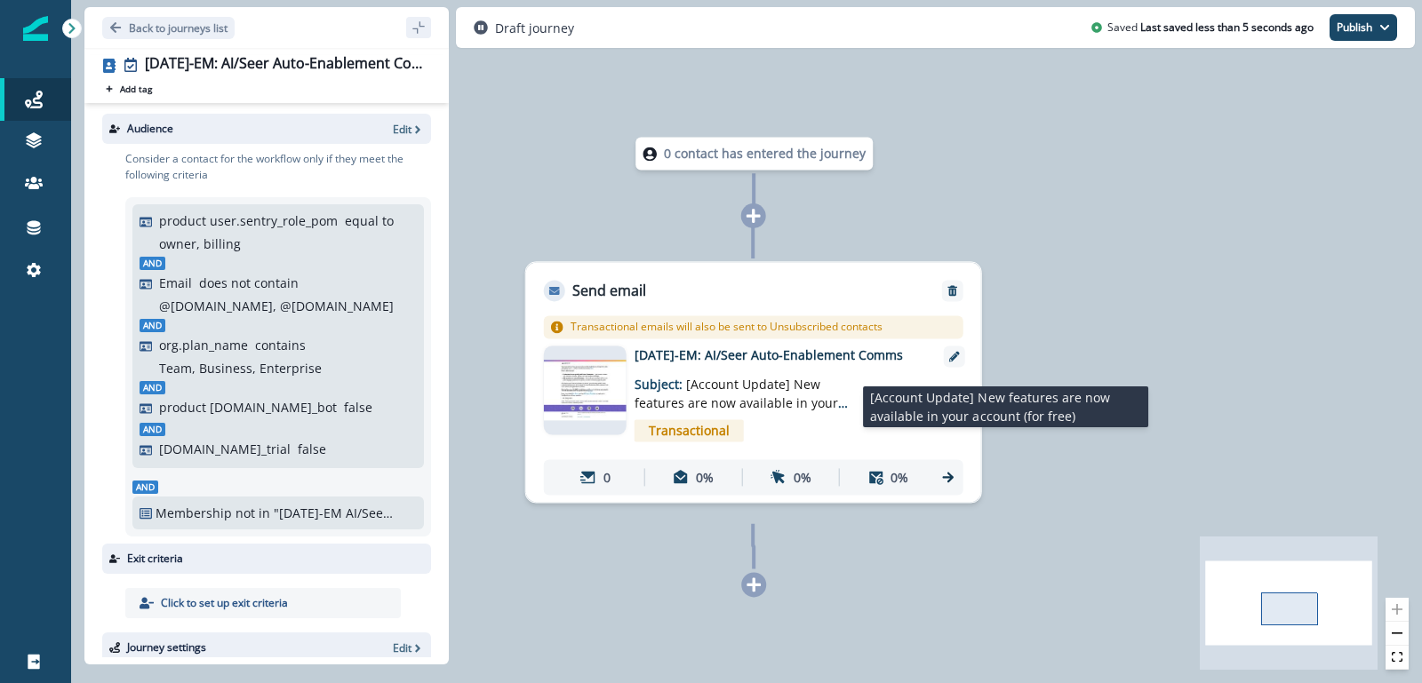
click at [775, 385] on p "Subject: [Account Update] New features are now available in your account (for f…" at bounding box center [746, 388] width 222 height 48
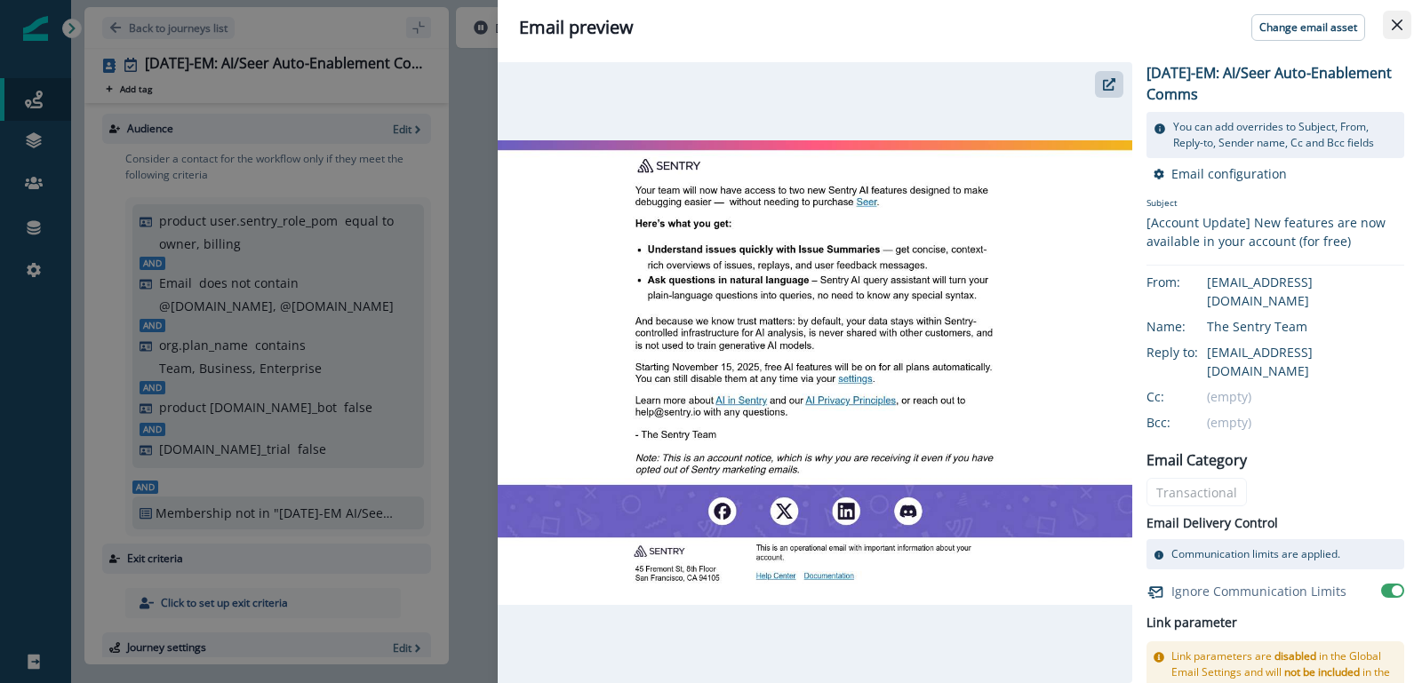
click at [1403, 20] on button "Close" at bounding box center [1397, 25] width 28 height 28
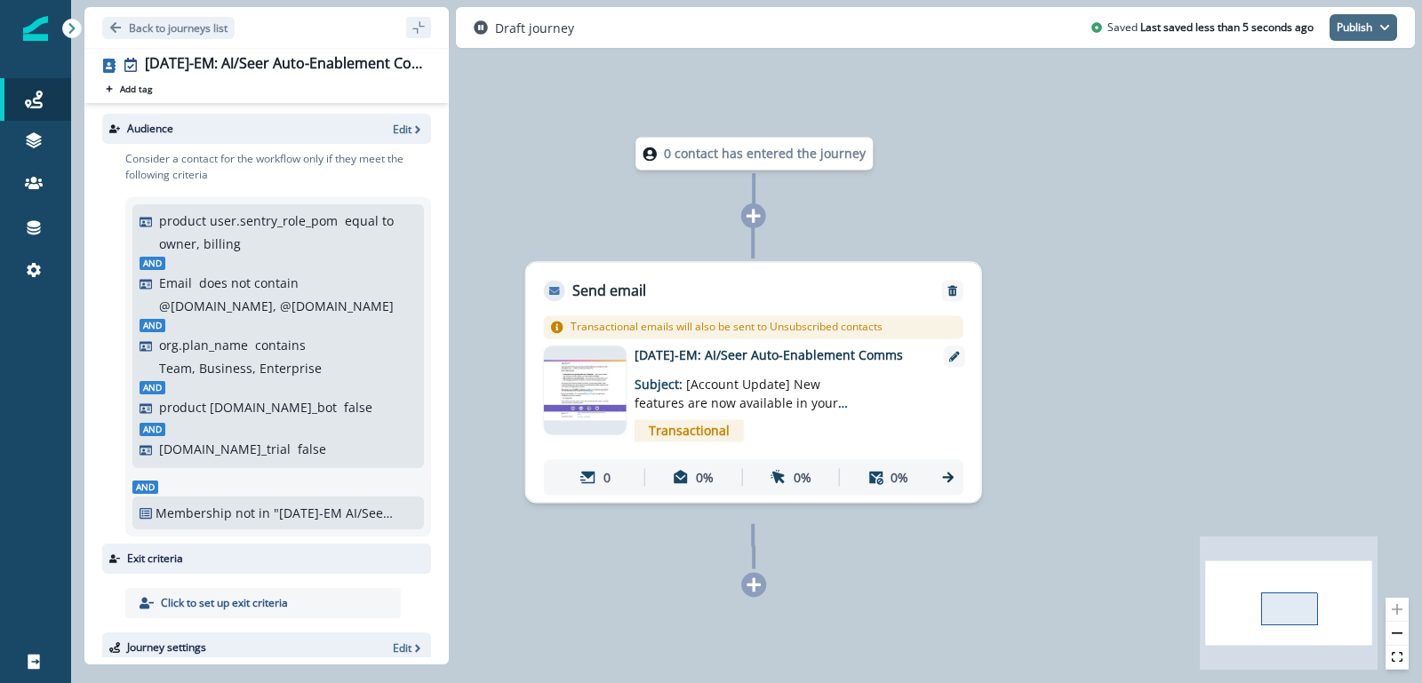
click at [1379, 26] on icon "button" at bounding box center [1384, 27] width 11 height 11
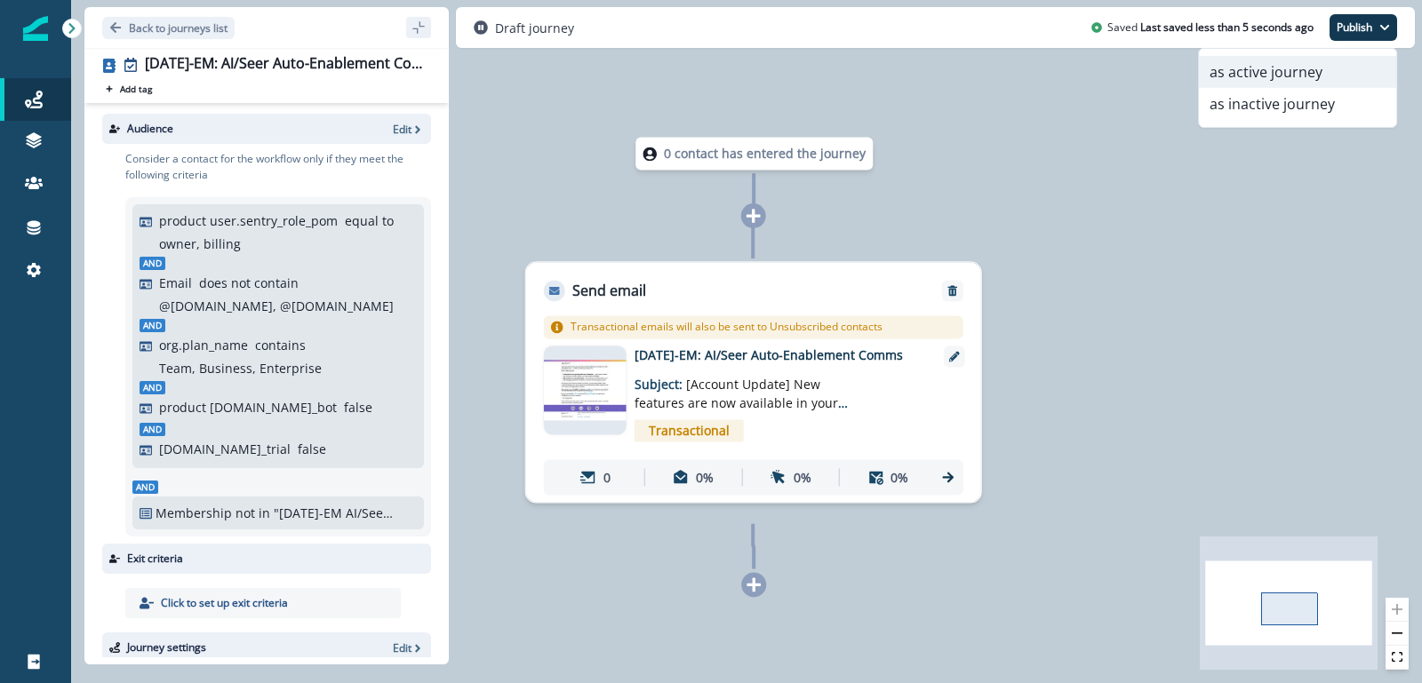
click at [1269, 76] on button "as active journey" at bounding box center [1297, 72] width 197 height 32
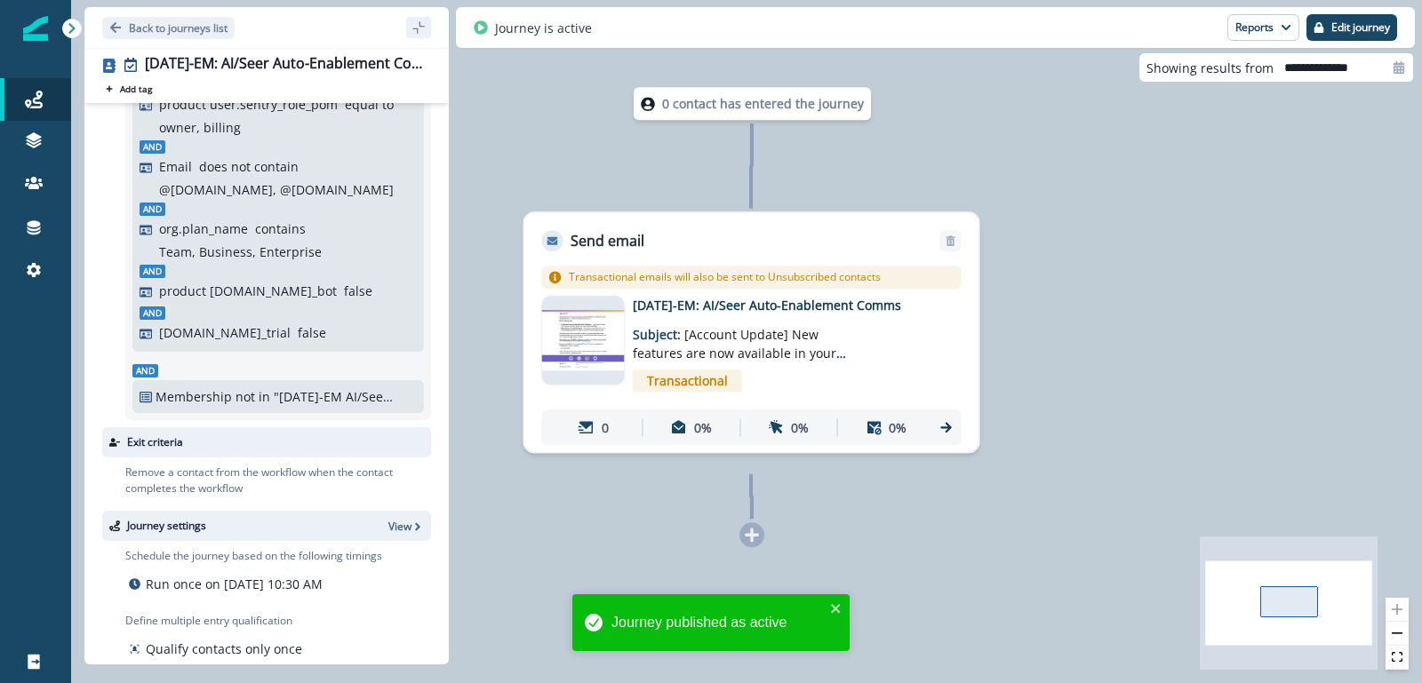
scroll to position [208, 0]
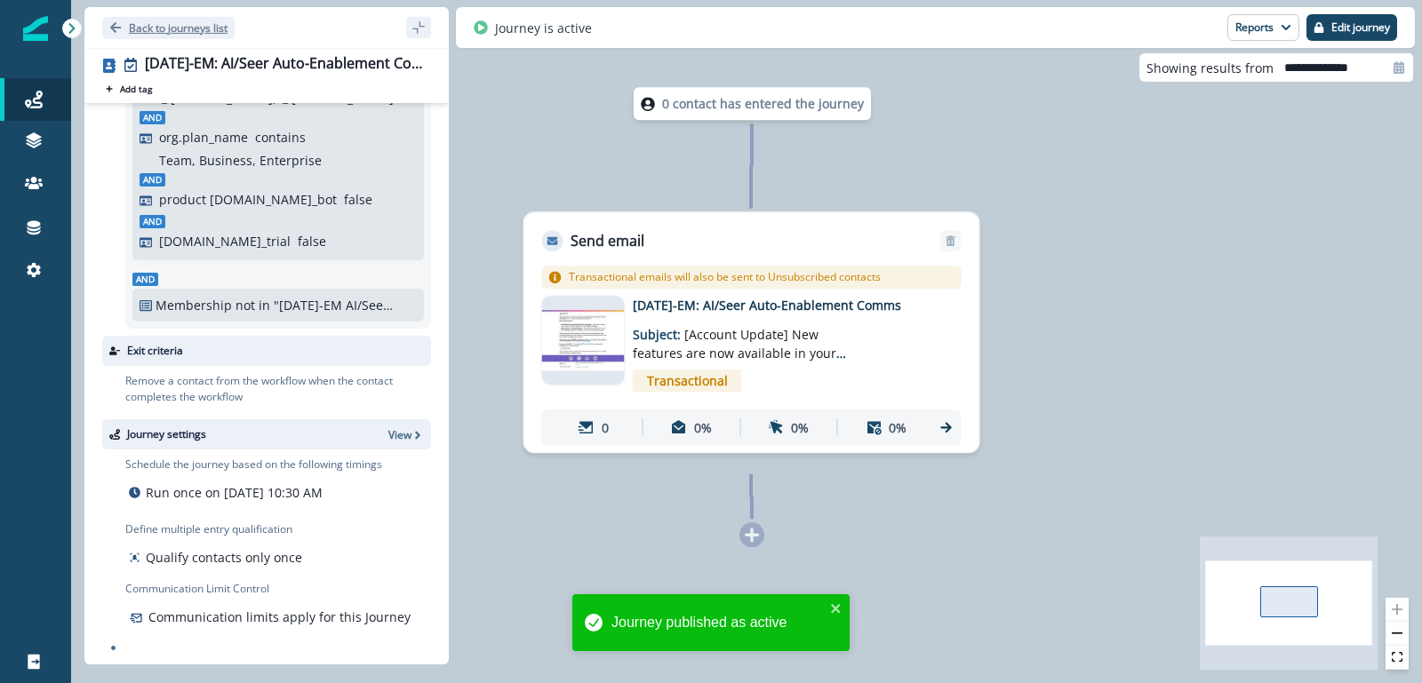
click at [146, 25] on p "Back to journeys list" at bounding box center [178, 27] width 99 height 15
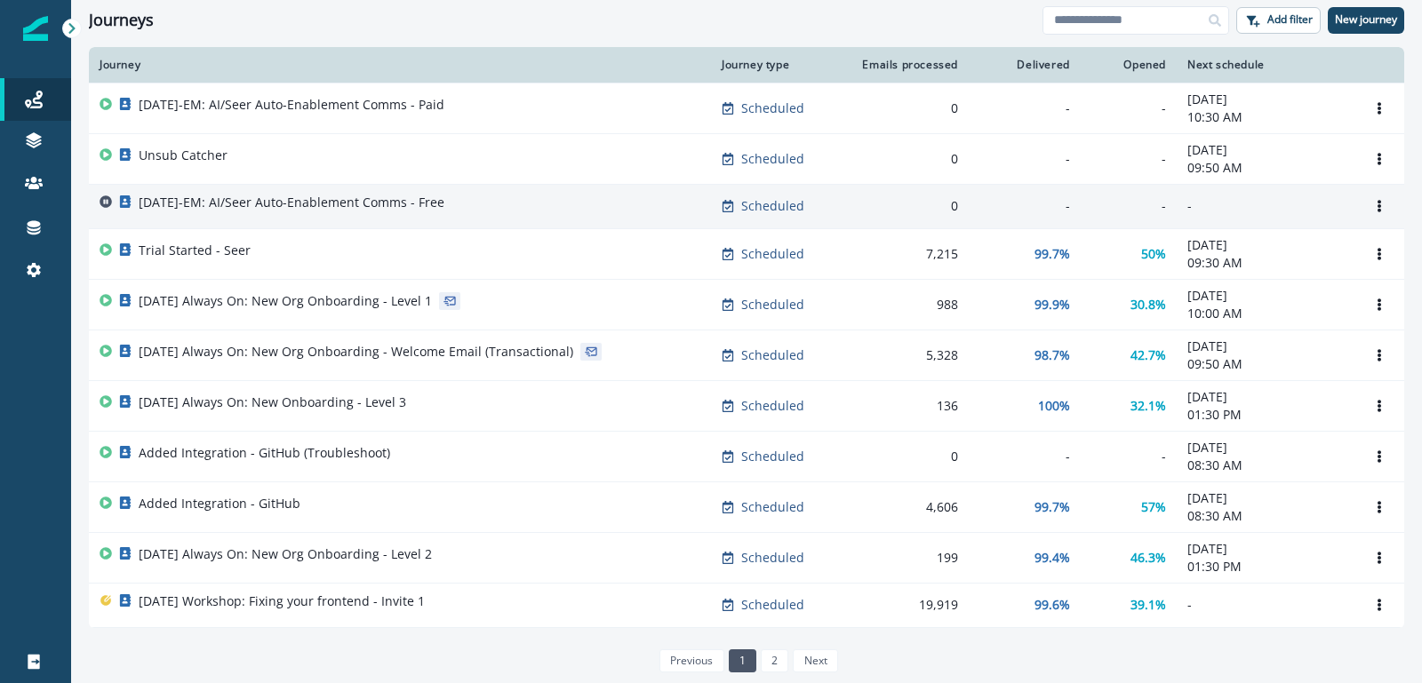
click at [345, 200] on p "[DATE]-EM: AI/Seer Auto-Enablement Comms - Free" at bounding box center [292, 203] width 306 height 18
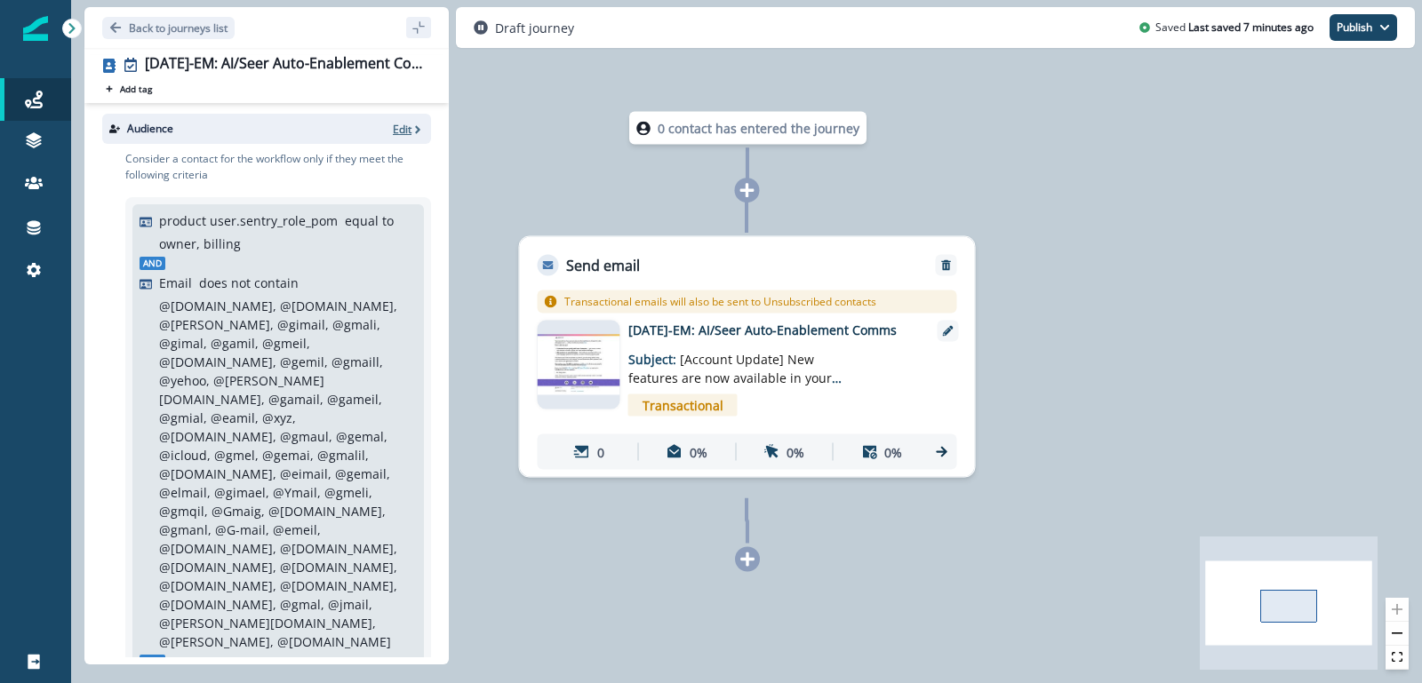
click at [396, 124] on p "Edit" at bounding box center [402, 129] width 19 height 15
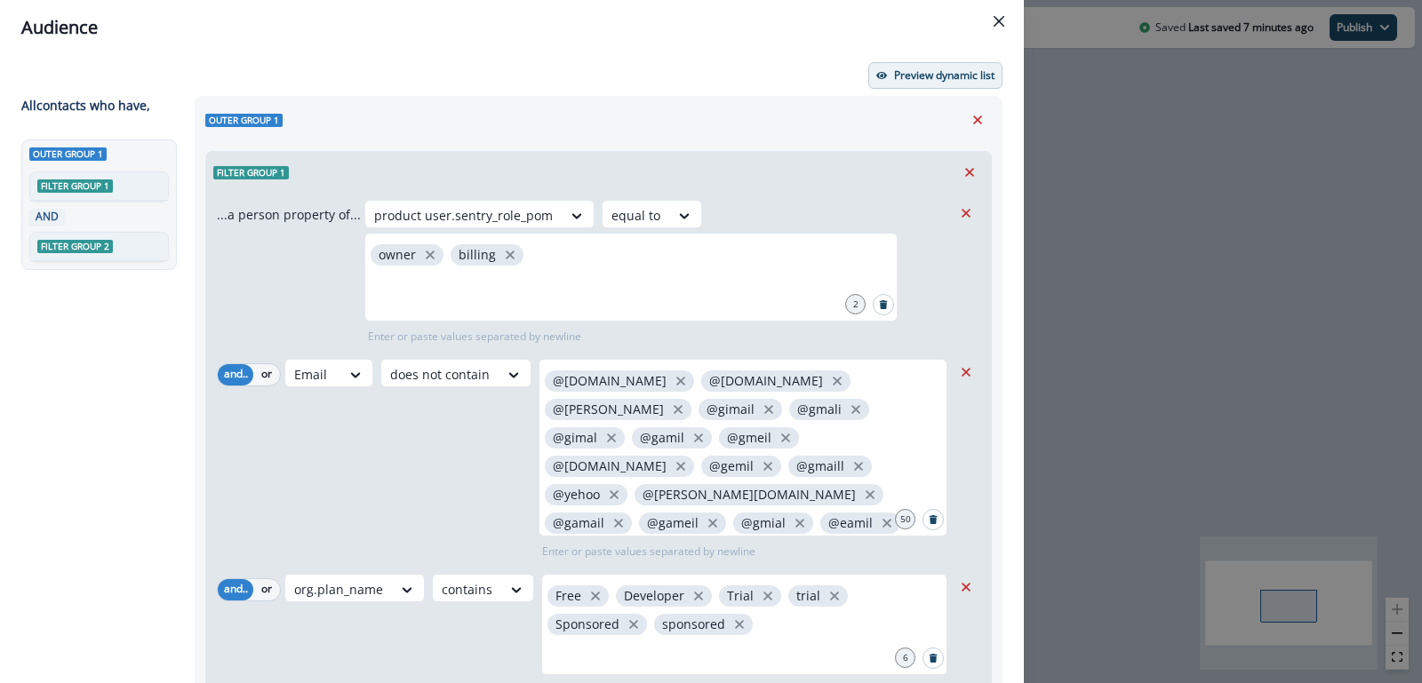
click at [911, 63] on button "Preview dynamic list" at bounding box center [935, 75] width 134 height 27
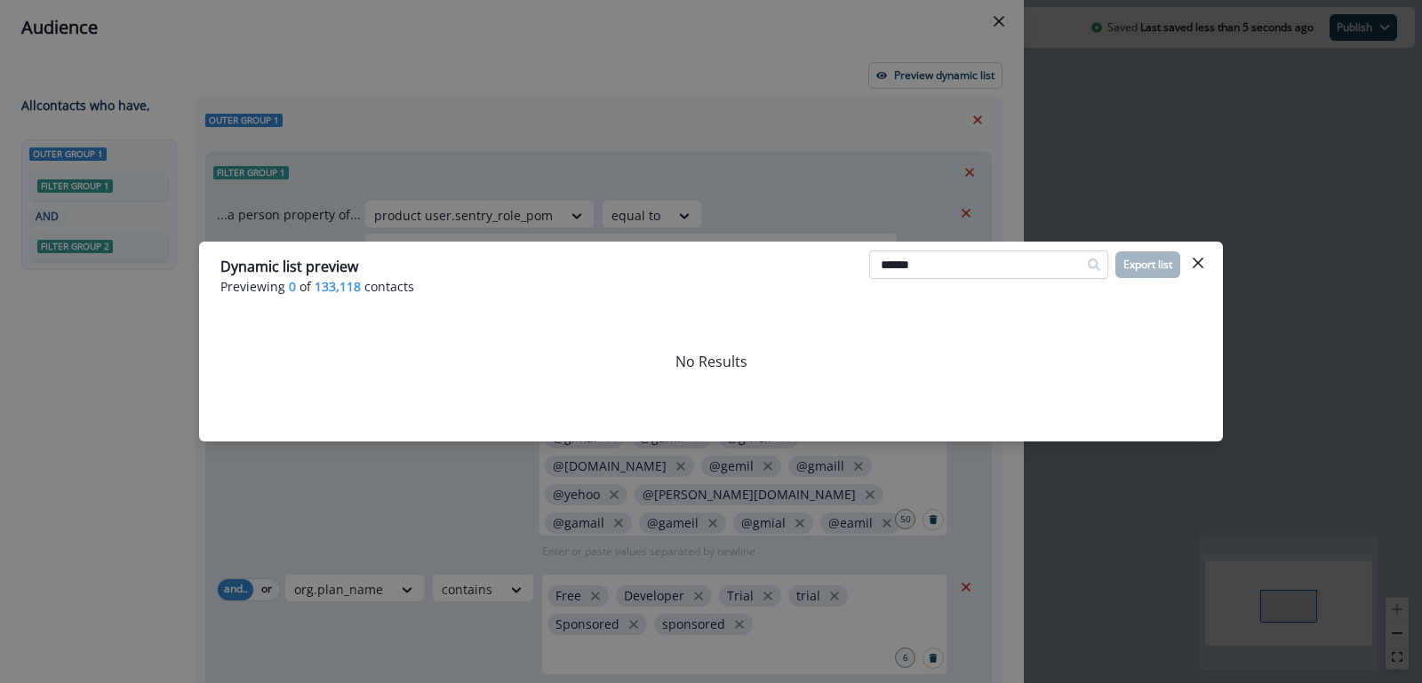
click at [900, 268] on input "******" at bounding box center [988, 265] width 239 height 28
type input "******"
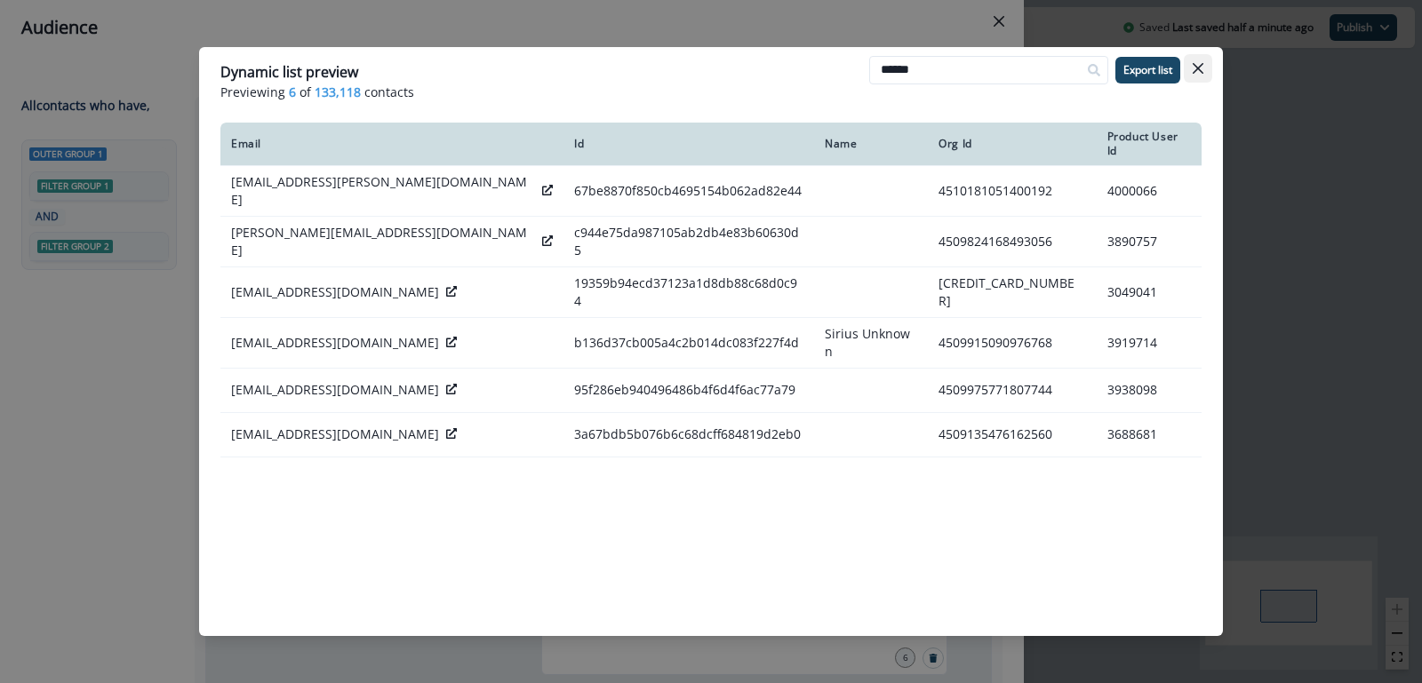
click at [1204, 69] on button "Close" at bounding box center [1198, 68] width 28 height 28
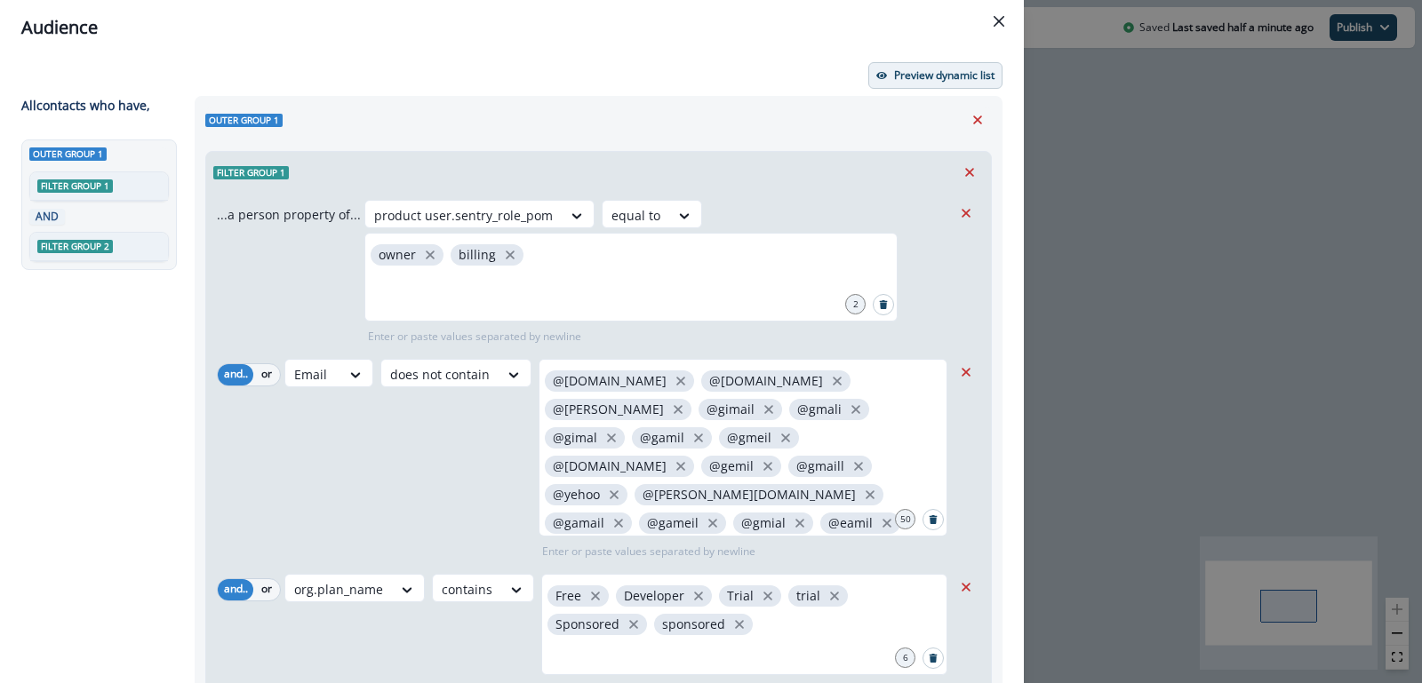
click at [947, 69] on p "Preview dynamic list" at bounding box center [944, 75] width 100 height 12
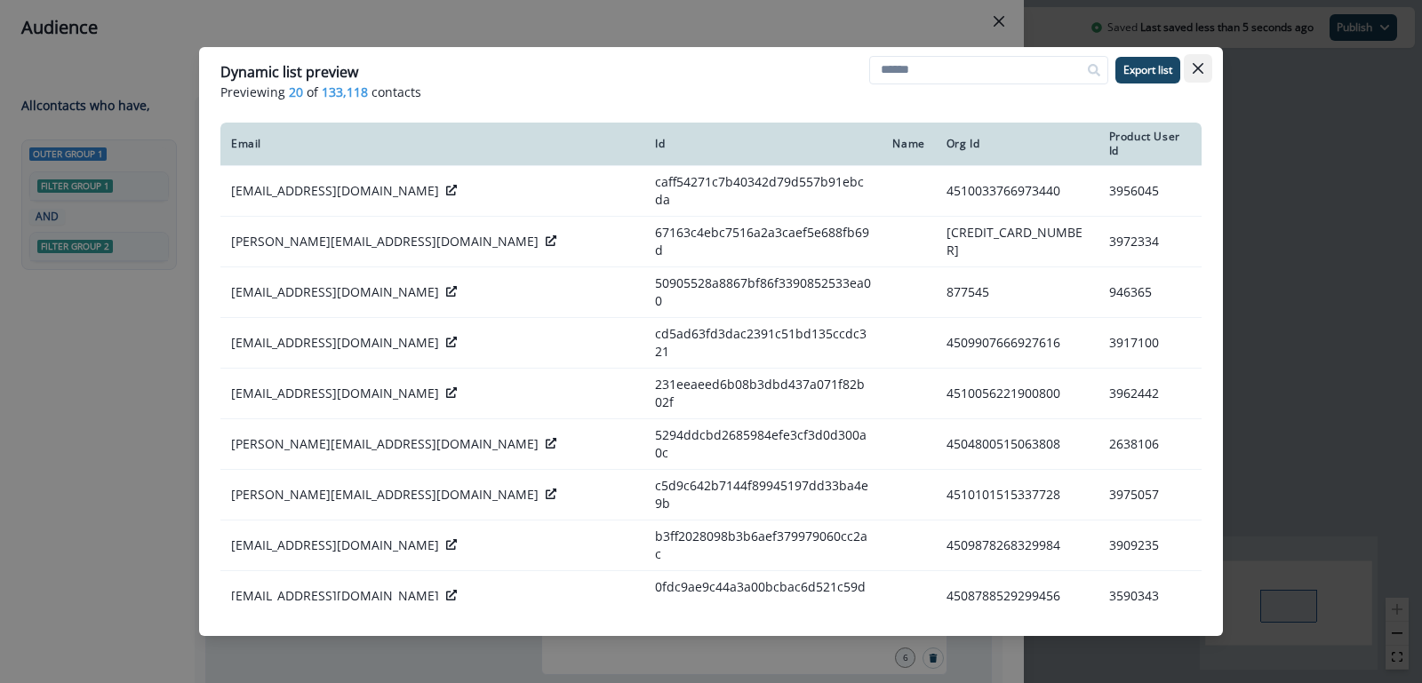
click at [1196, 65] on icon "Close" at bounding box center [1198, 68] width 11 height 11
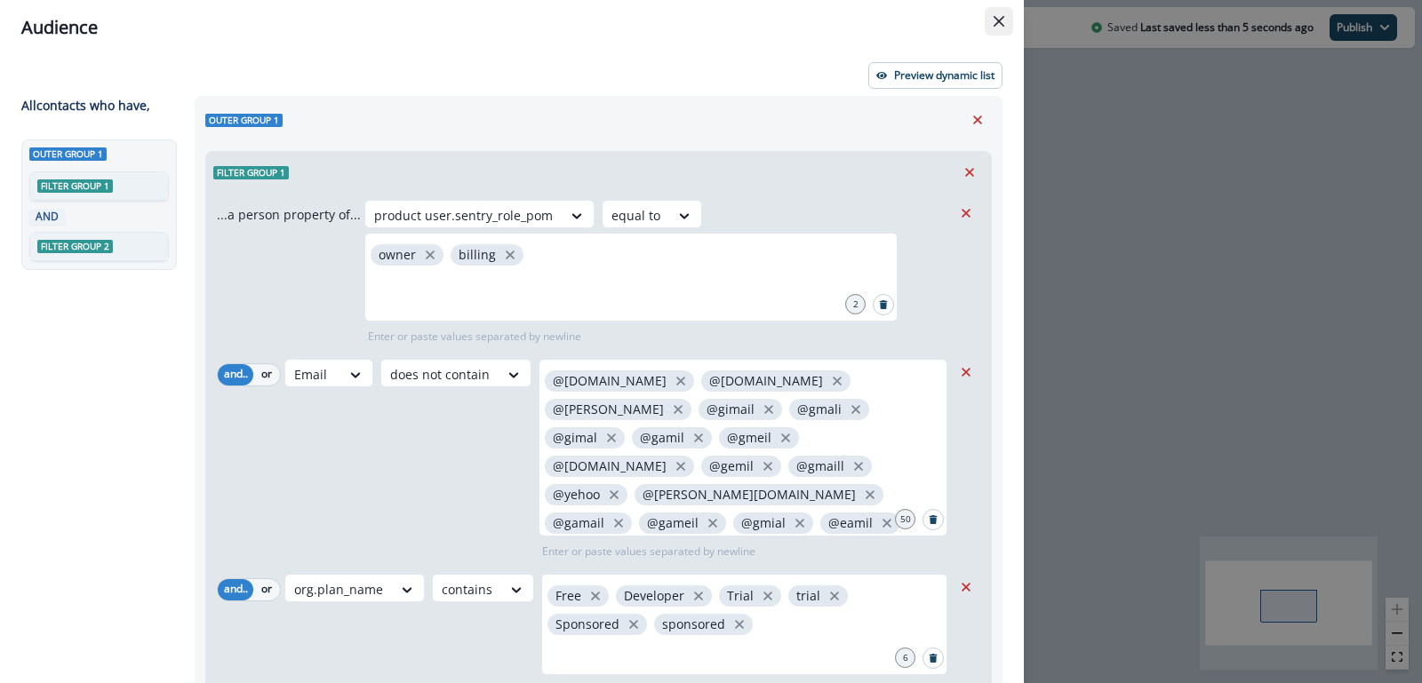
click at [1003, 17] on icon "Close" at bounding box center [999, 21] width 11 height 11
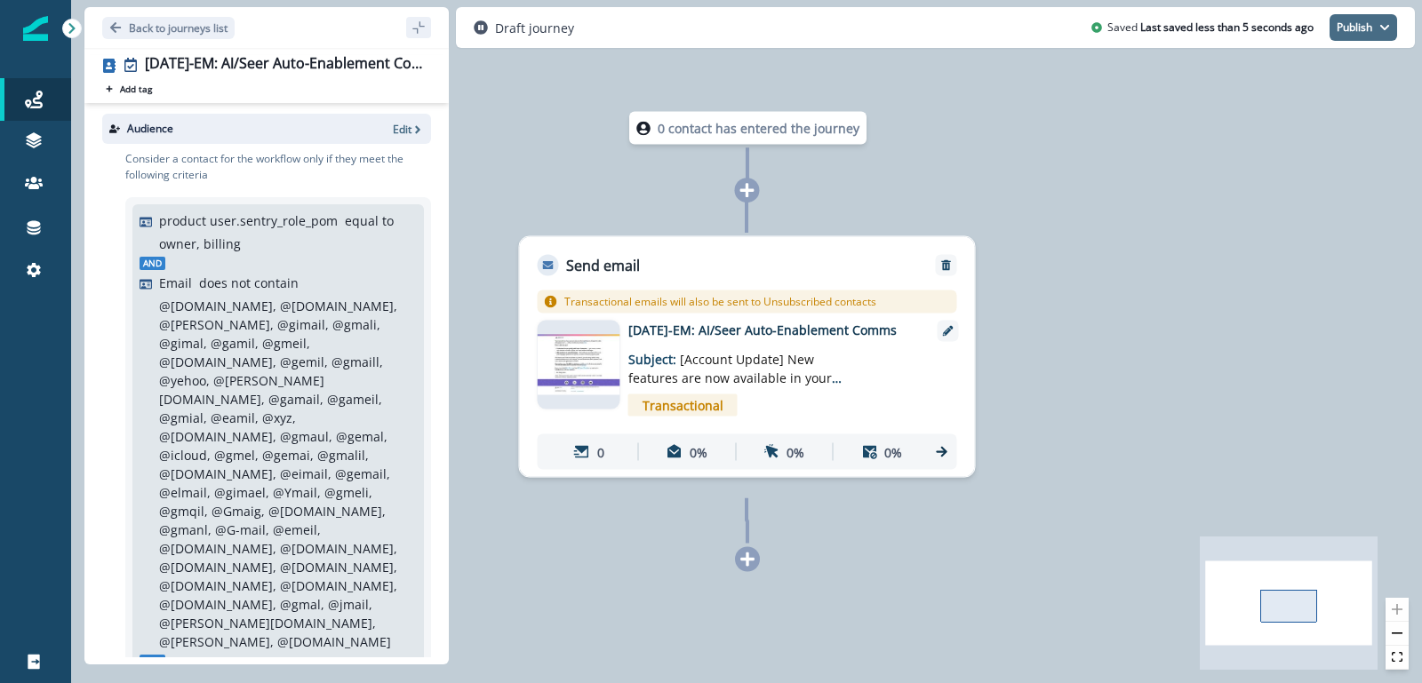
click at [1382, 26] on icon "button" at bounding box center [1384, 27] width 9 height 5
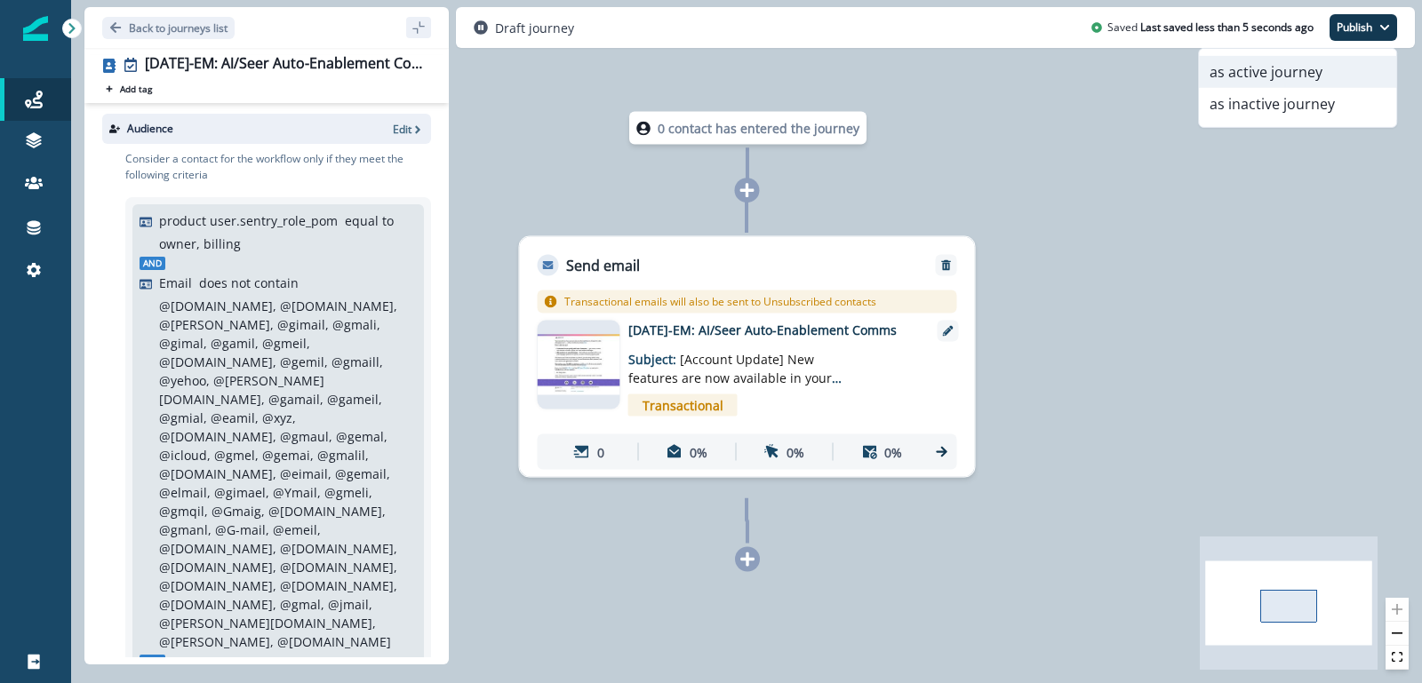
click at [1306, 67] on button "as active journey" at bounding box center [1297, 72] width 197 height 32
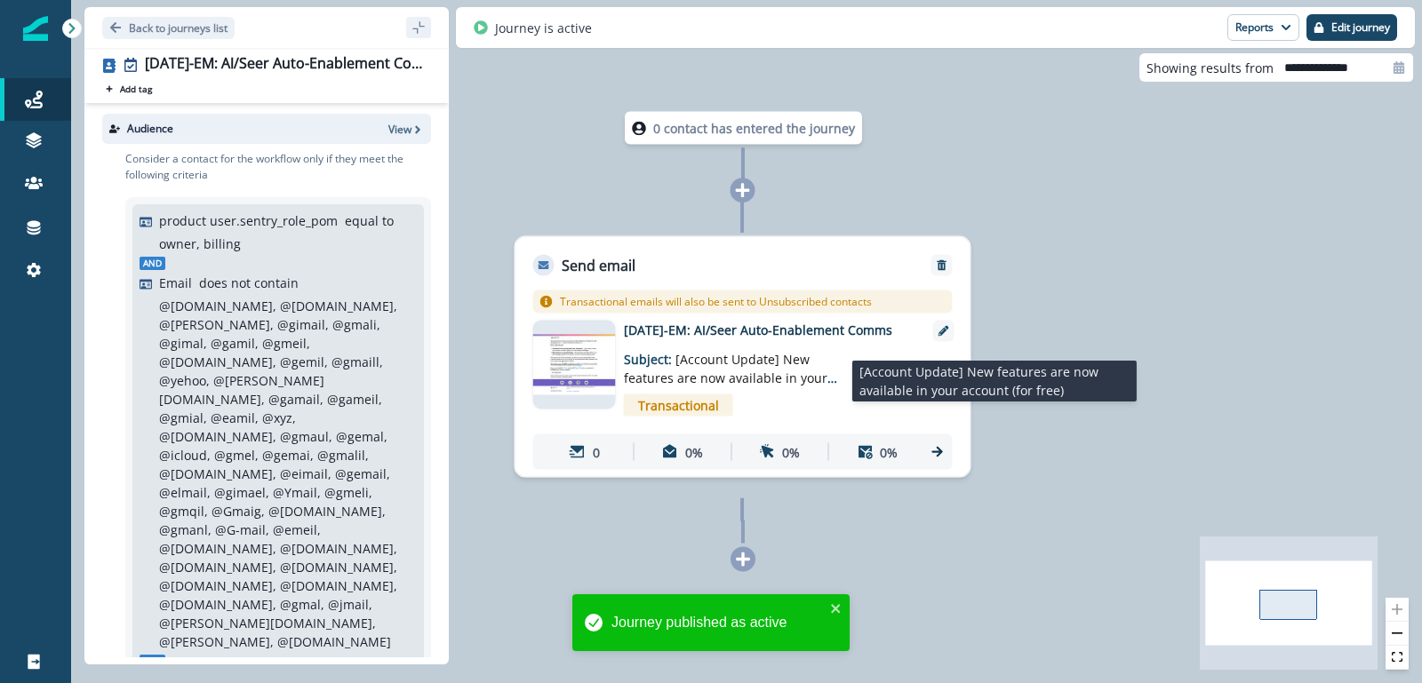
click at [744, 362] on p "Subject: [Account Update] New features are now available in your account (for f…" at bounding box center [735, 364] width 222 height 48
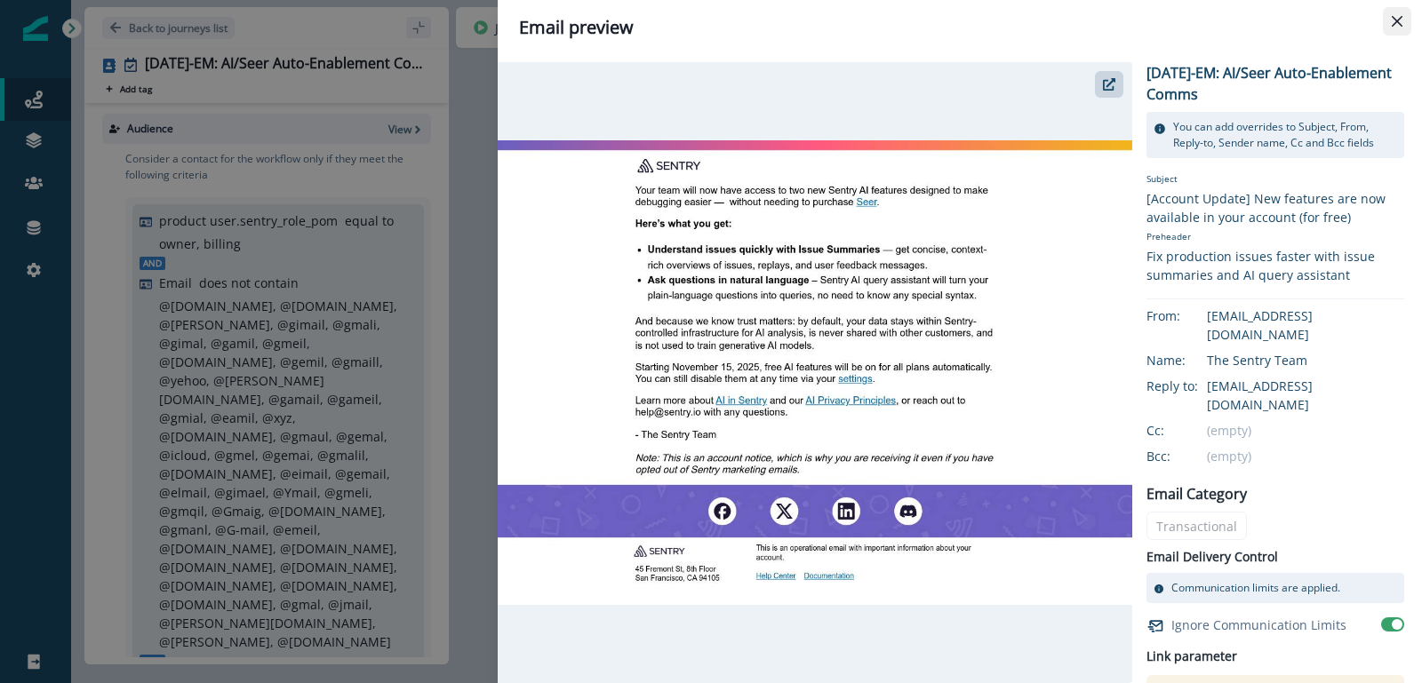
click at [1390, 28] on button "Close" at bounding box center [1397, 21] width 28 height 28
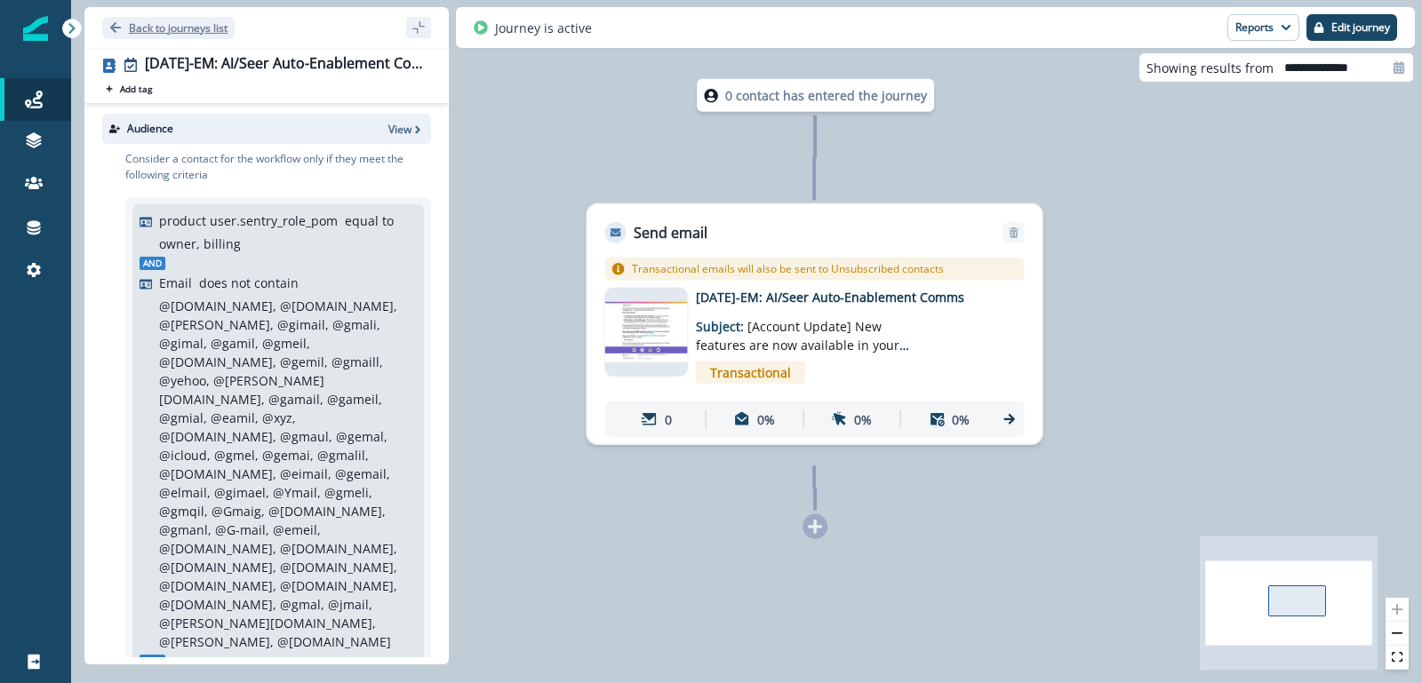
click at [201, 24] on p "Back to journeys list" at bounding box center [178, 27] width 99 height 15
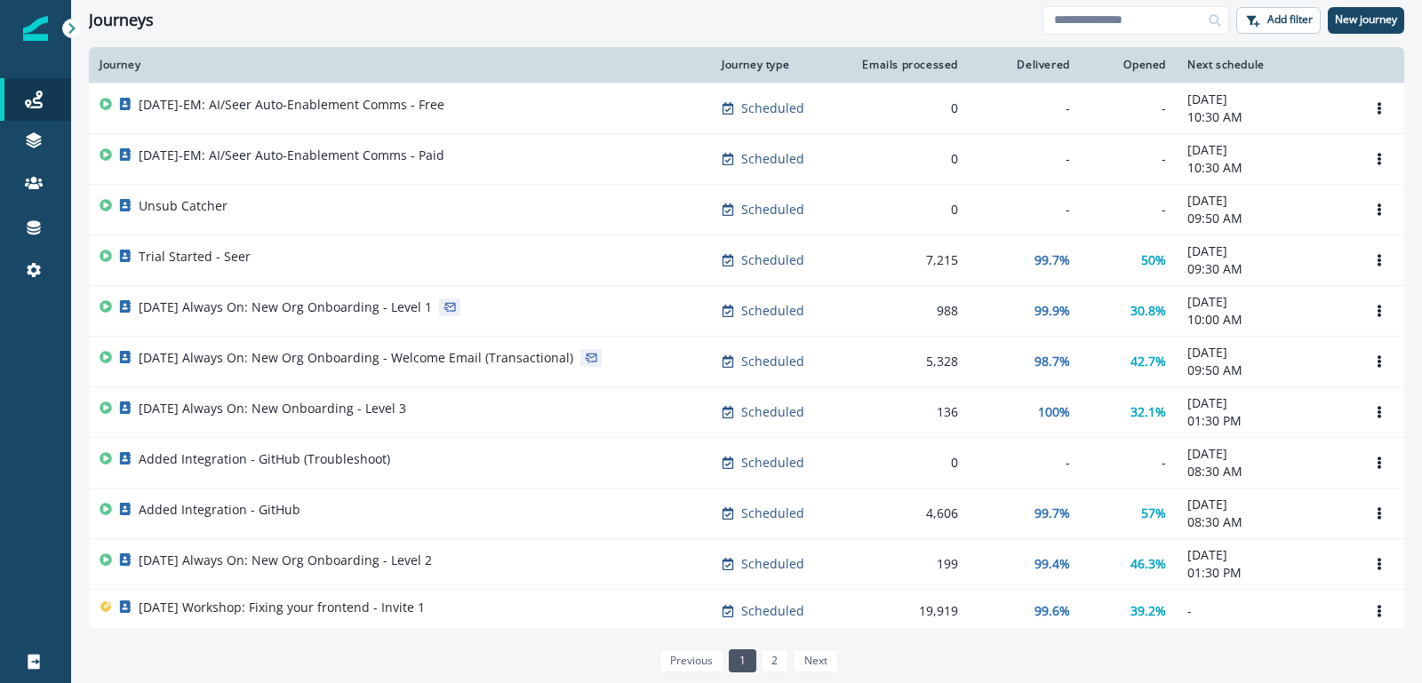
click at [623, 29] on div "Journeys Add filter New journey" at bounding box center [746, 20] width 1351 height 40
click at [566, 37] on div "Journeys Add filter New journey" at bounding box center [746, 20] width 1351 height 40
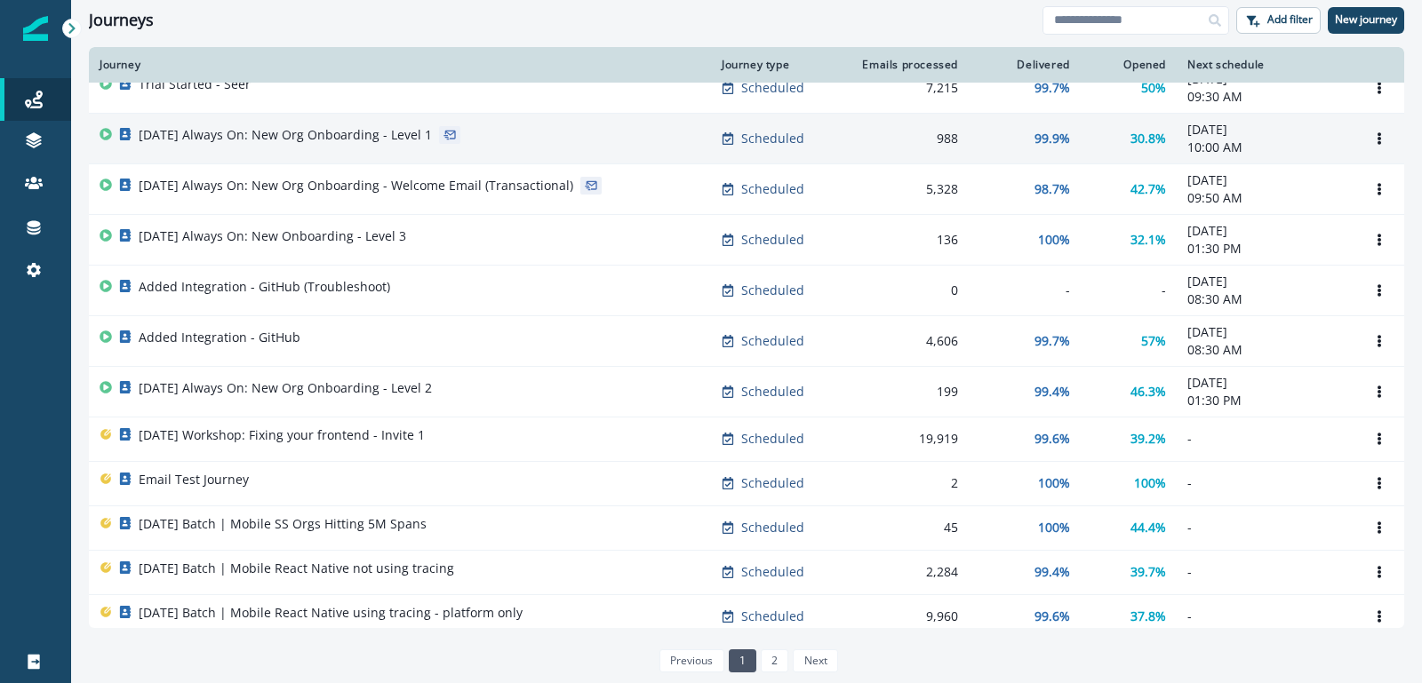
scroll to position [183, 0]
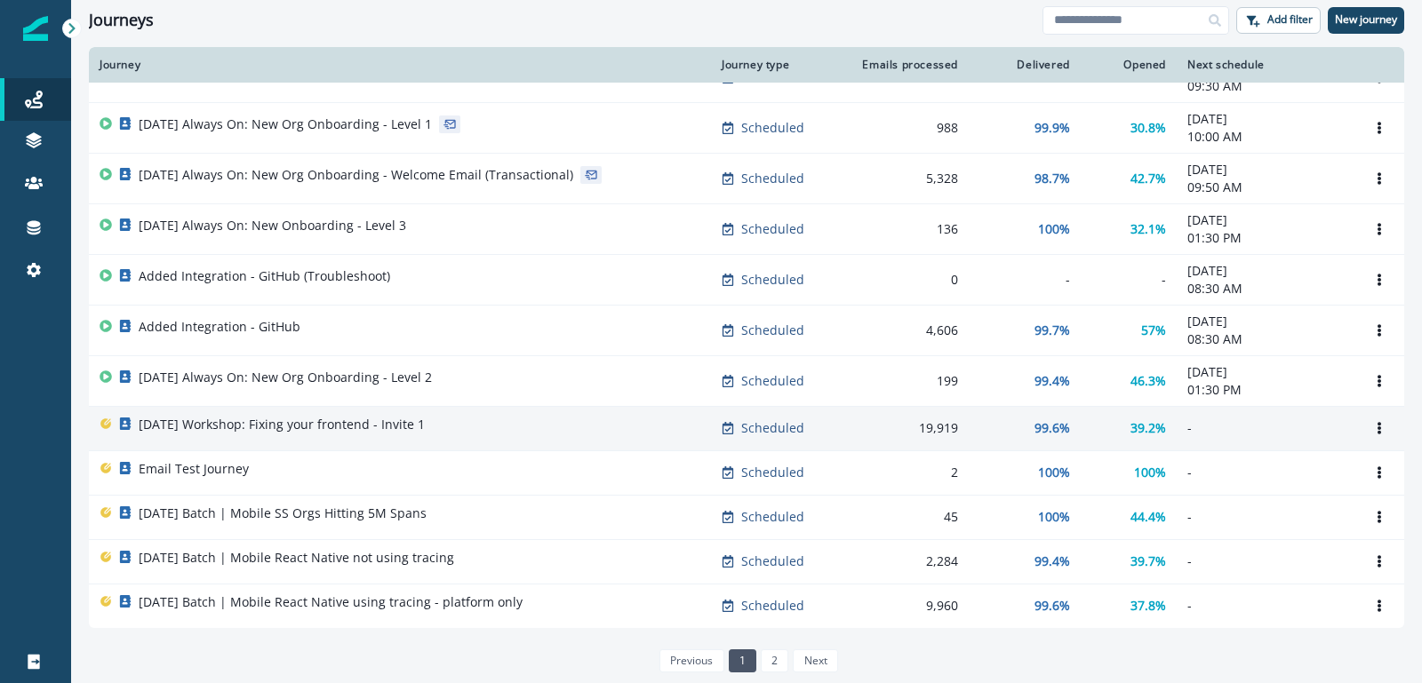
click at [386, 417] on p "[DATE] Workshop: Fixing your frontend - Invite 1" at bounding box center [282, 425] width 286 height 18
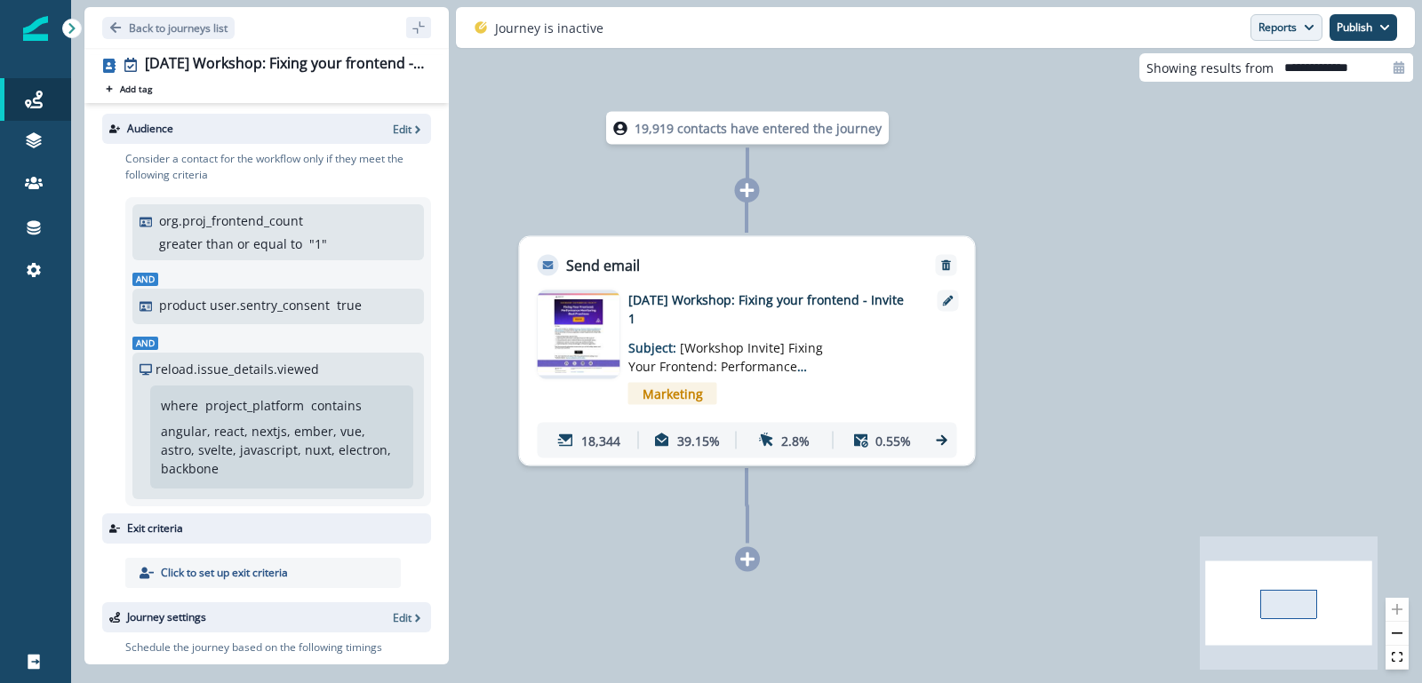
click at [1302, 33] on button "Reports" at bounding box center [1286, 27] width 72 height 27
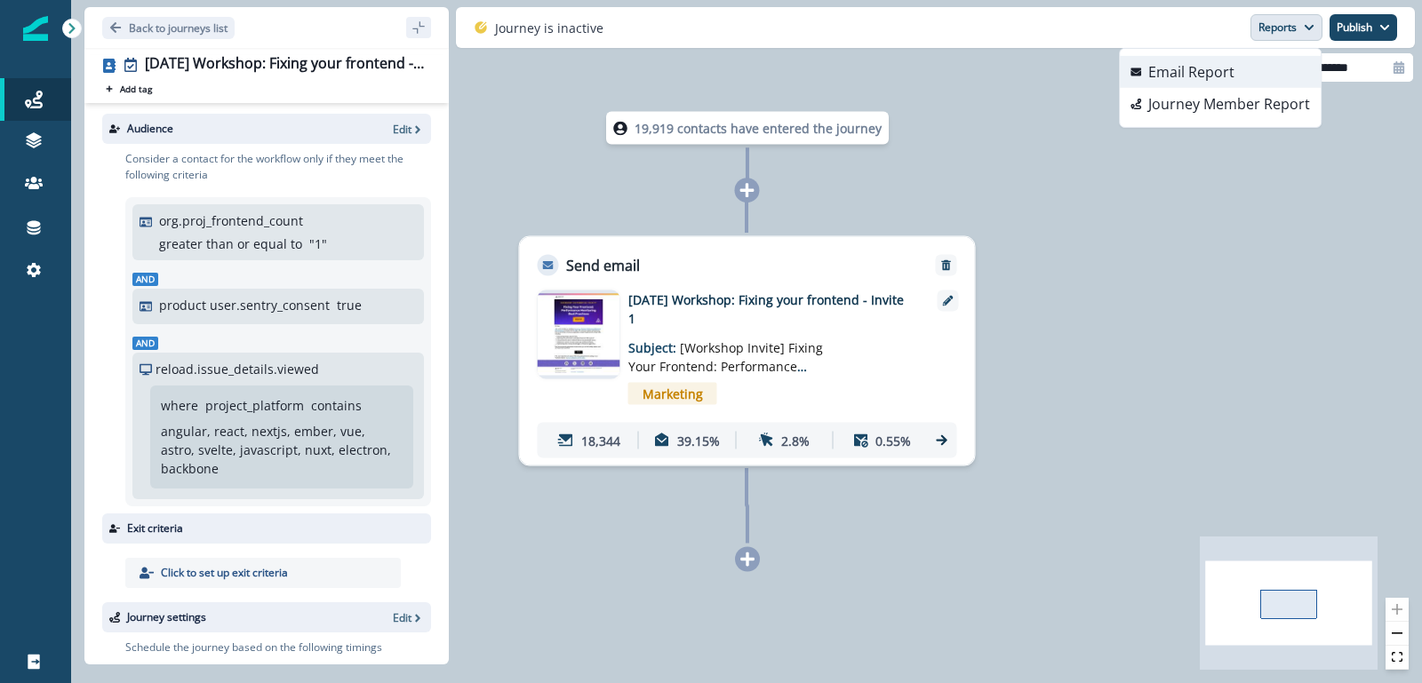
click at [1225, 77] on p "Email Report" at bounding box center [1191, 71] width 86 height 21
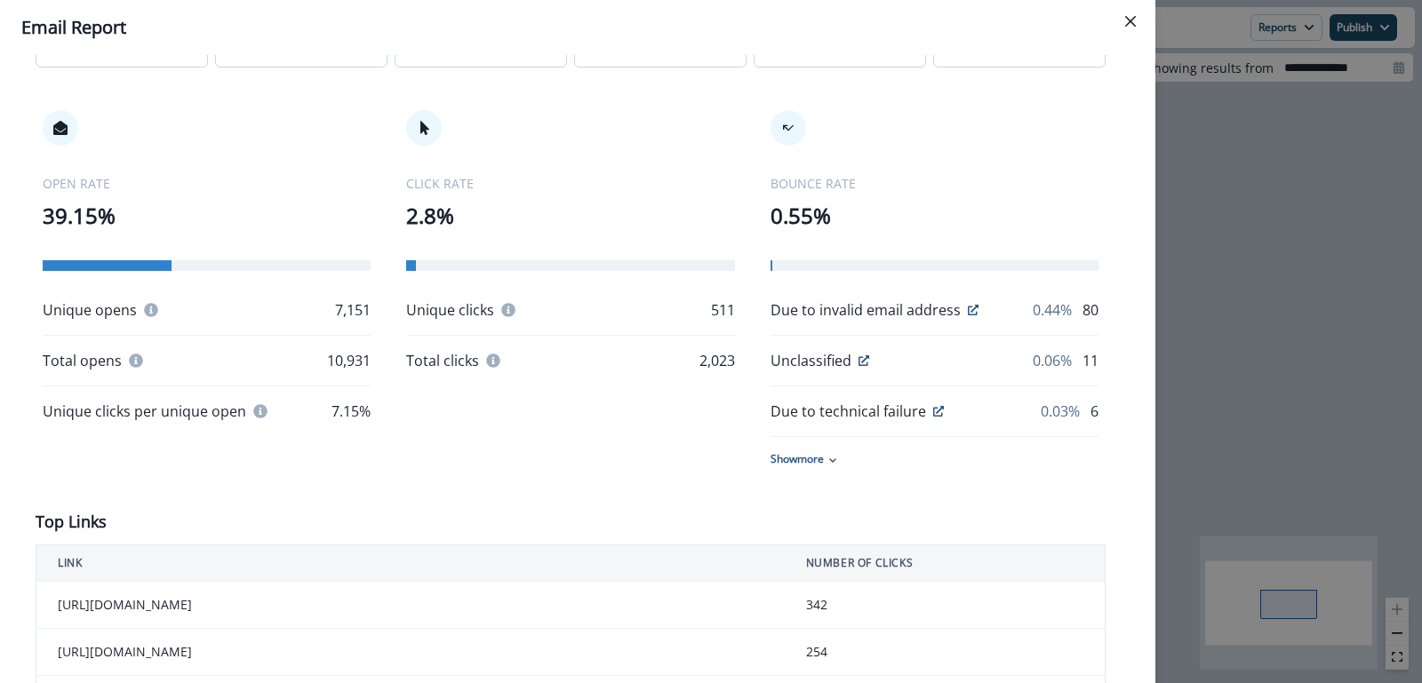
scroll to position [267, 0]
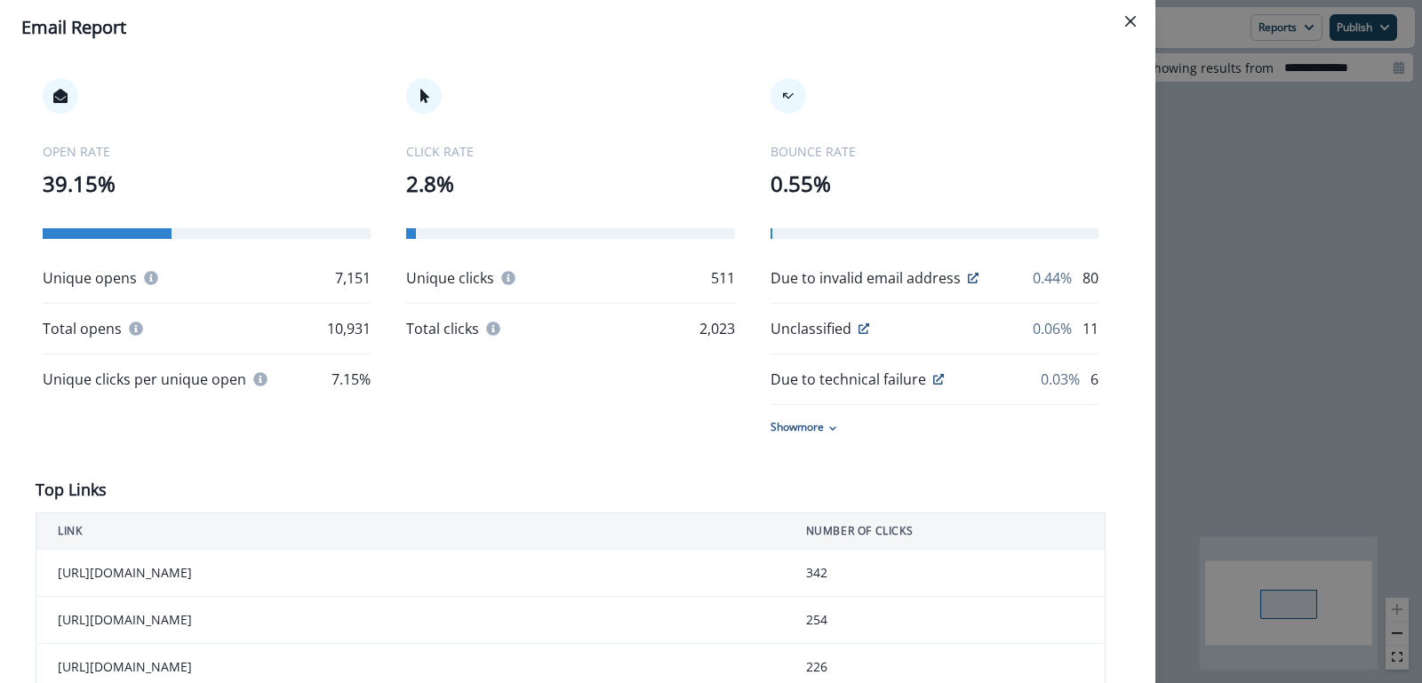
click at [827, 426] on div "Show more" at bounding box center [935, 427] width 328 height 16
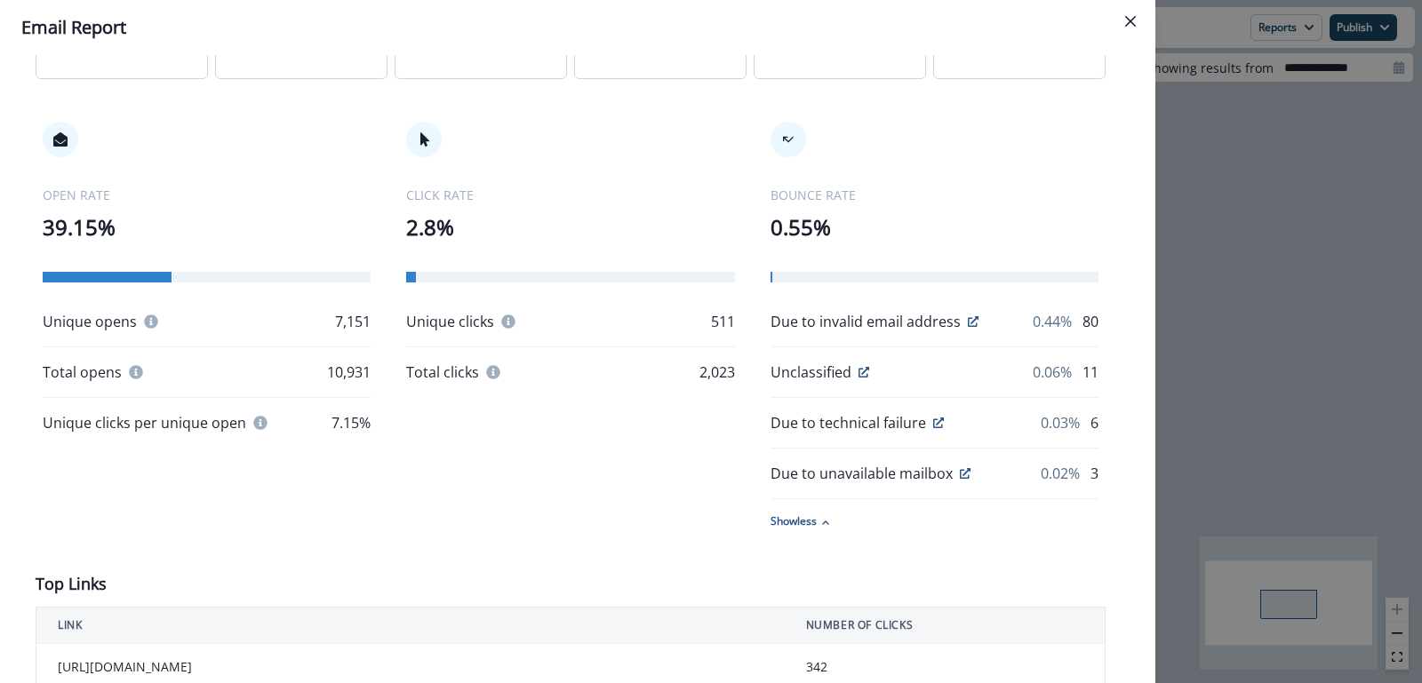
scroll to position [0, 0]
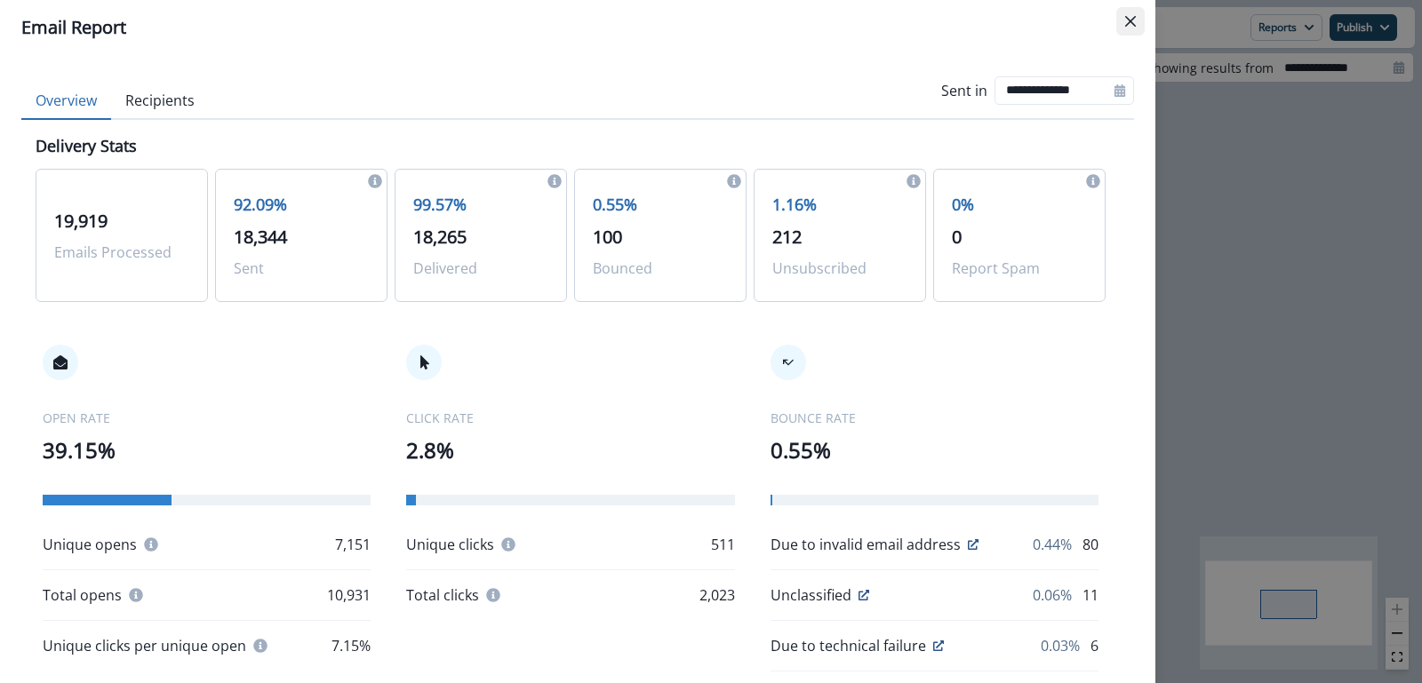
click at [1130, 21] on icon "Close" at bounding box center [1130, 21] width 11 height 11
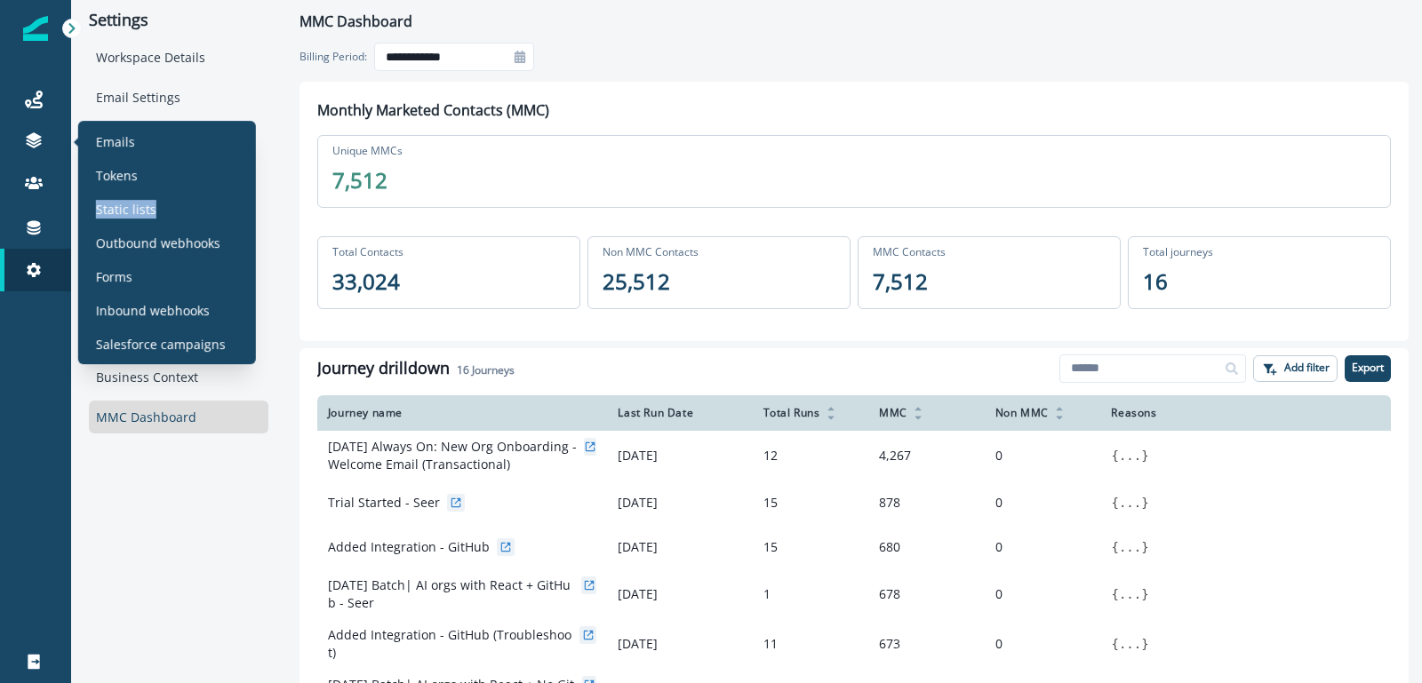
scroll to position [1, 0]
